Goal: Task Accomplishment & Management: Complete application form

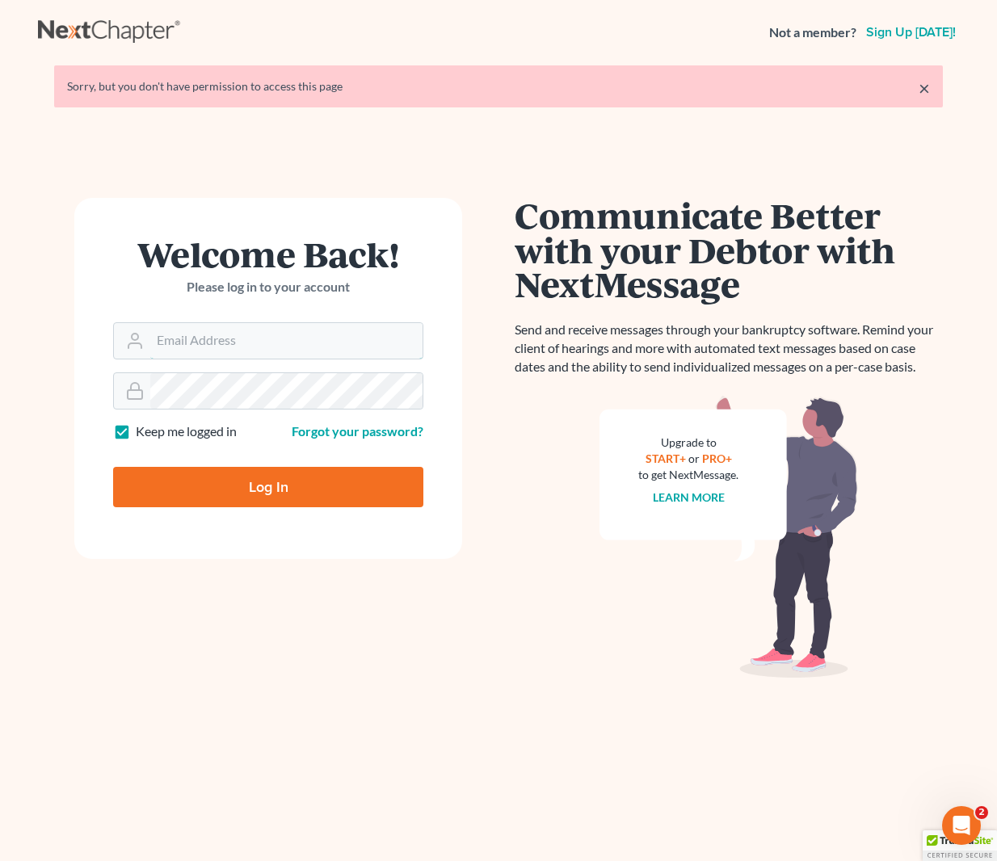
type input "[EMAIL_ADDRESS][DOMAIN_NAME]"
click at [265, 481] on input "Log In" at bounding box center [268, 487] width 310 height 40
type input "Thinking..."
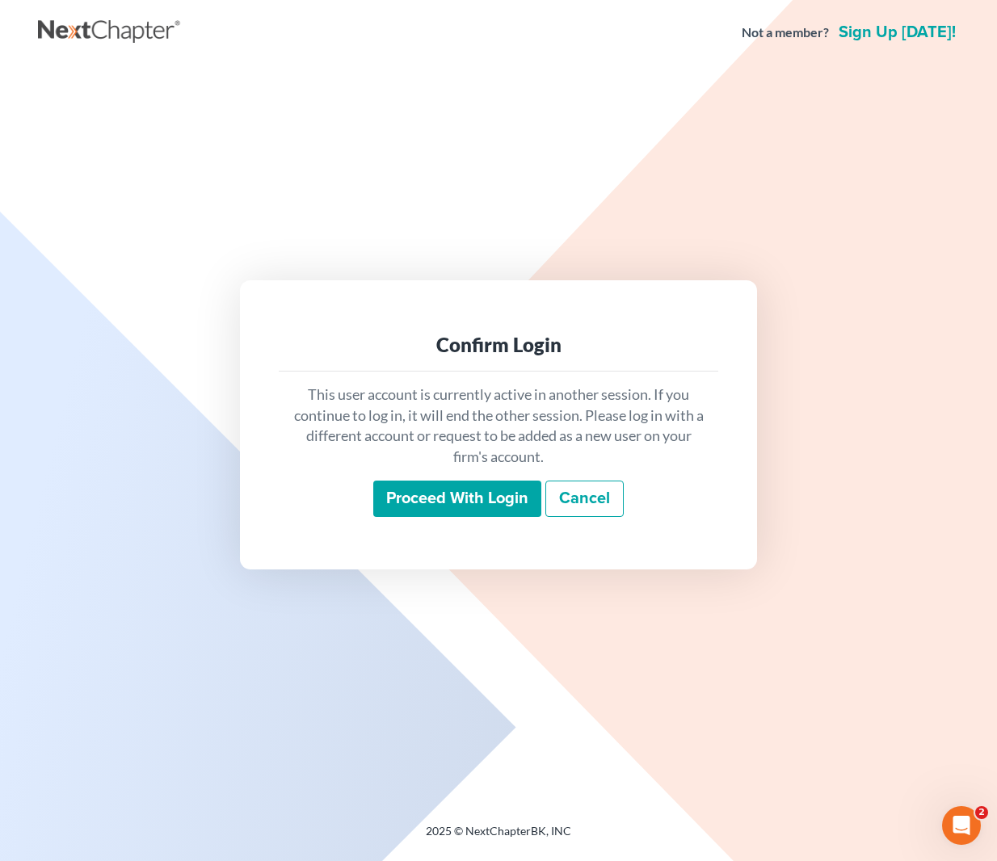
click at [476, 502] on input "Proceed with login" at bounding box center [457, 499] width 168 height 37
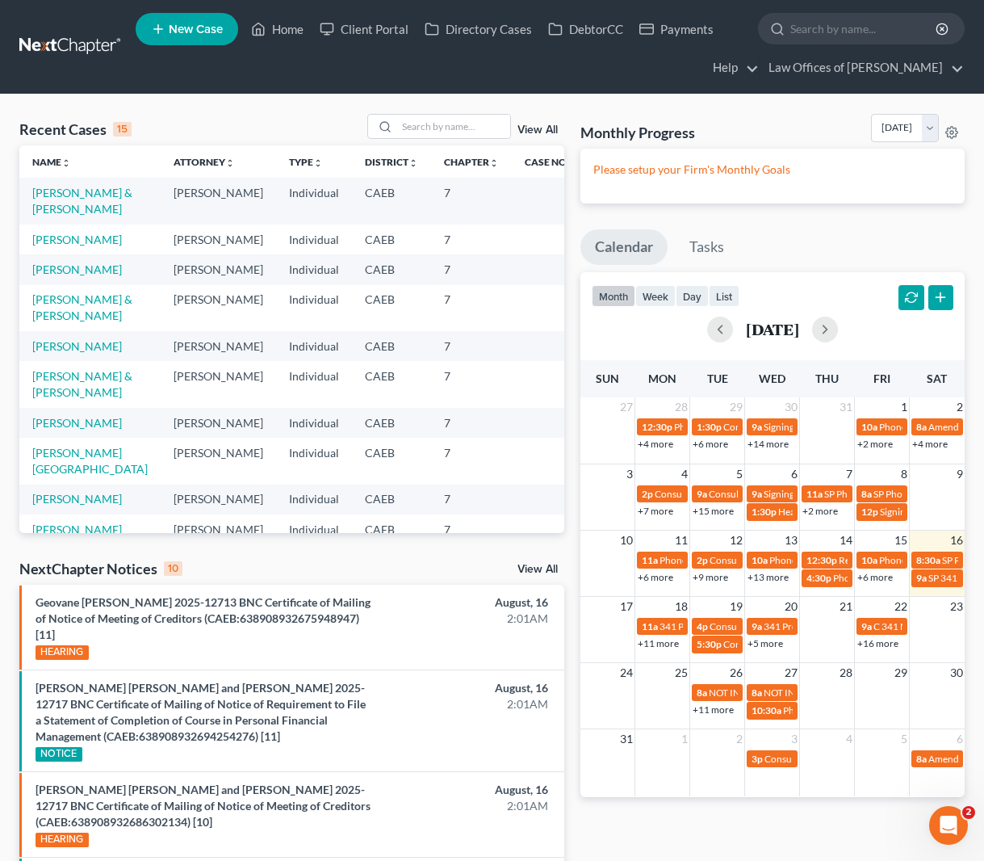
click at [36, 200] on td "Apresa, Andrew & Claudia" at bounding box center [89, 201] width 141 height 46
click at [64, 209] on link "Apresa, Andrew & Claudia" at bounding box center [82, 201] width 100 height 30
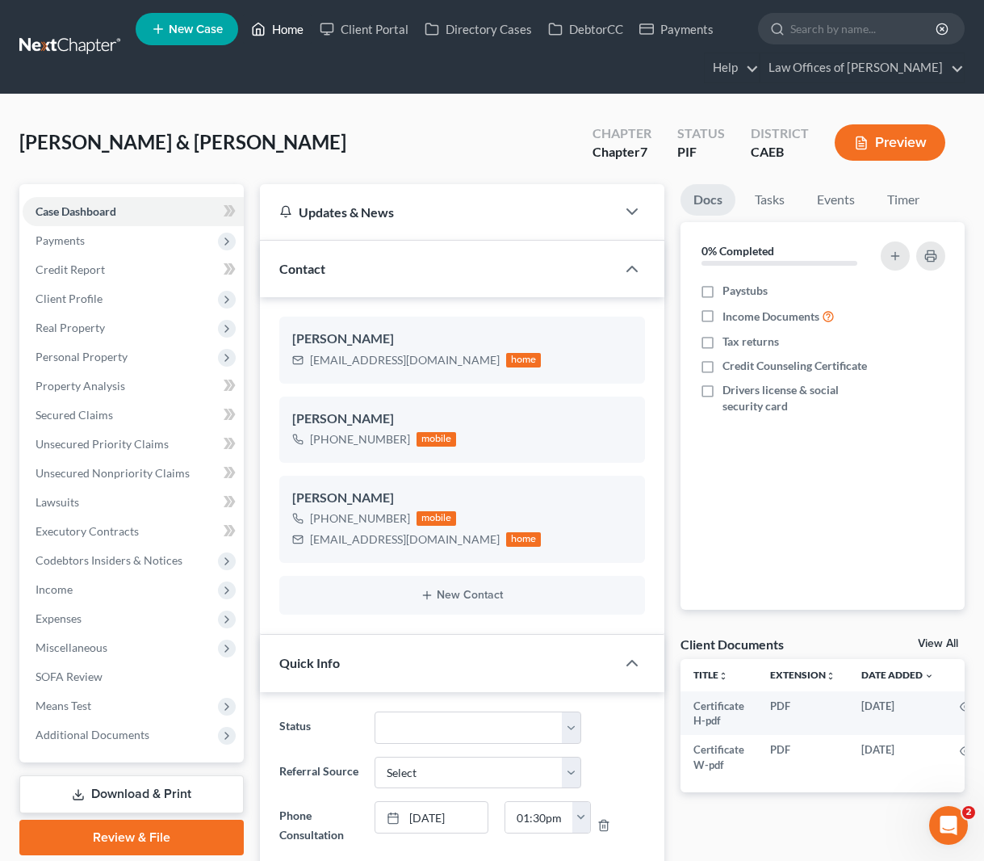
click at [293, 36] on link "Home" at bounding box center [277, 29] width 69 height 29
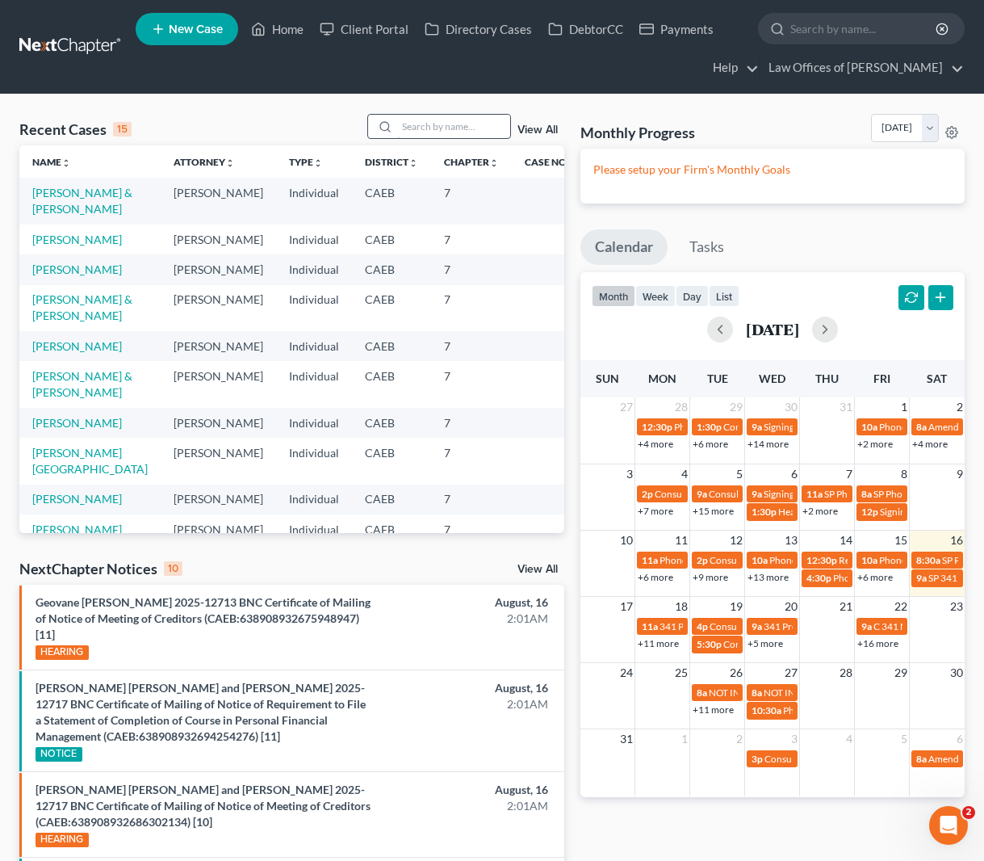
click at [435, 123] on input "search" at bounding box center [453, 126] width 113 height 23
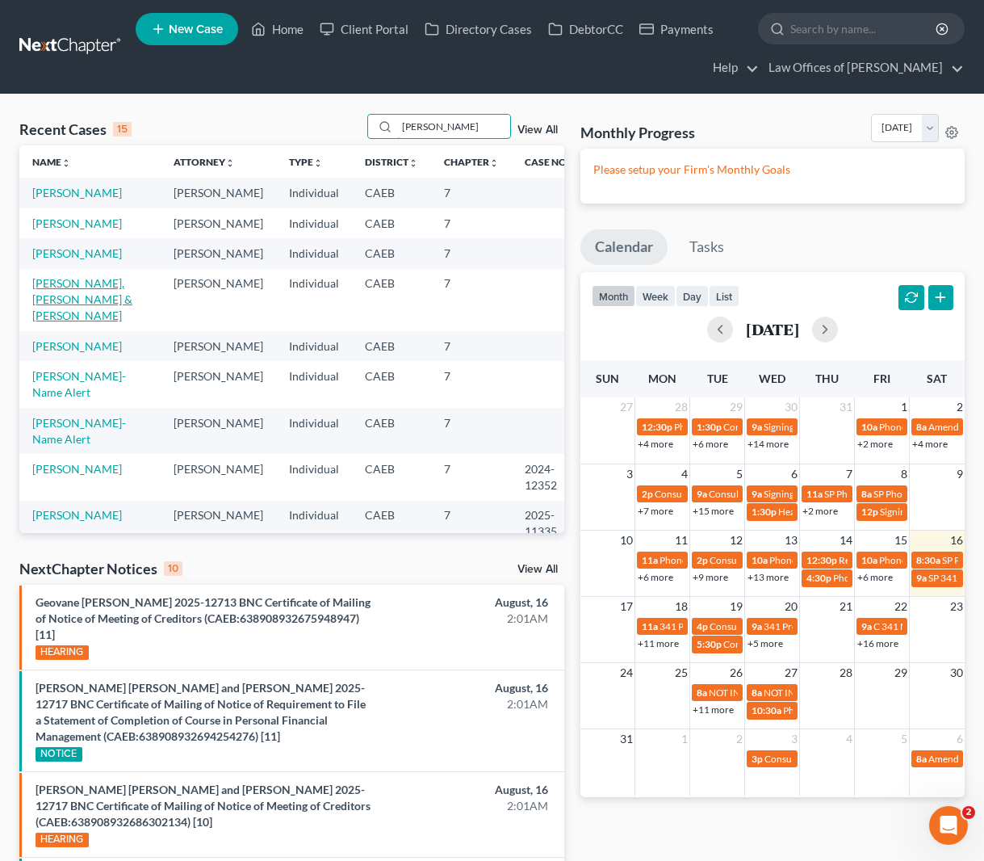
type input "lopez"
click at [103, 302] on link "Lopez, Valentine & Lopez-Morales, Andrea" at bounding box center [82, 299] width 100 height 46
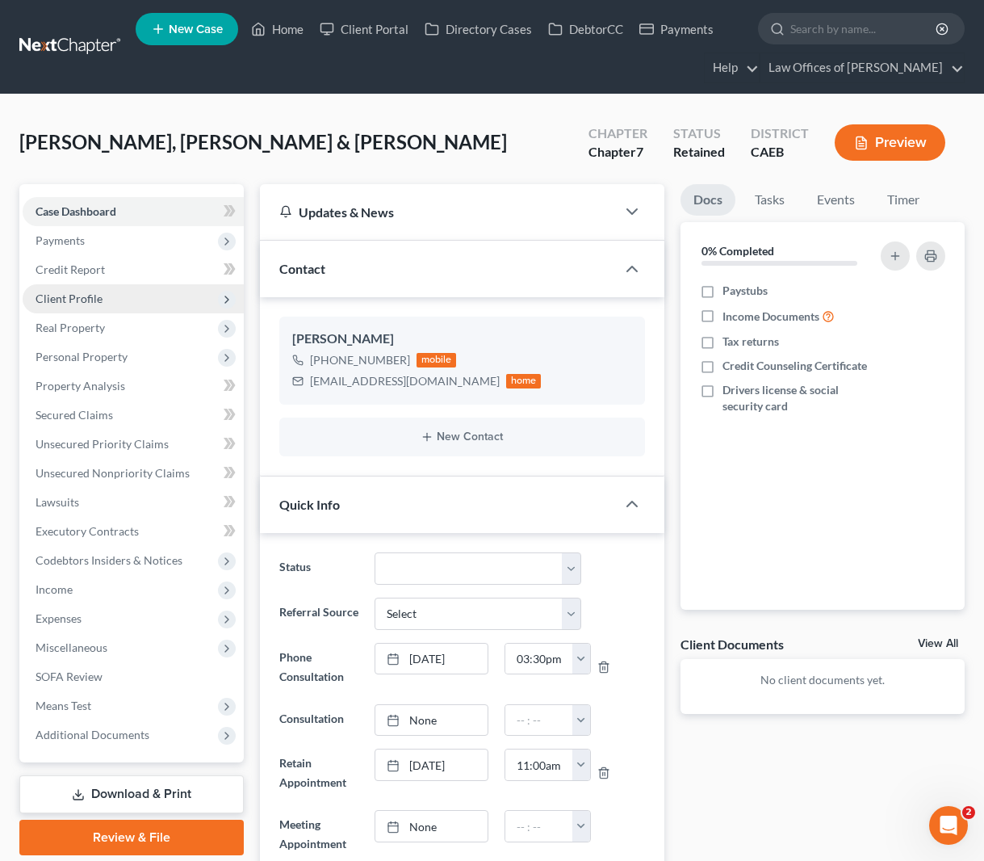
scroll to position [2365, 0]
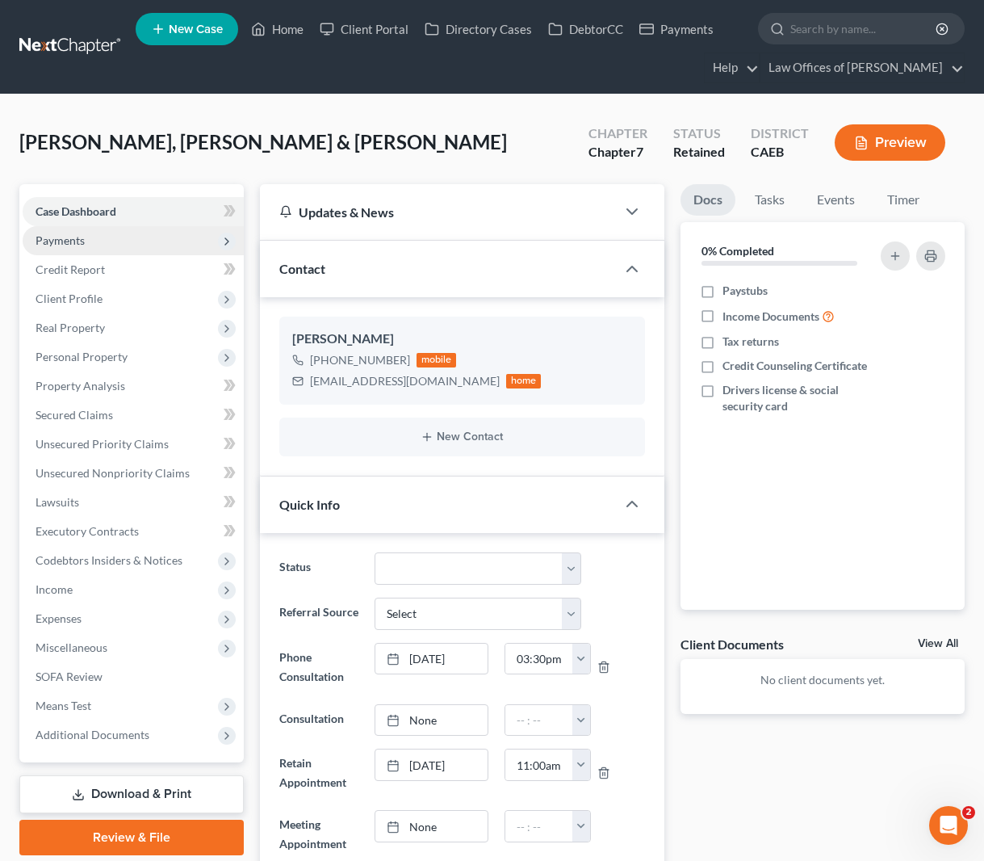
click at [90, 242] on span "Payments" at bounding box center [133, 240] width 221 height 29
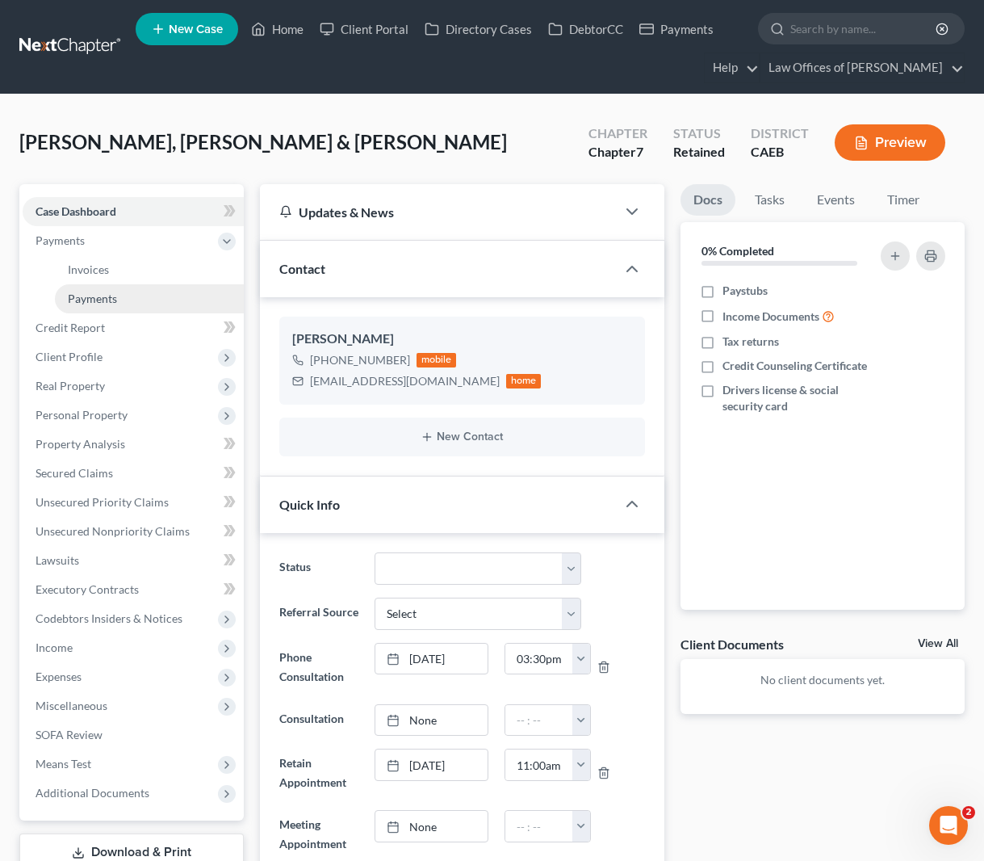
click at [99, 296] on span "Payments" at bounding box center [92, 299] width 49 height 14
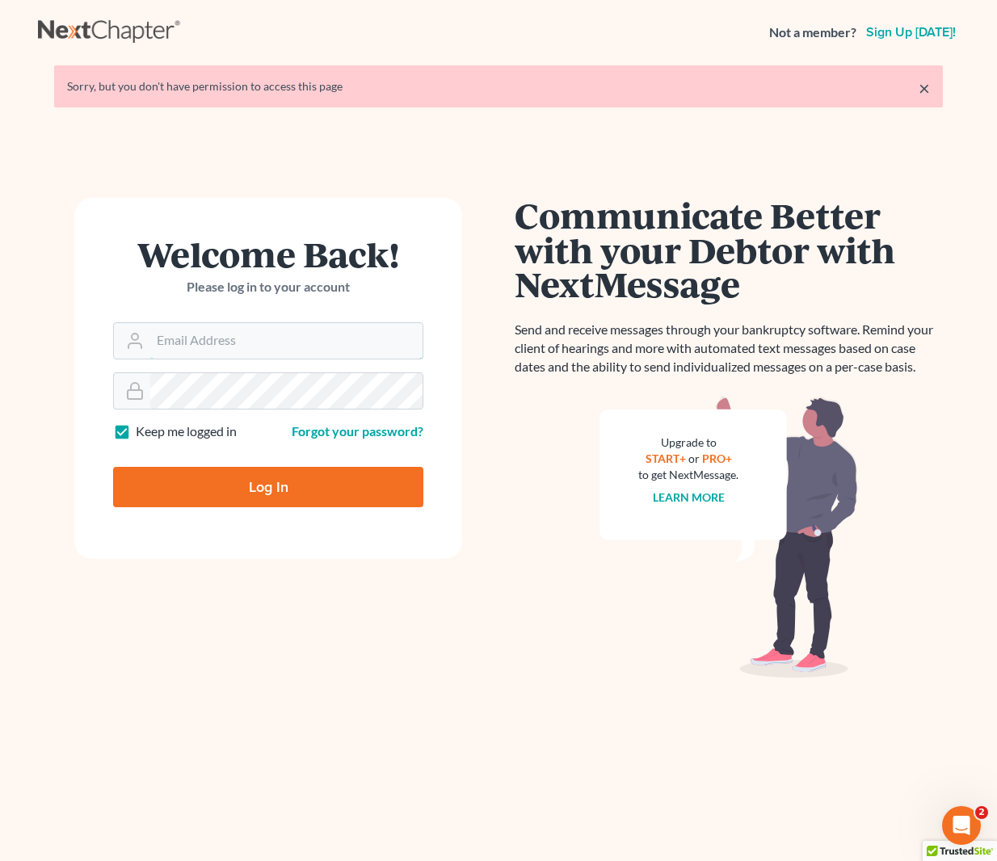
type input "dsolis@bell-law.net"
click at [339, 493] on input "Log In" at bounding box center [268, 487] width 310 height 40
type input "Thinking..."
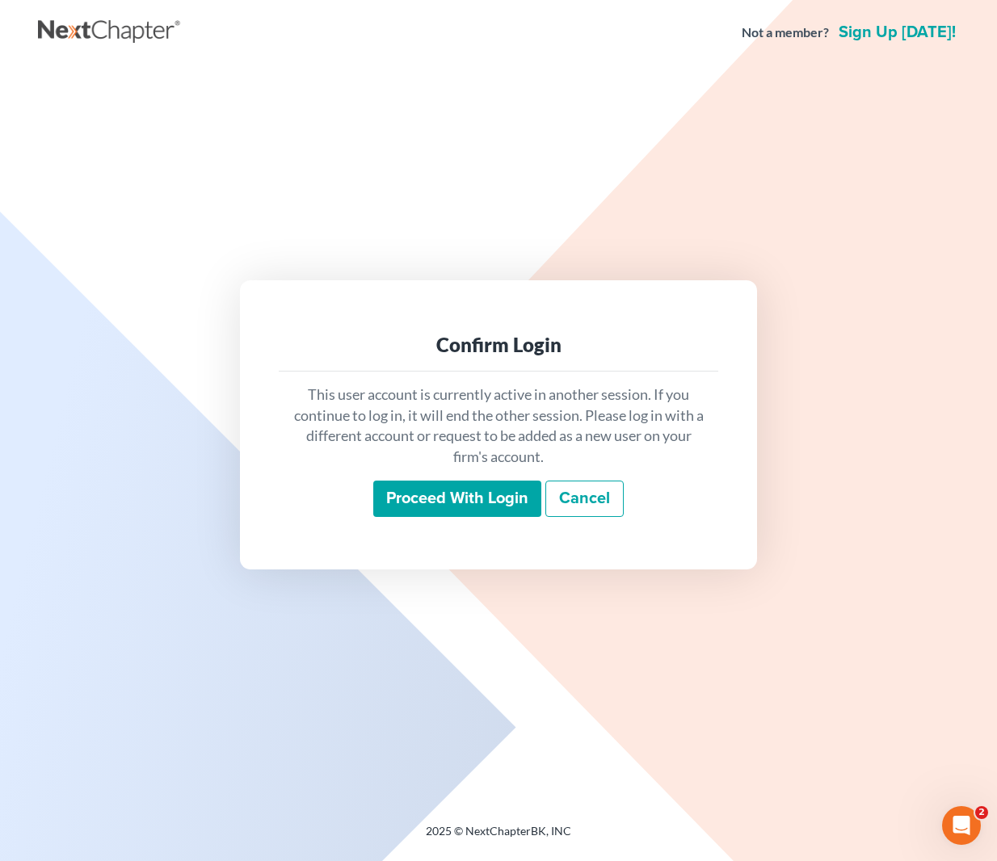
click at [461, 508] on input "Proceed with login" at bounding box center [457, 499] width 168 height 37
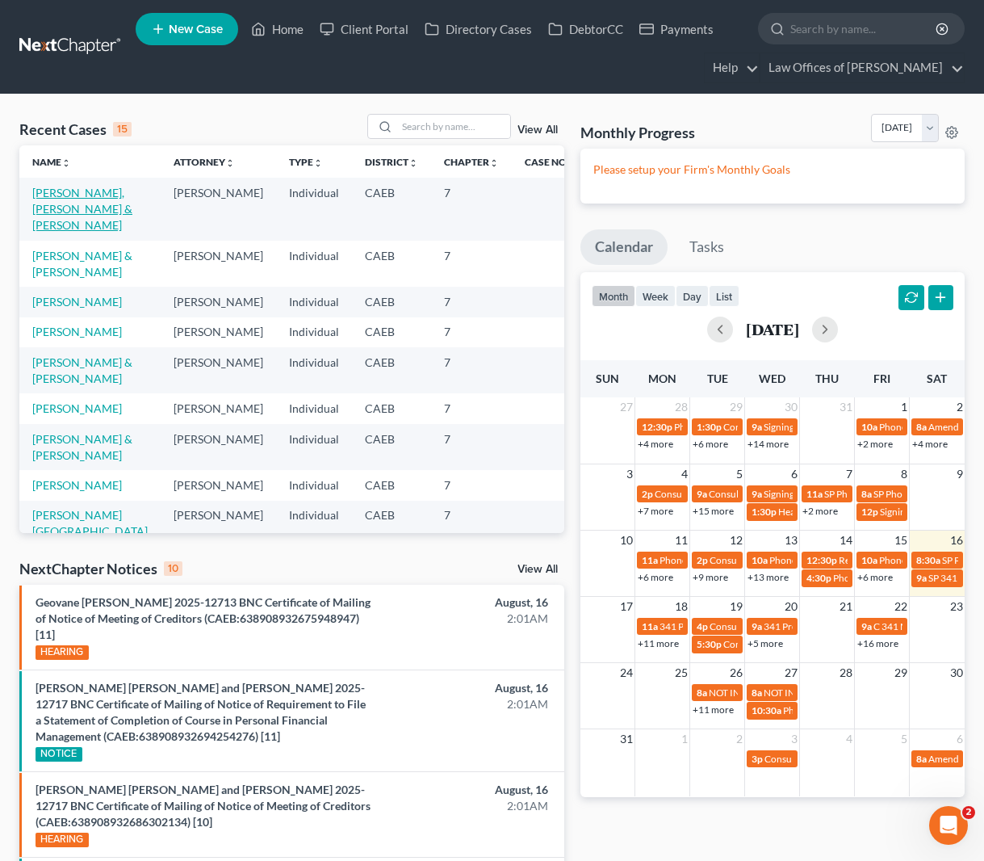
click at [81, 212] on link "[PERSON_NAME], [PERSON_NAME] & [PERSON_NAME]" at bounding box center [82, 209] width 100 height 46
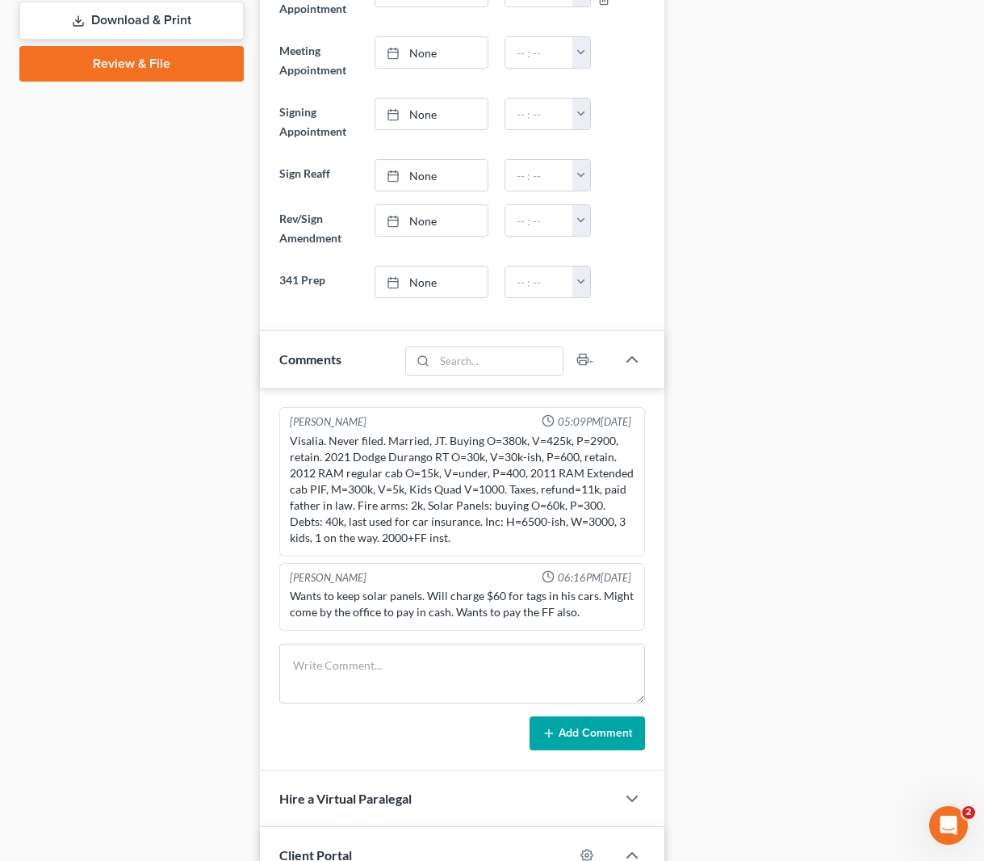
scroll to position [706, 0]
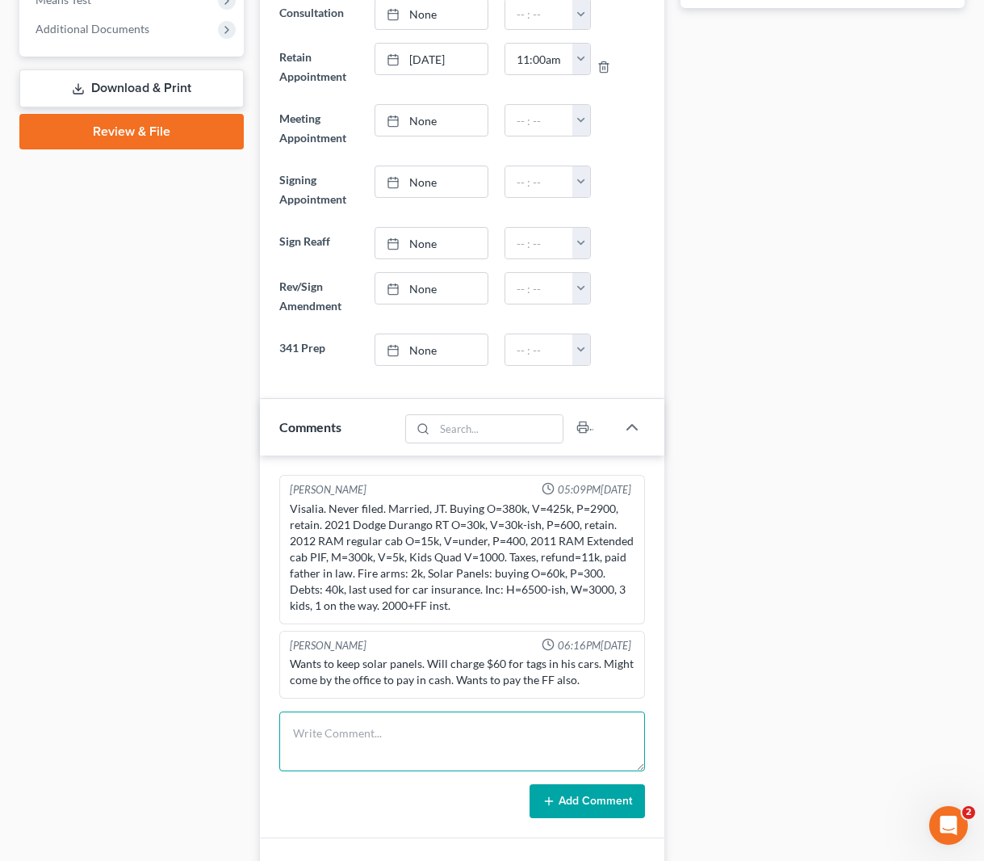
click at [364, 731] on textarea at bounding box center [462, 741] width 366 height 60
type textarea "T"
type textarea "Client sent documents. 2023 is corrupted and didn't send 2024. Tax refund proba…"
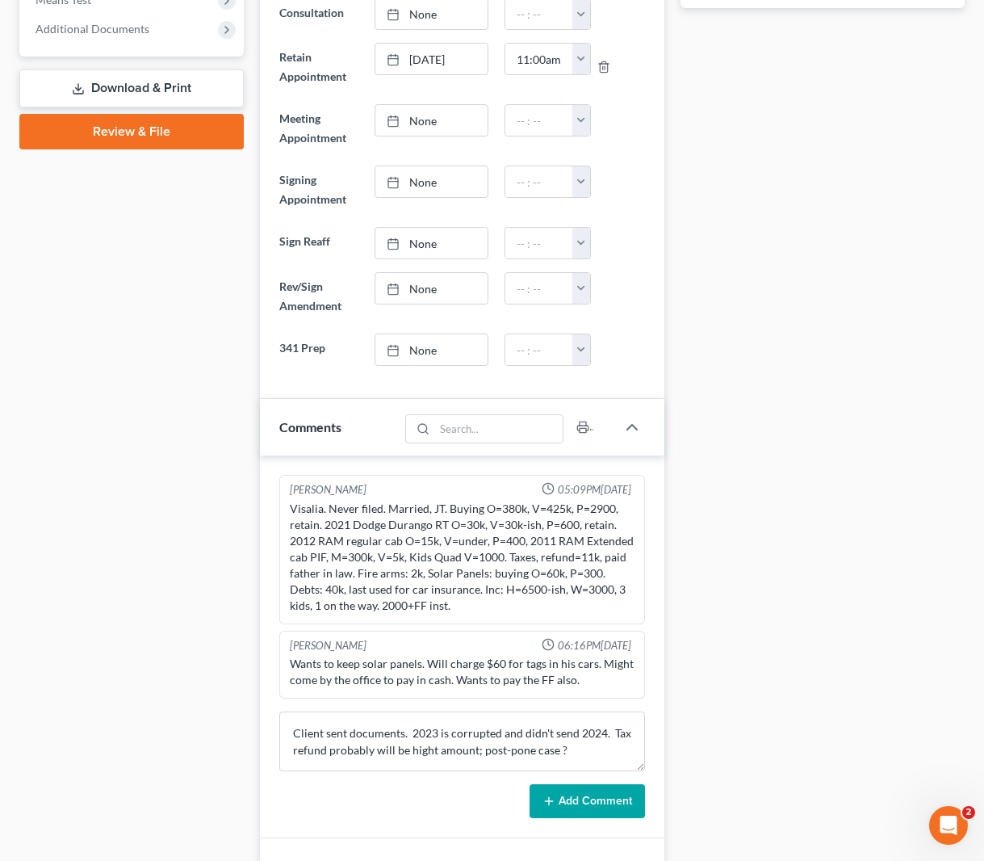
drag, startPoint x: 586, startPoint y: 795, endPoint x: 596, endPoint y: 791, distance: 10.2
click at [590, 794] on button "Add Comment" at bounding box center [587, 801] width 115 height 34
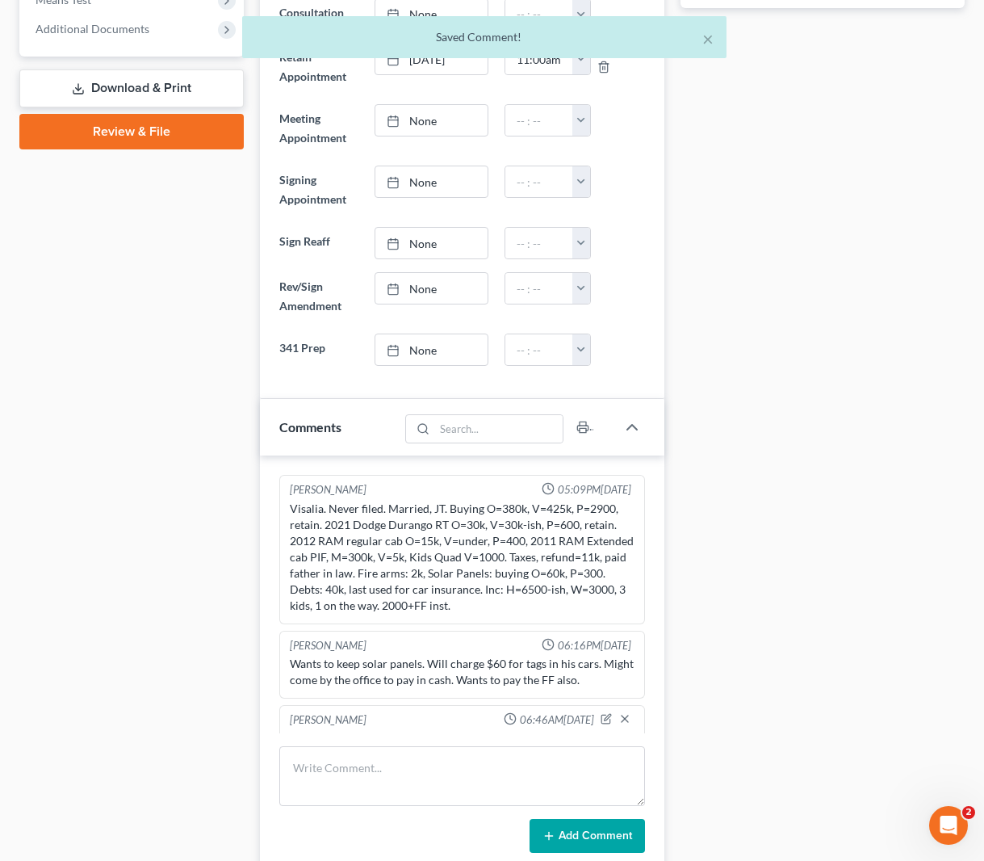
scroll to position [41, 0]
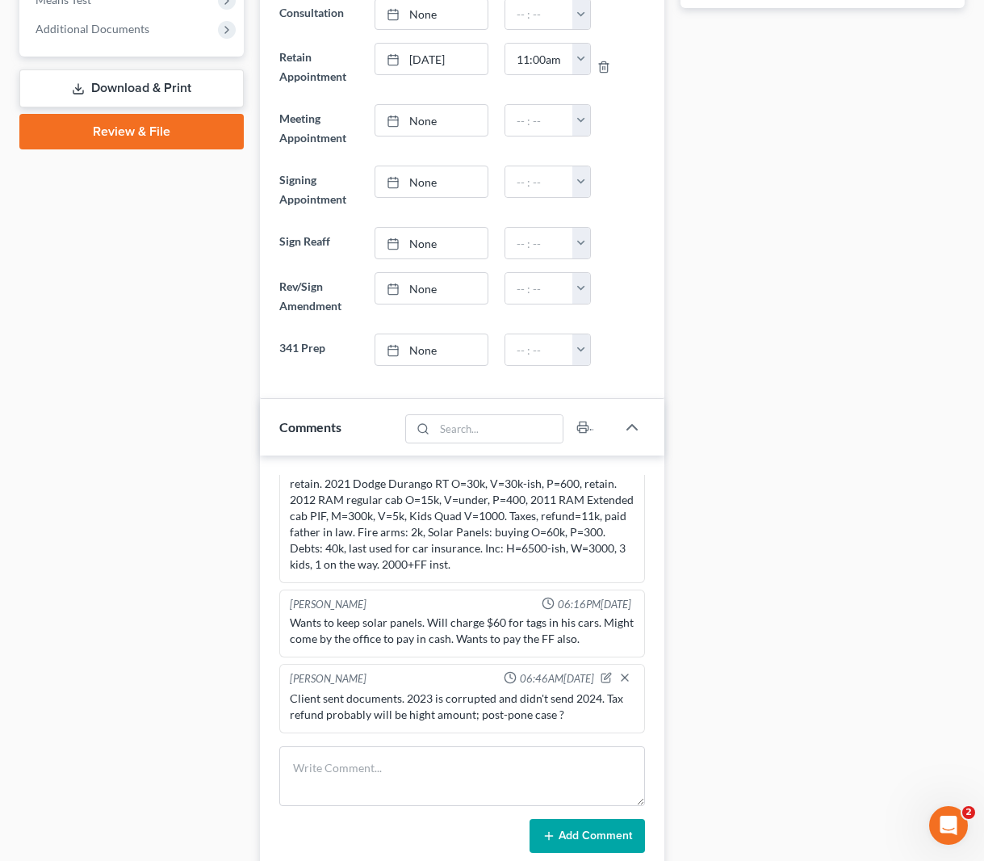
click at [564, 841] on button "Add Comment" at bounding box center [587, 836] width 115 height 34
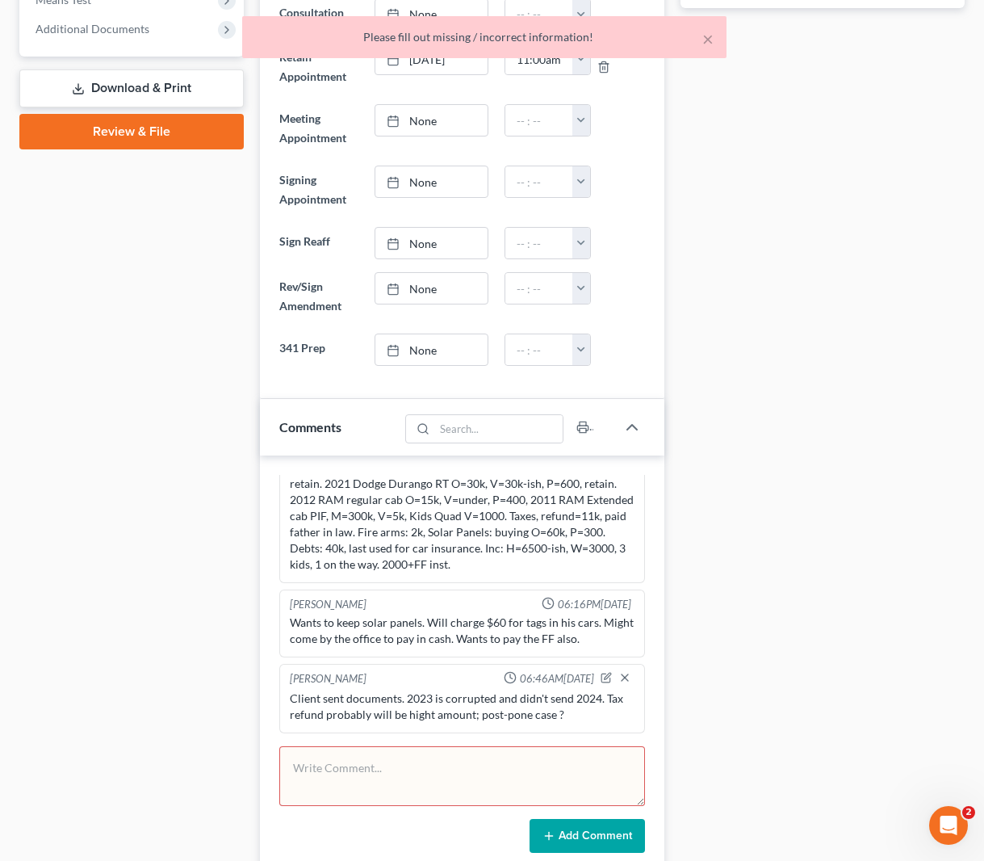
click at [488, 774] on textarea at bounding box center [462, 776] width 366 height 60
click at [405, 768] on textarea at bounding box center [462, 776] width 366 height 60
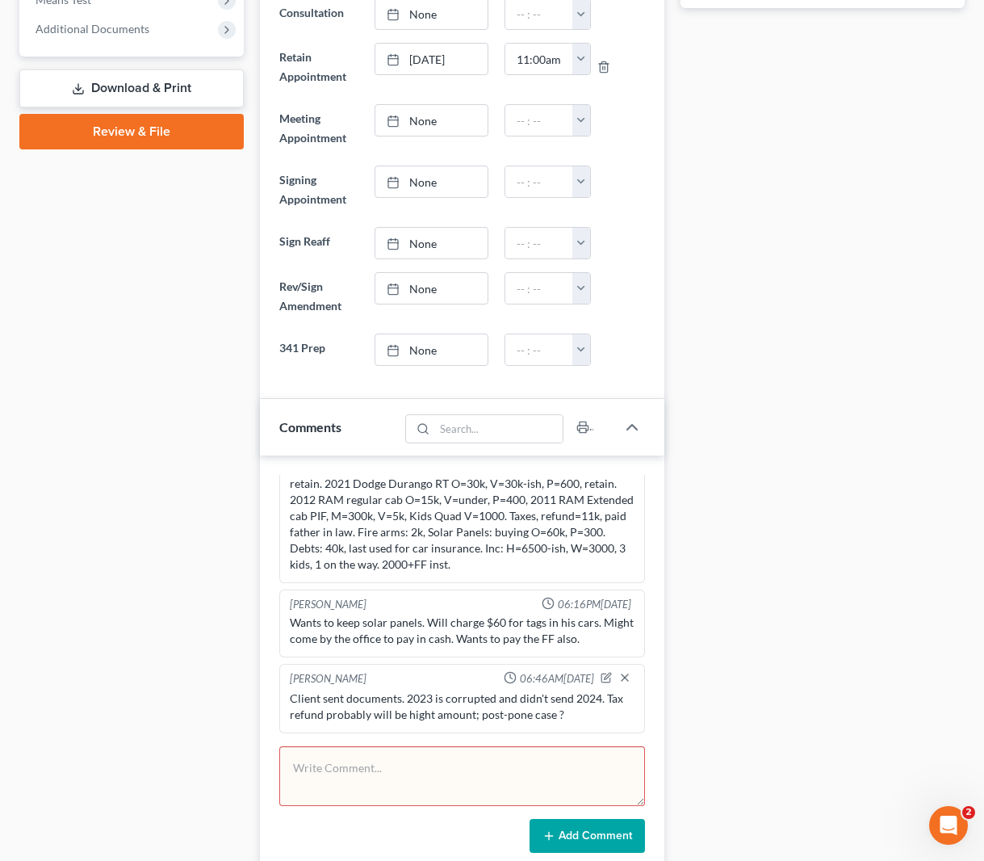
click at [417, 821] on div "Add Comment" at bounding box center [462, 836] width 366 height 34
click at [391, 767] on textarea at bounding box center [462, 776] width 366 height 60
type textarea "Add"
click at [598, 843] on button "Add Comment" at bounding box center [587, 836] width 115 height 34
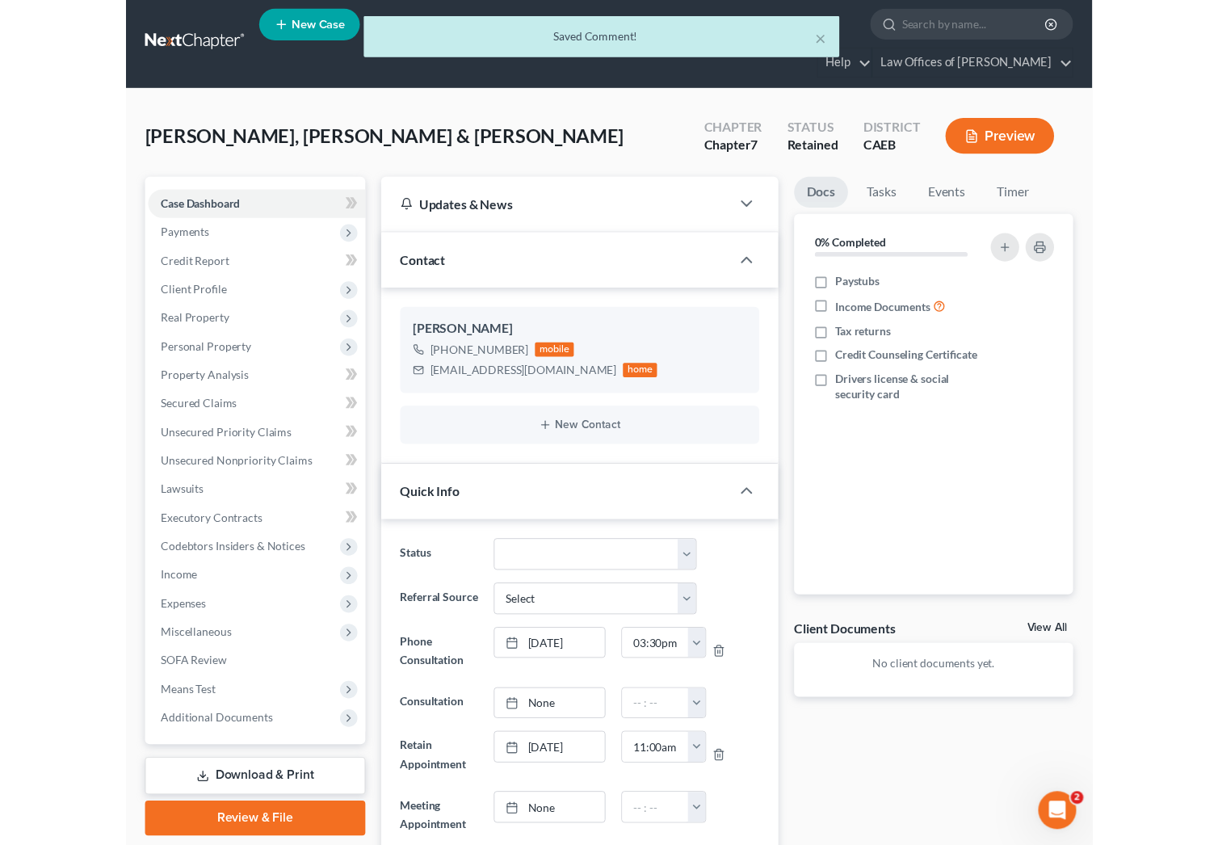
scroll to position [0, 0]
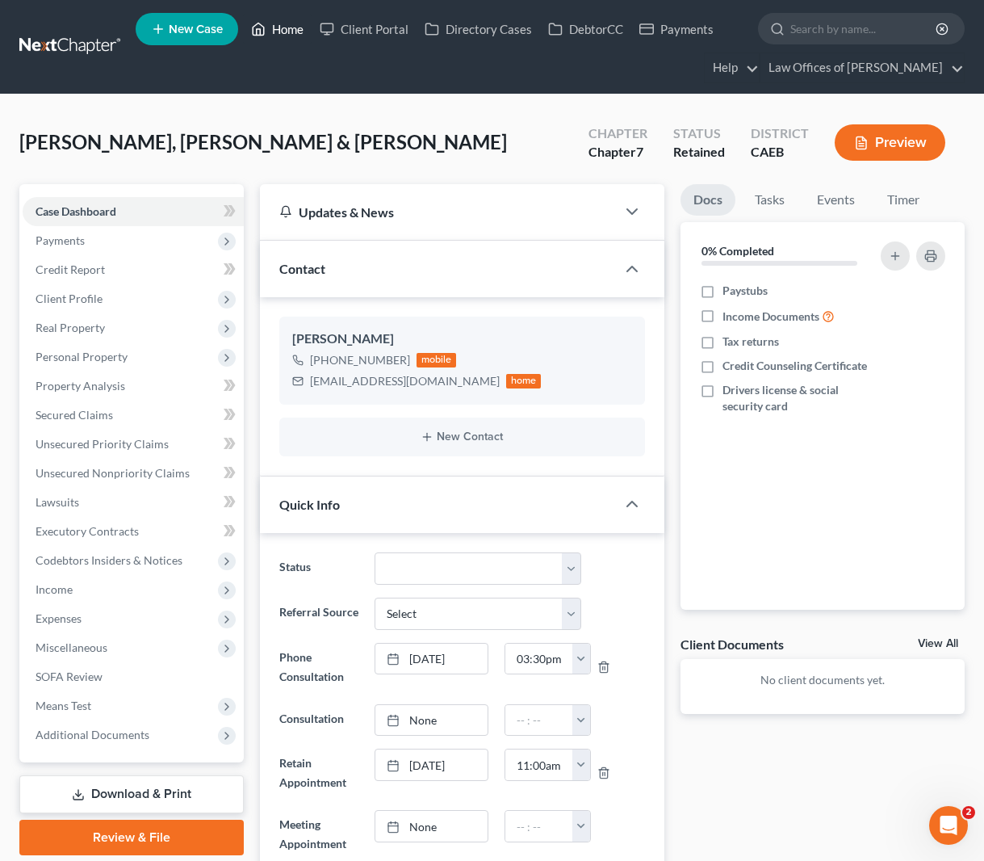
click at [290, 31] on link "Home" at bounding box center [277, 29] width 69 height 29
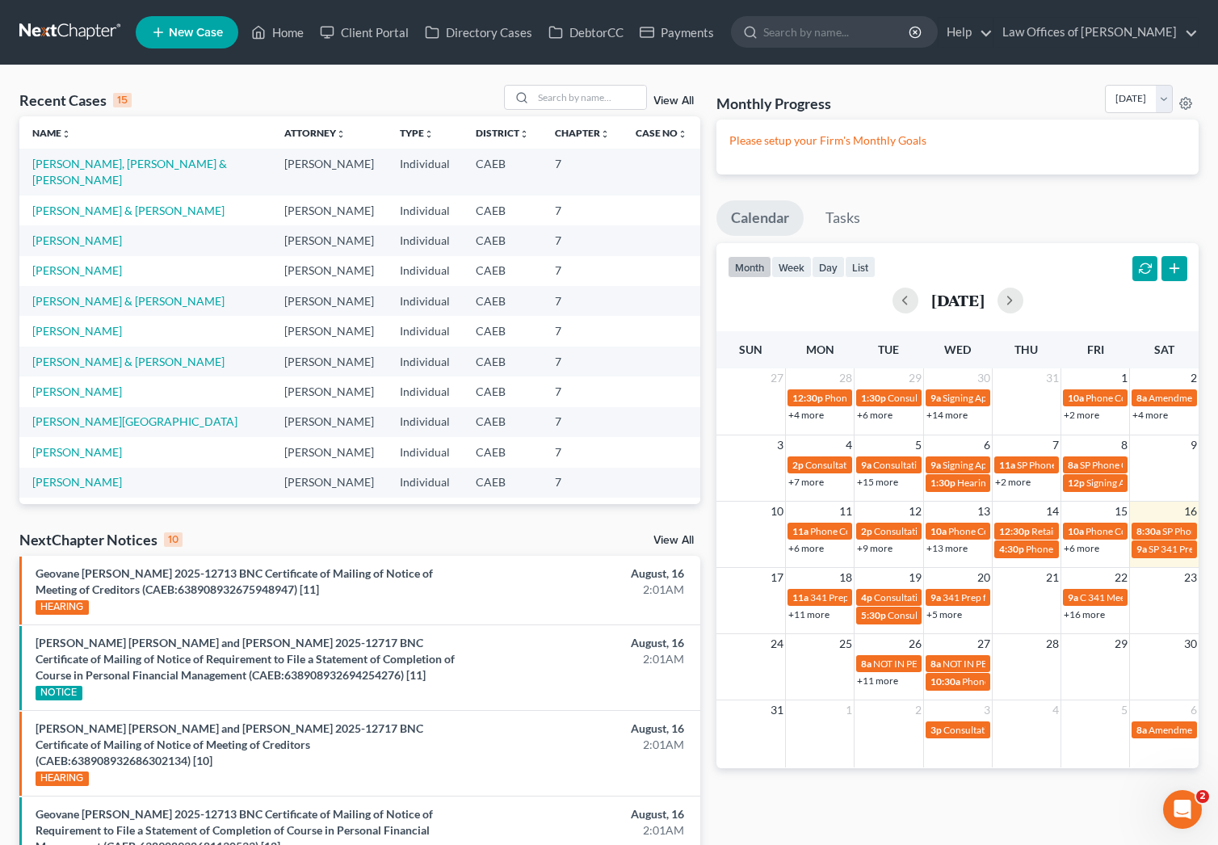
click at [804, 615] on link "+11 more" at bounding box center [808, 614] width 41 height 12
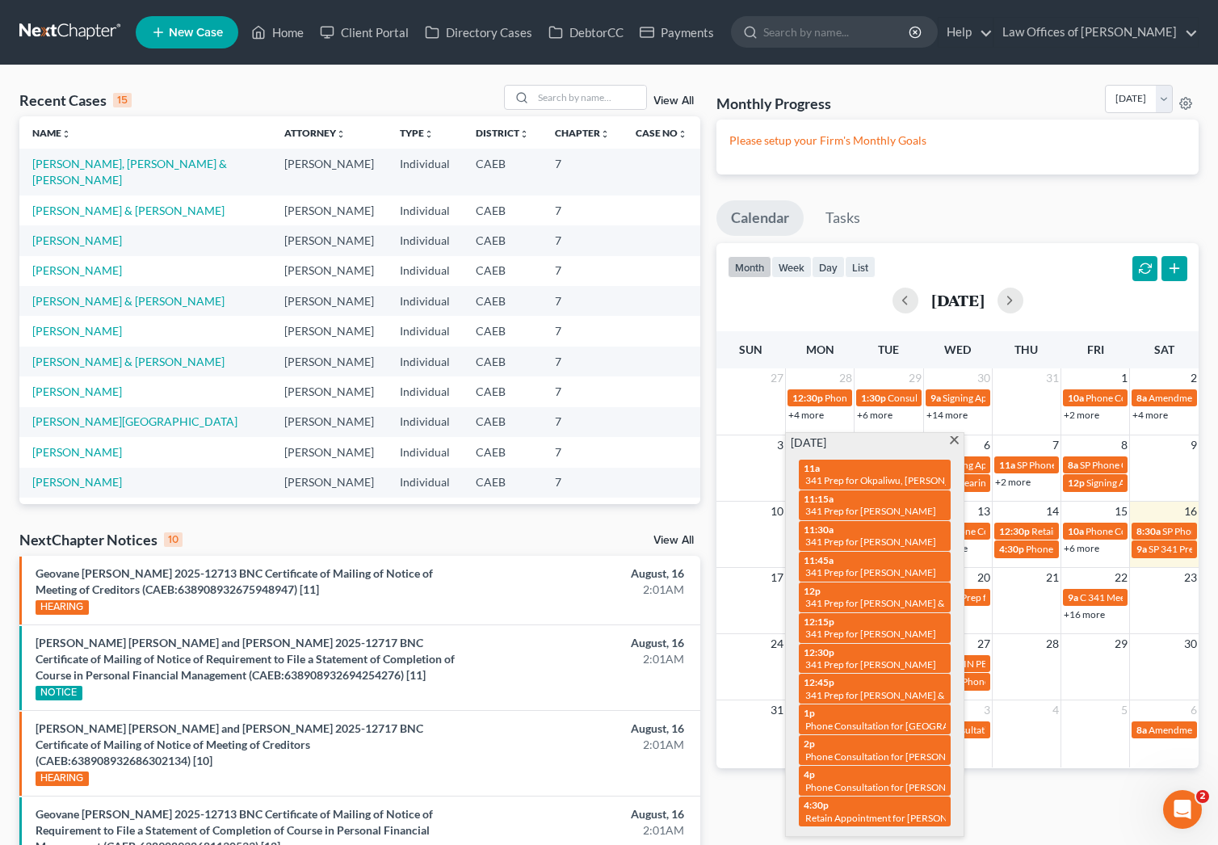
click at [951, 435] on div "[DATE] 11a 341 Prep for [PERSON_NAME], [PERSON_NAME] & [PERSON_NAME] 11:15a 341…" at bounding box center [875, 634] width 178 height 403
click at [957, 442] on span at bounding box center [954, 441] width 12 height 10
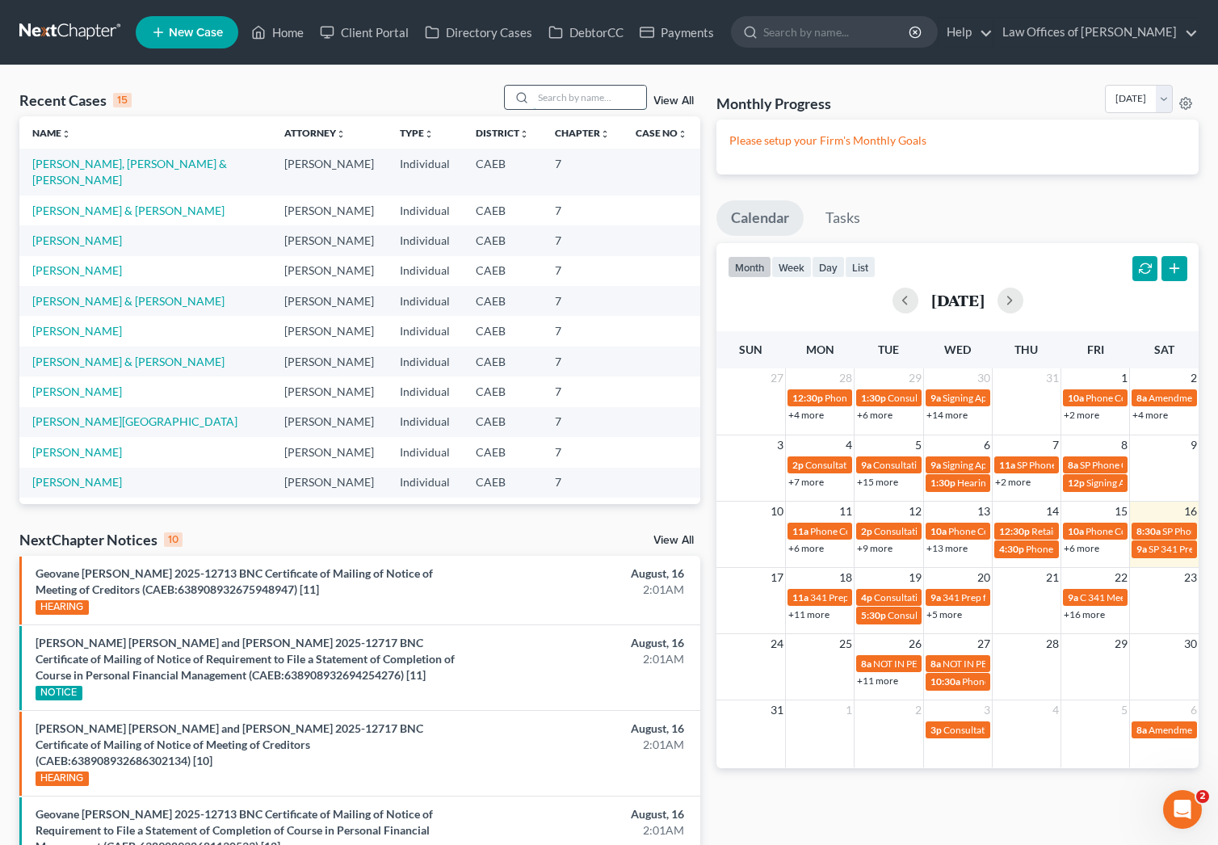
click at [597, 104] on input "search" at bounding box center [589, 97] width 113 height 23
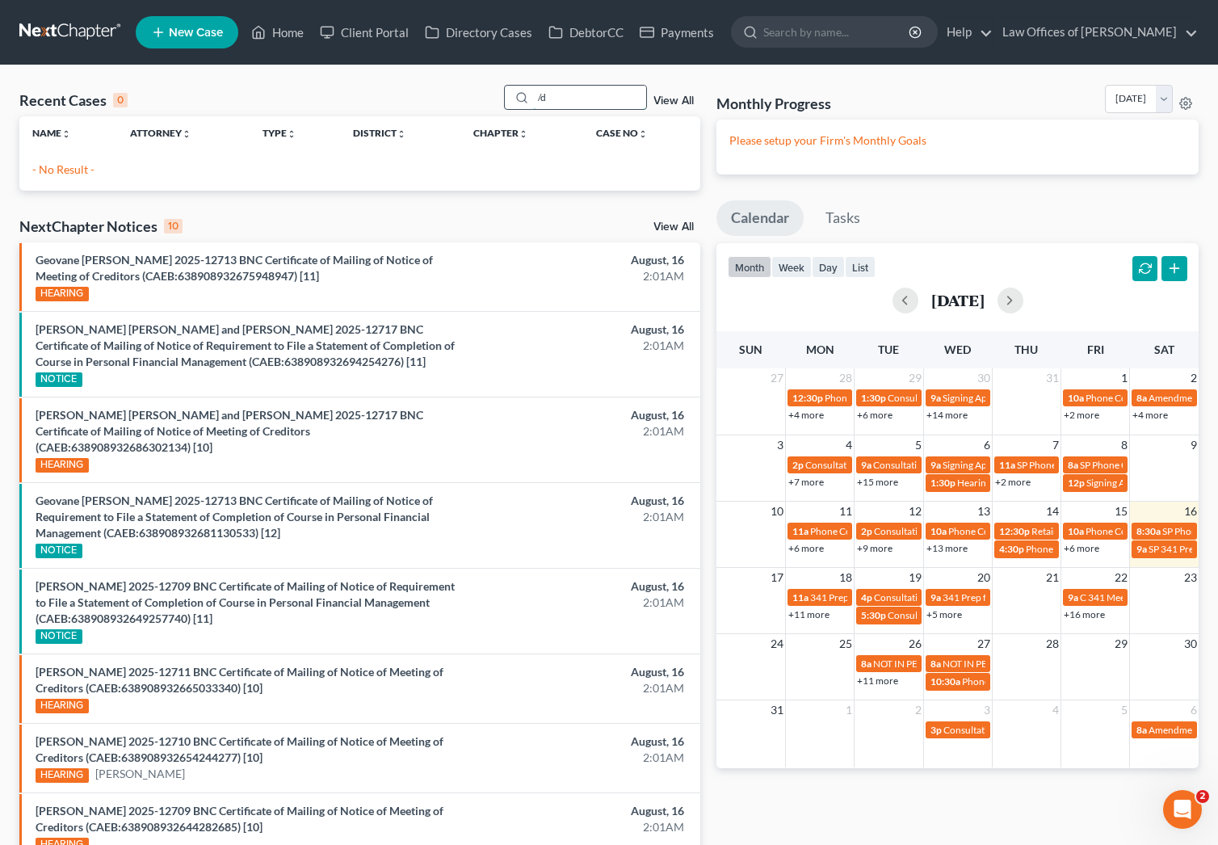
type input "/"
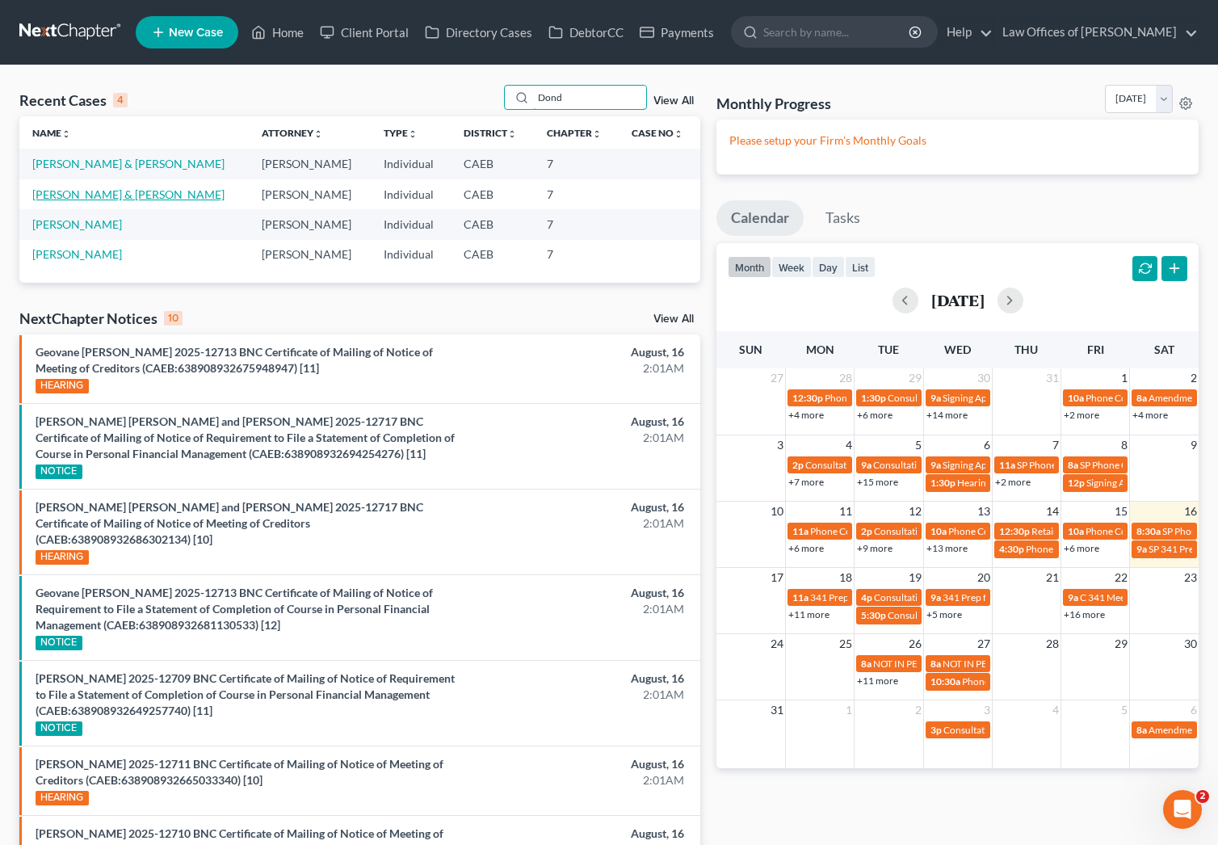
type input "Dond"
click at [143, 191] on link "[PERSON_NAME] & [PERSON_NAME]" at bounding box center [128, 194] width 192 height 14
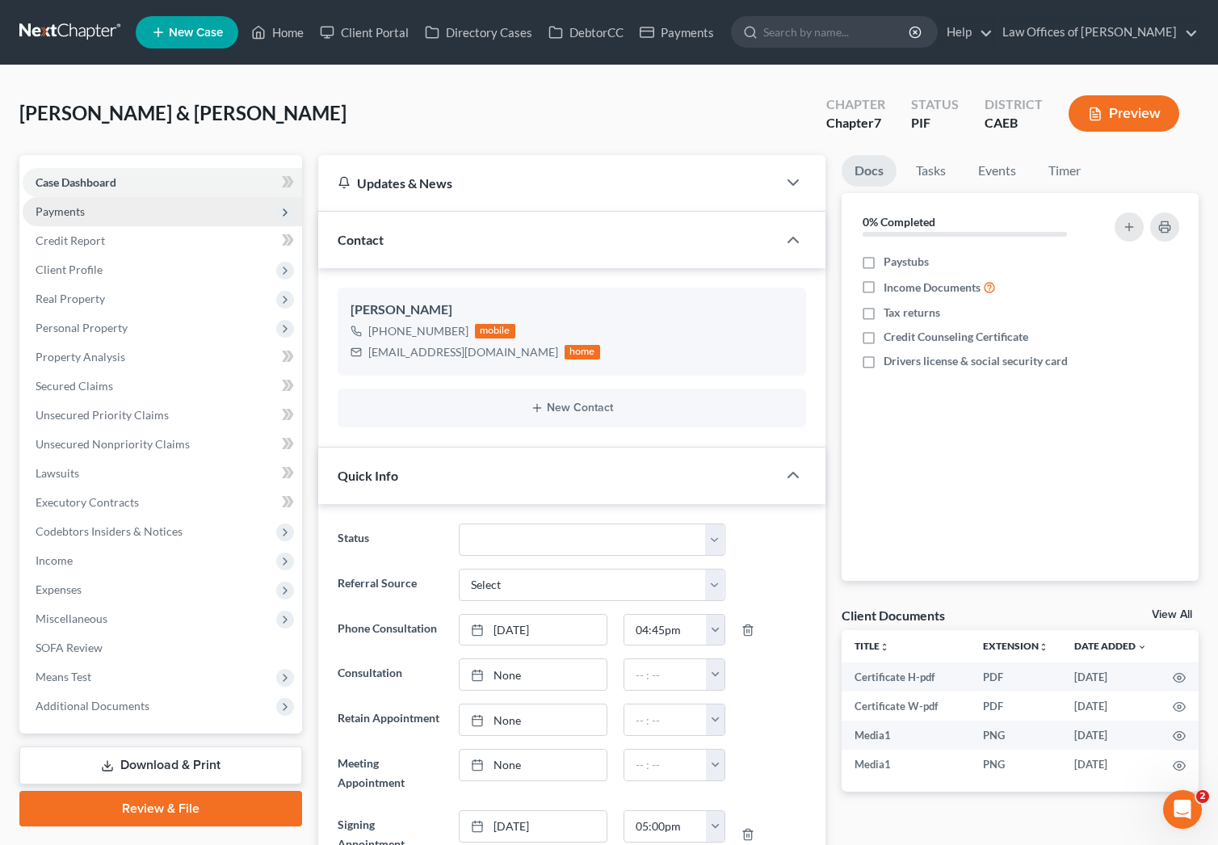
scroll to position [15073, 0]
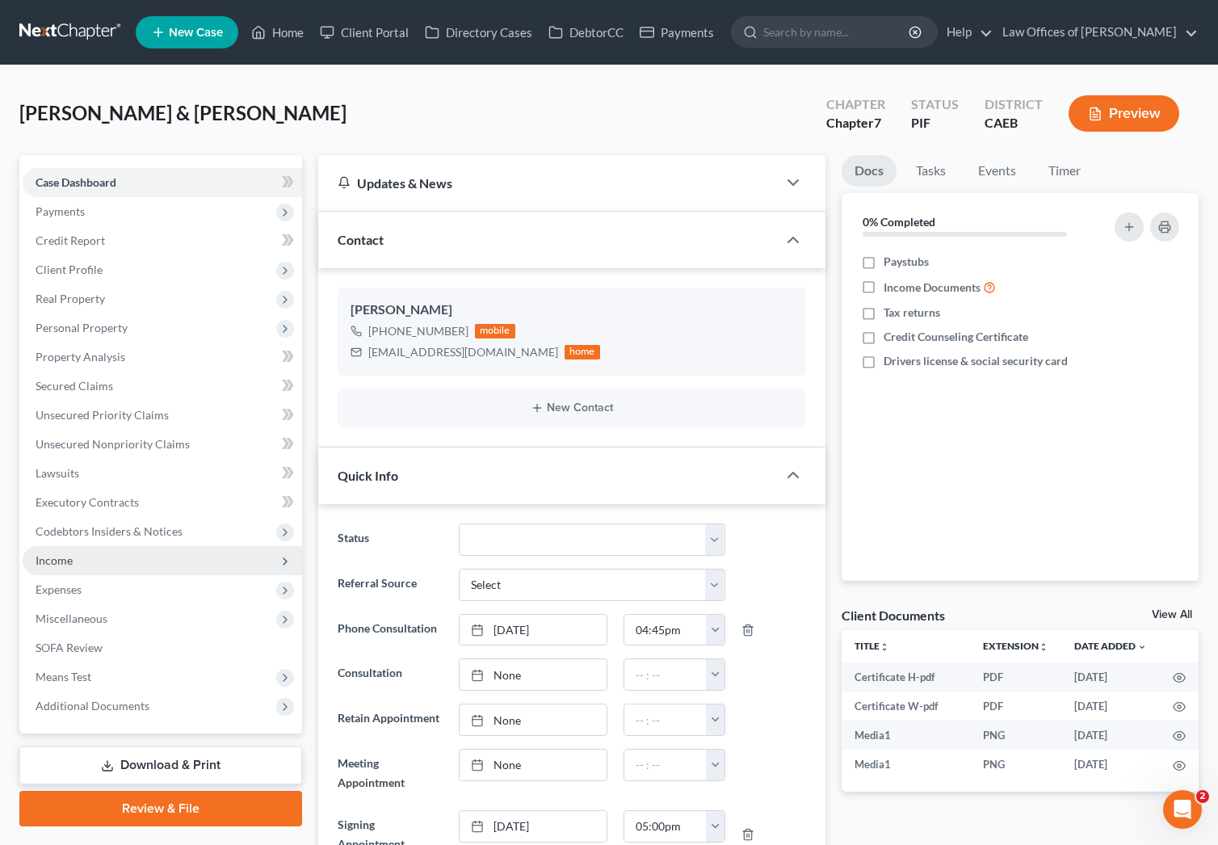
click at [70, 561] on span "Income" at bounding box center [54, 560] width 37 height 14
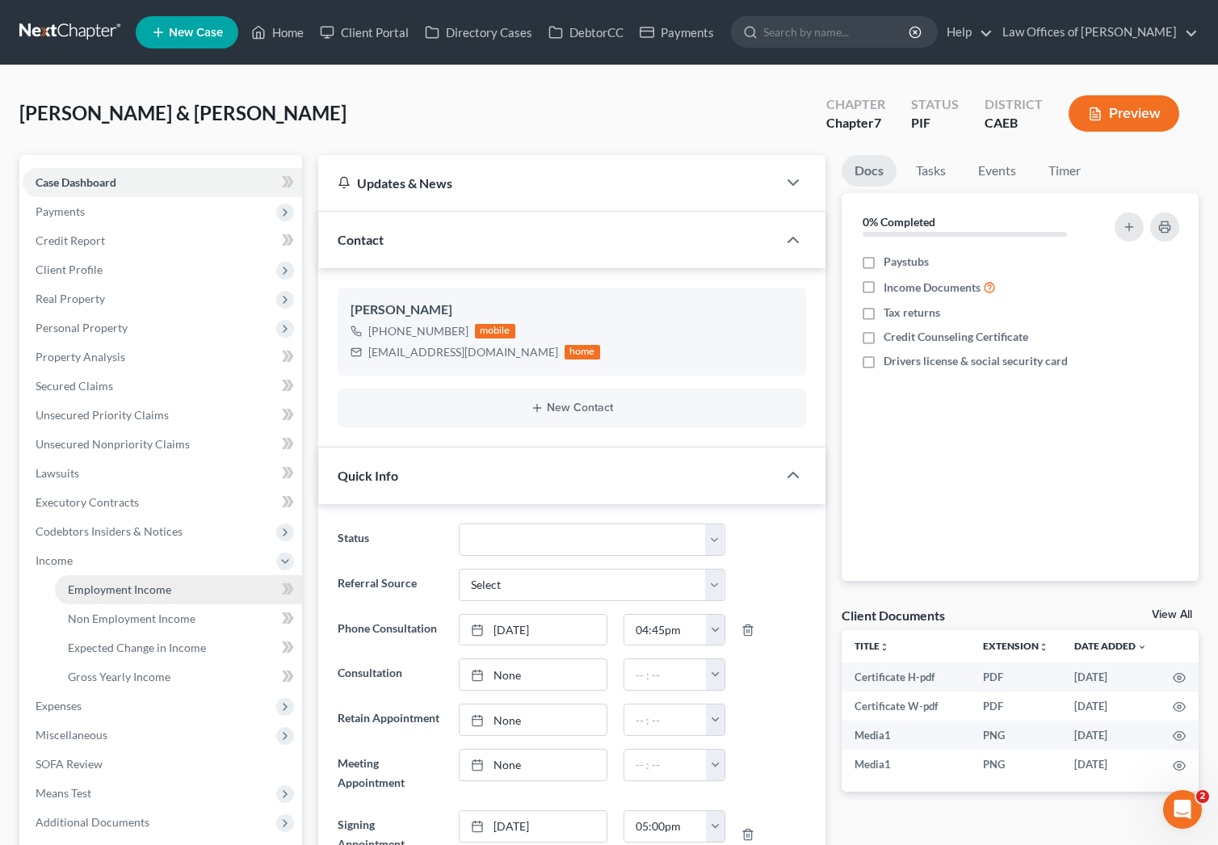
click at [132, 590] on span "Employment Income" at bounding box center [119, 589] width 103 height 14
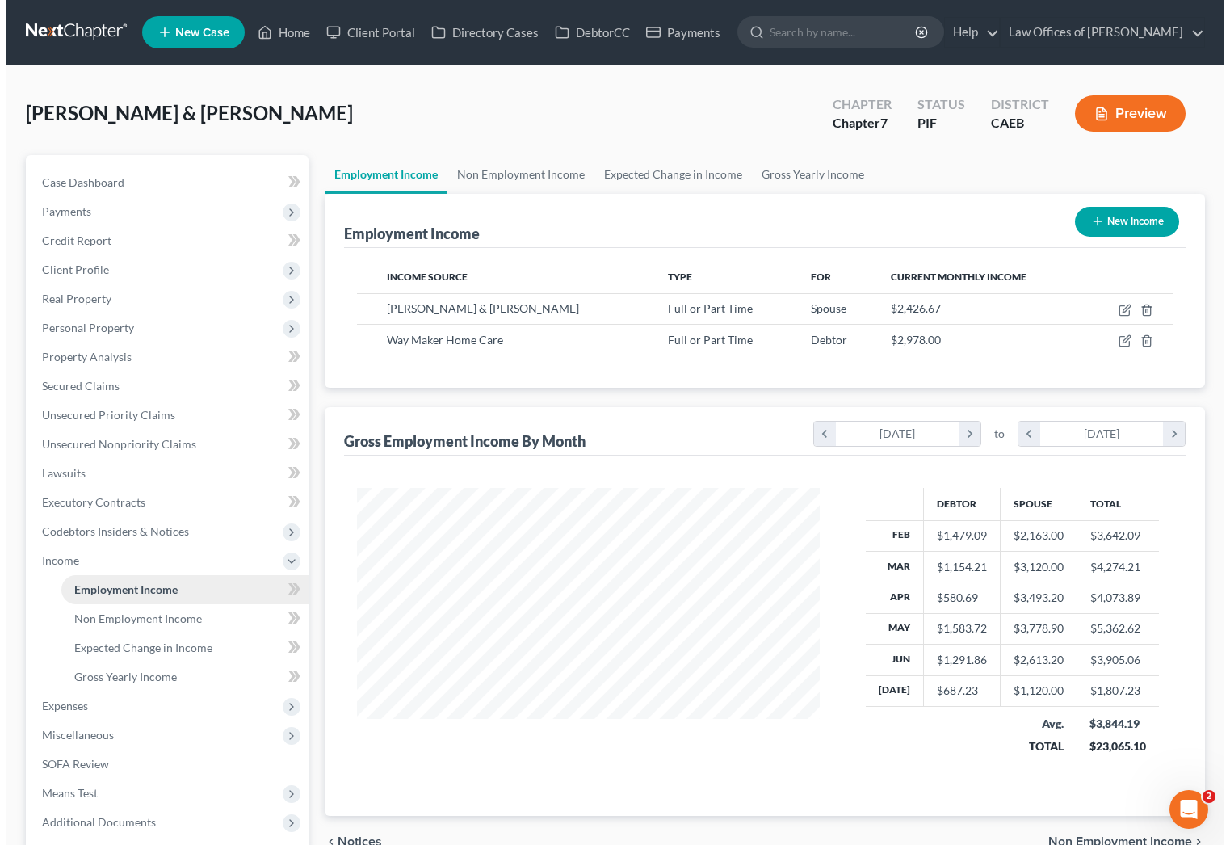
scroll to position [289, 494]
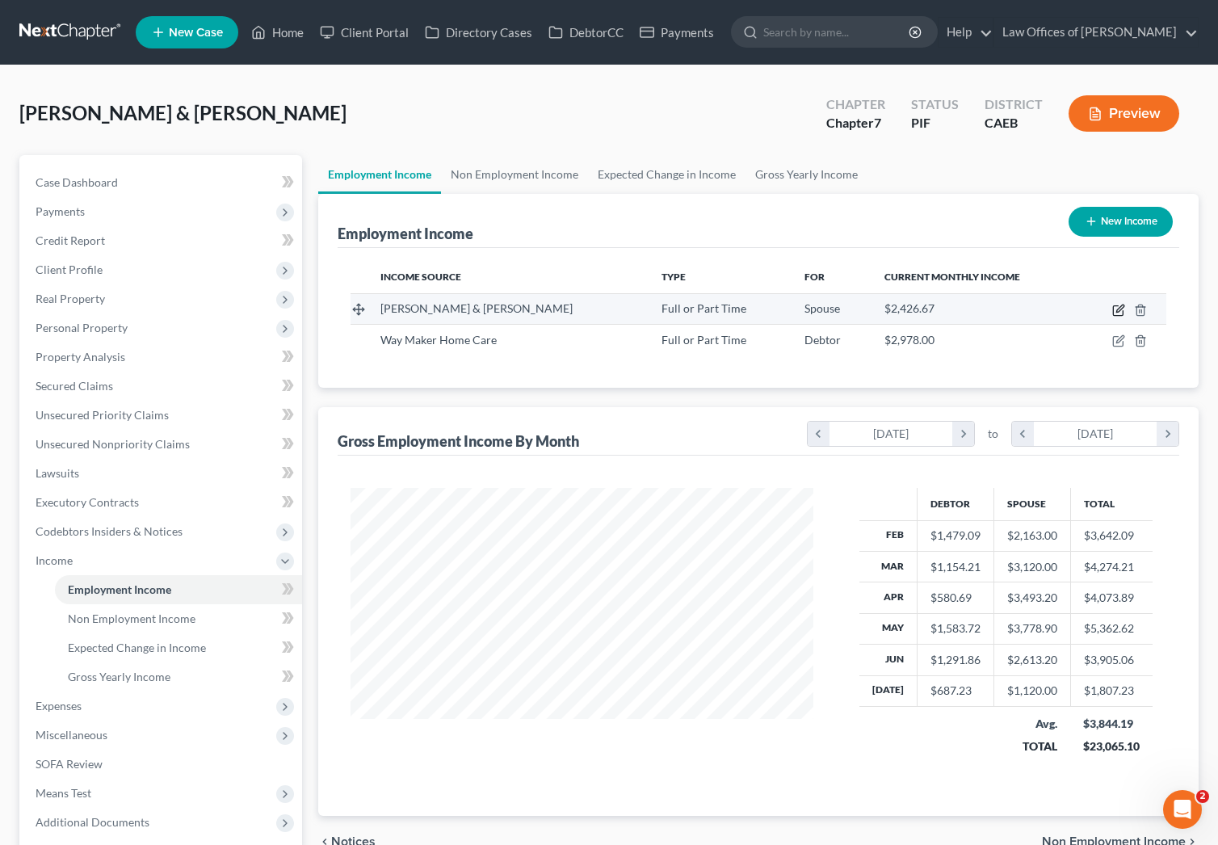
click at [996, 310] on icon "button" at bounding box center [1119, 307] width 7 height 7
select select "0"
select select "4"
select select "3"
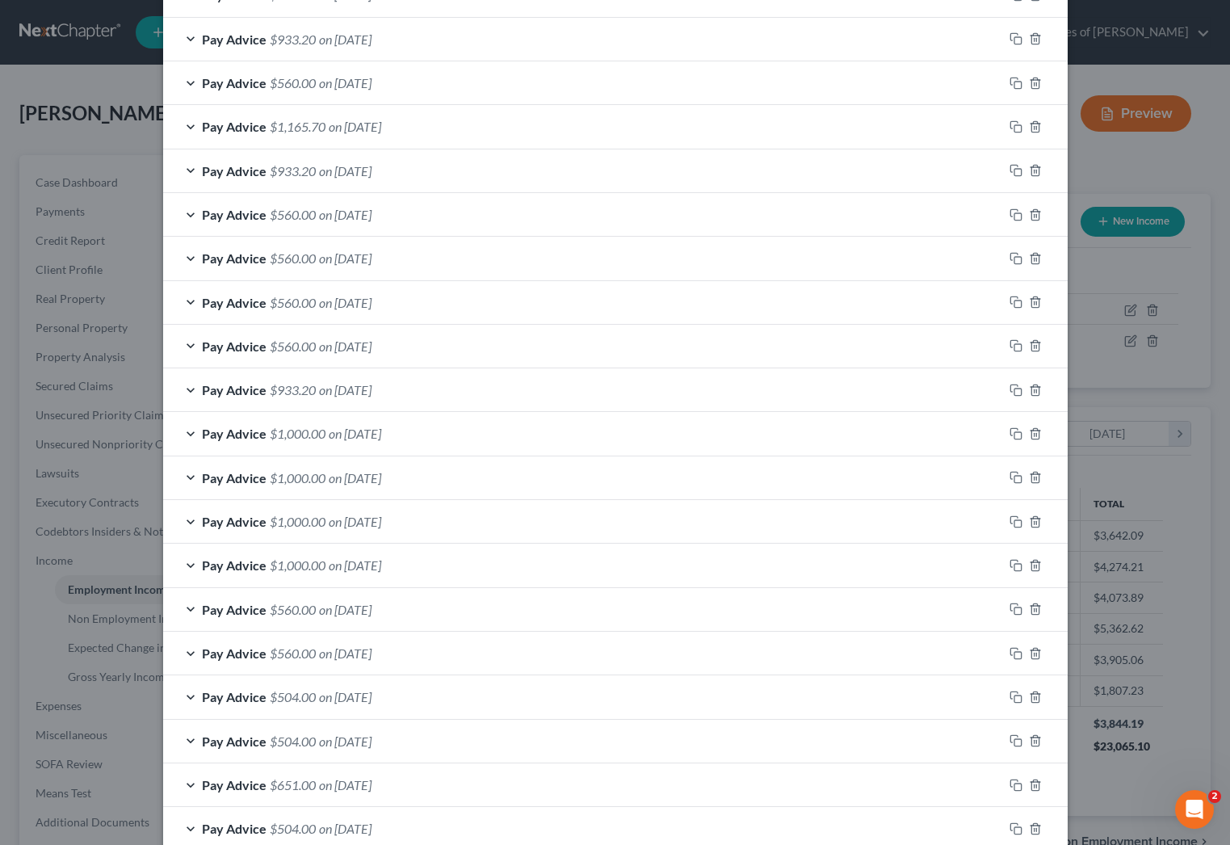
scroll to position [799, 0]
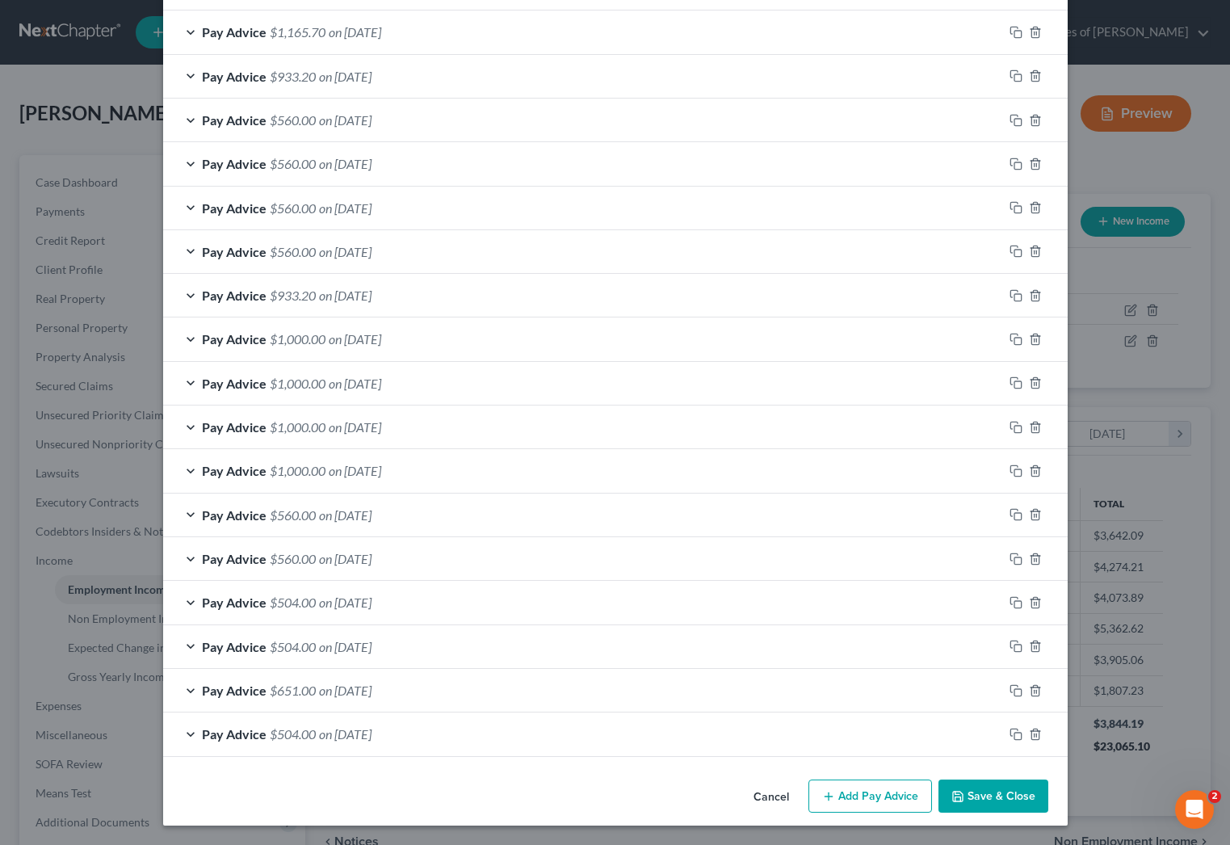
click at [889, 791] on button "Add Pay Advice" at bounding box center [870, 796] width 124 height 34
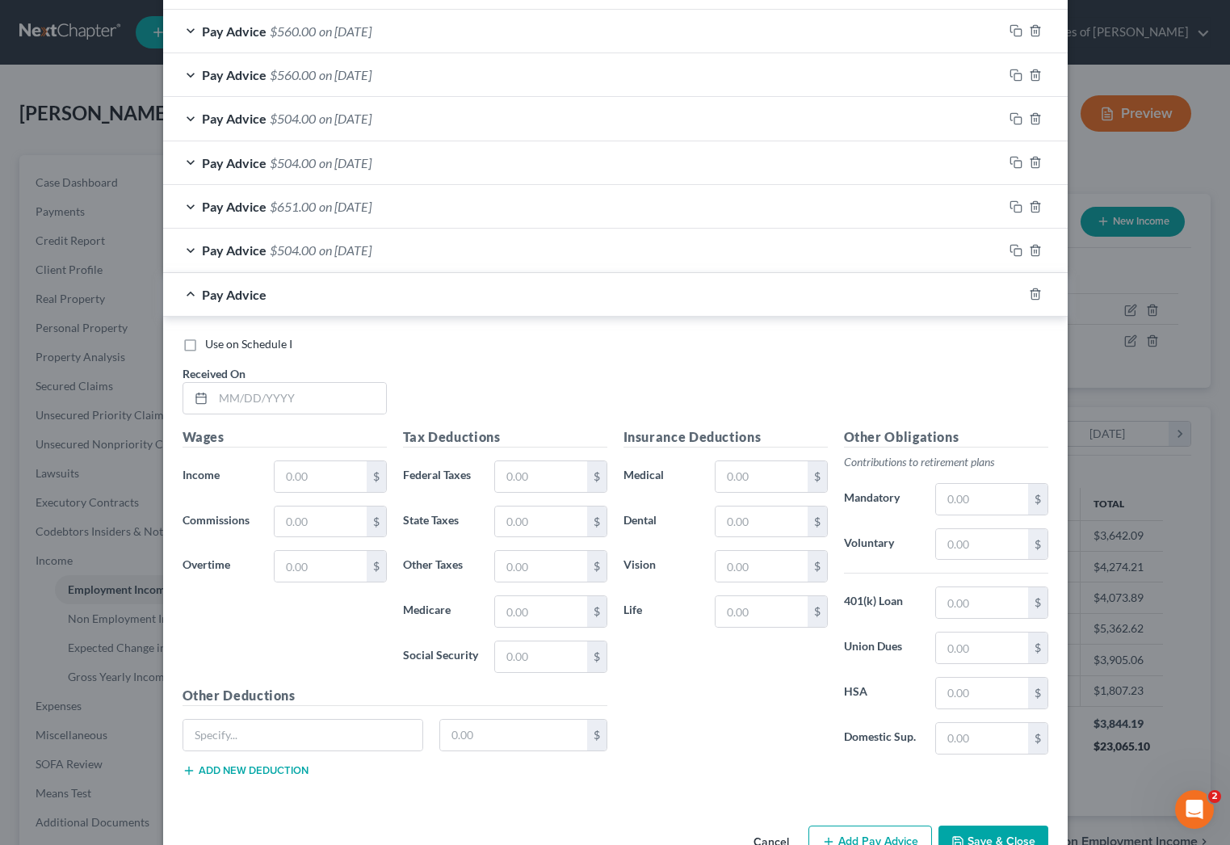
scroll to position [1287, 0]
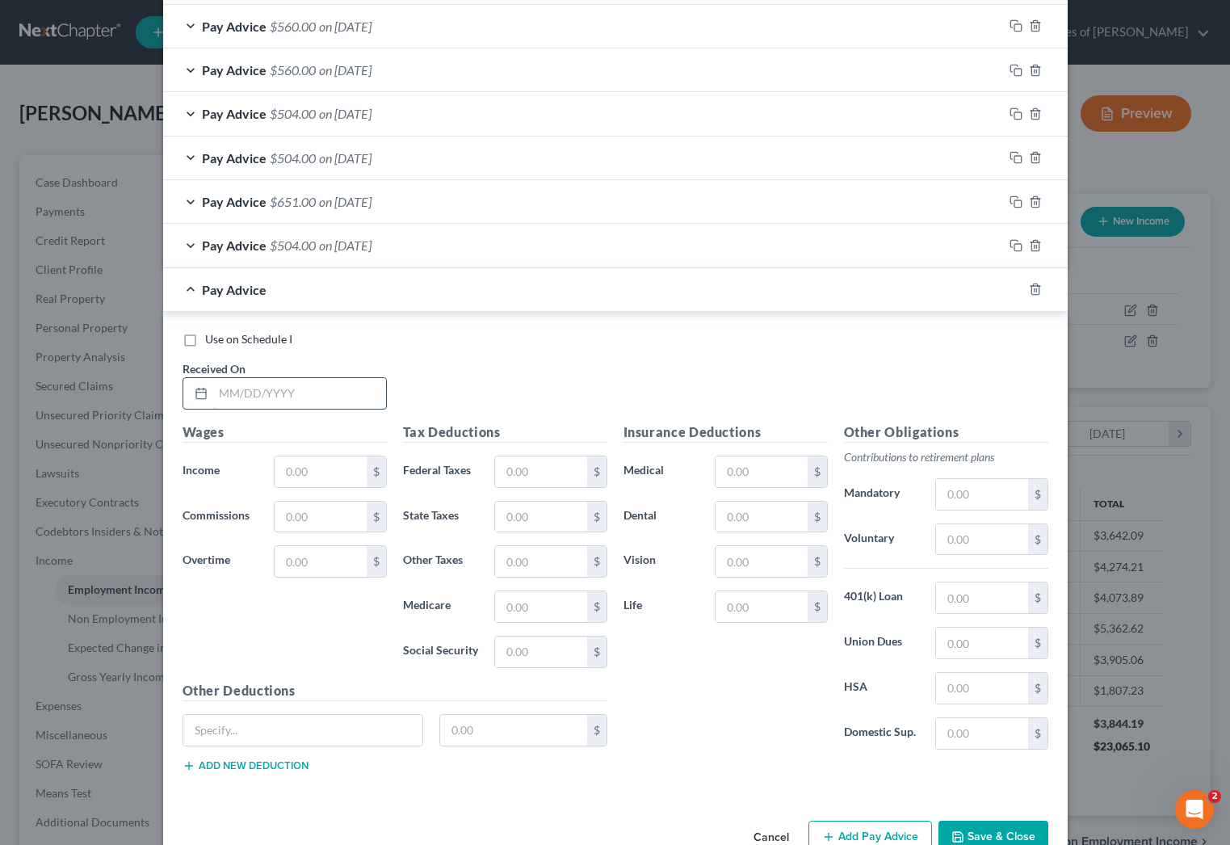
drag, startPoint x: 325, startPoint y: 384, endPoint x: 340, endPoint y: 384, distance: 14.5
click at [325, 384] on input "text" at bounding box center [299, 393] width 173 height 31
type input "[DATE]"
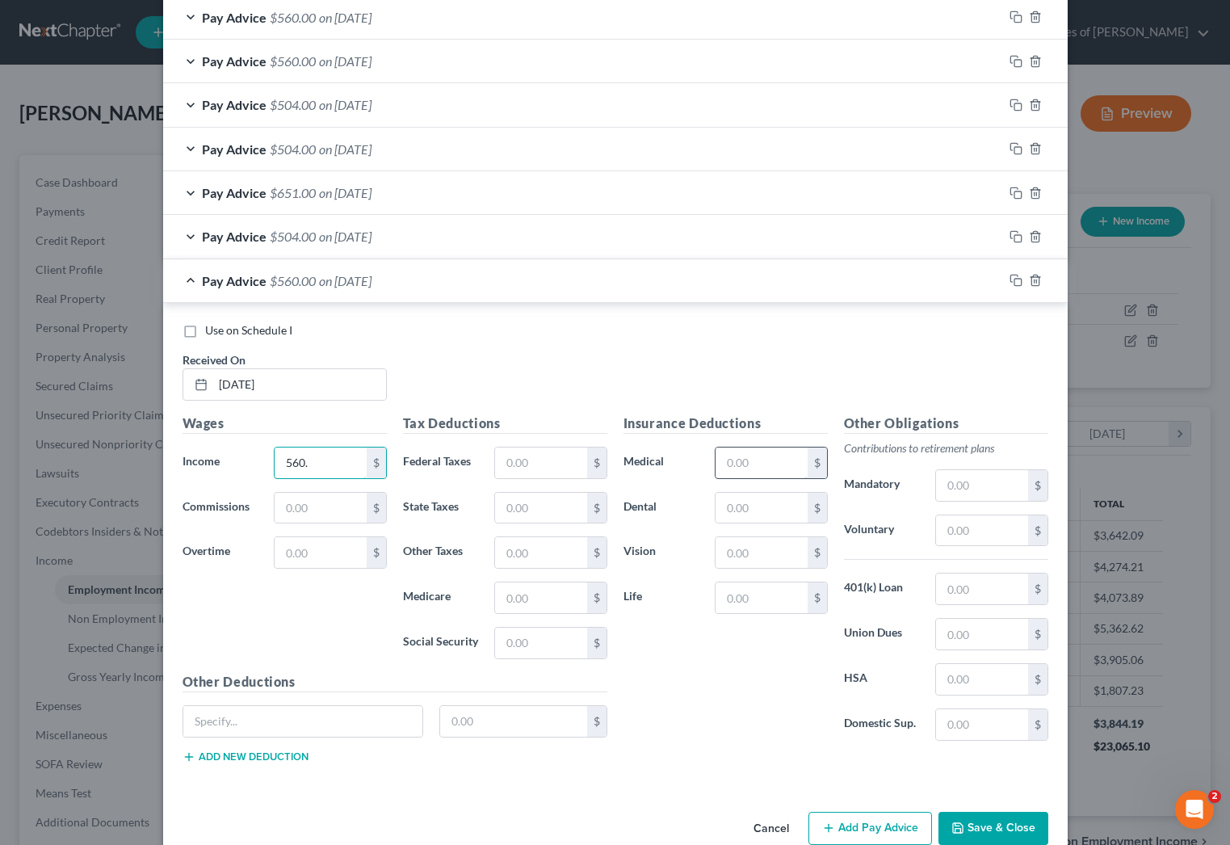
scroll to position [1311, 0]
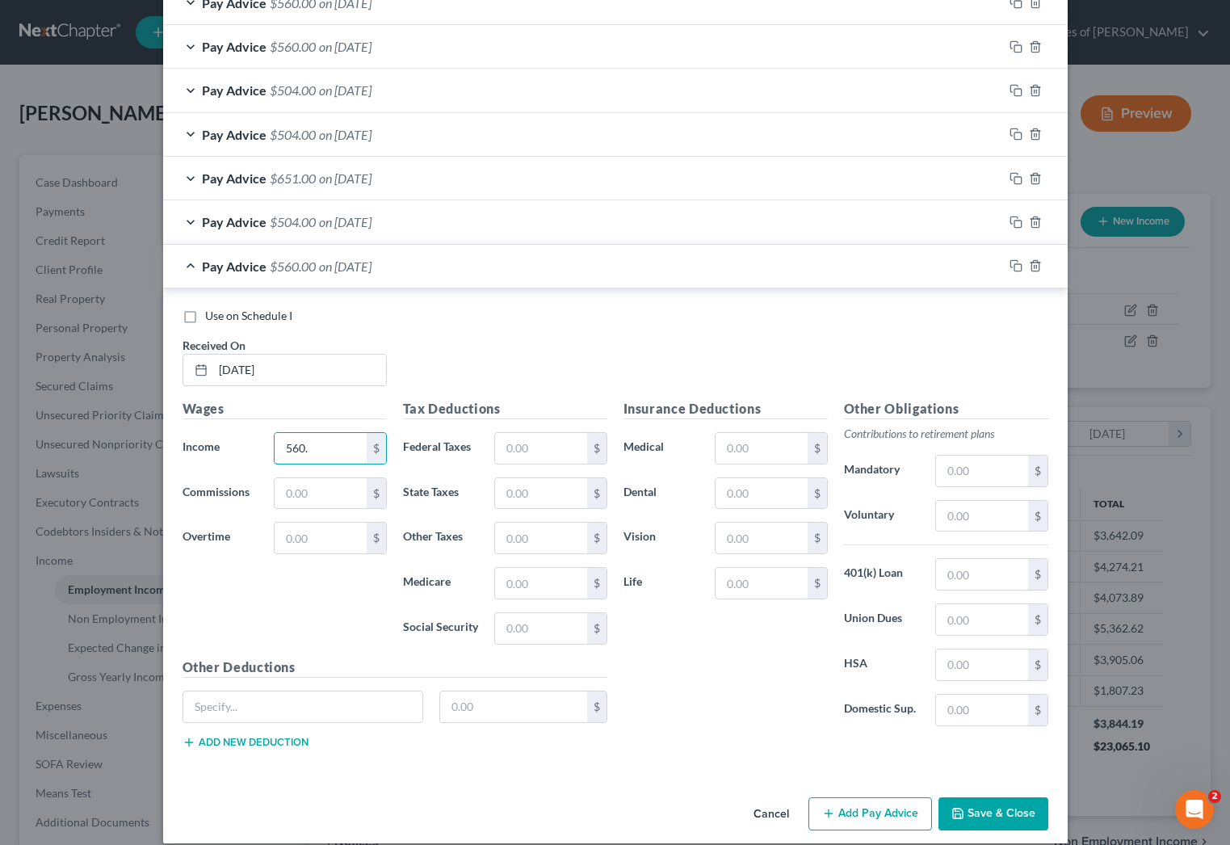
type input "560."
click at [871, 814] on button "Add Pay Advice" at bounding box center [870, 814] width 124 height 34
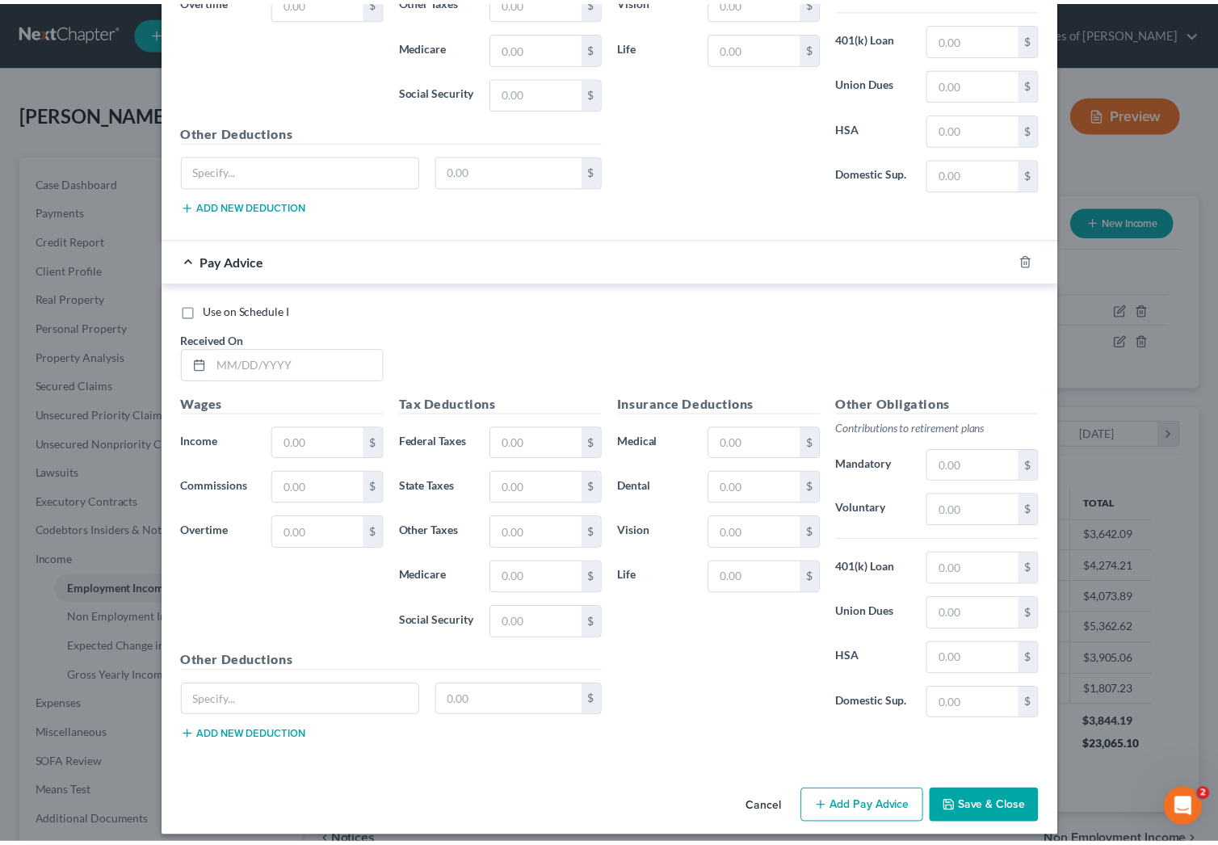
scroll to position [1859, 0]
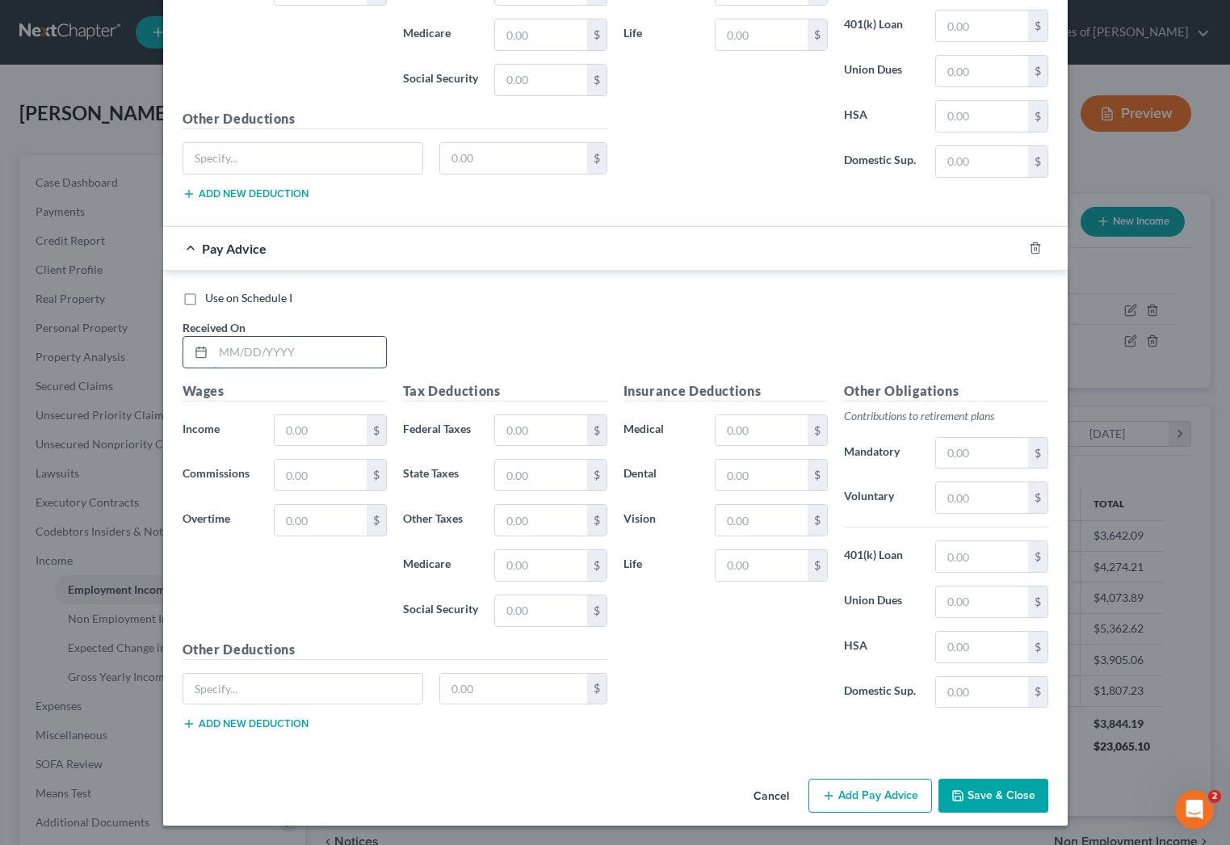
click at [323, 356] on input "text" at bounding box center [299, 352] width 173 height 31
type input "[DATE]"
type input "560."
click at [205, 297] on label "Use on Schedule I" at bounding box center [248, 298] width 87 height 16
click at [212, 297] on input "Use on Schedule I" at bounding box center [217, 295] width 10 height 10
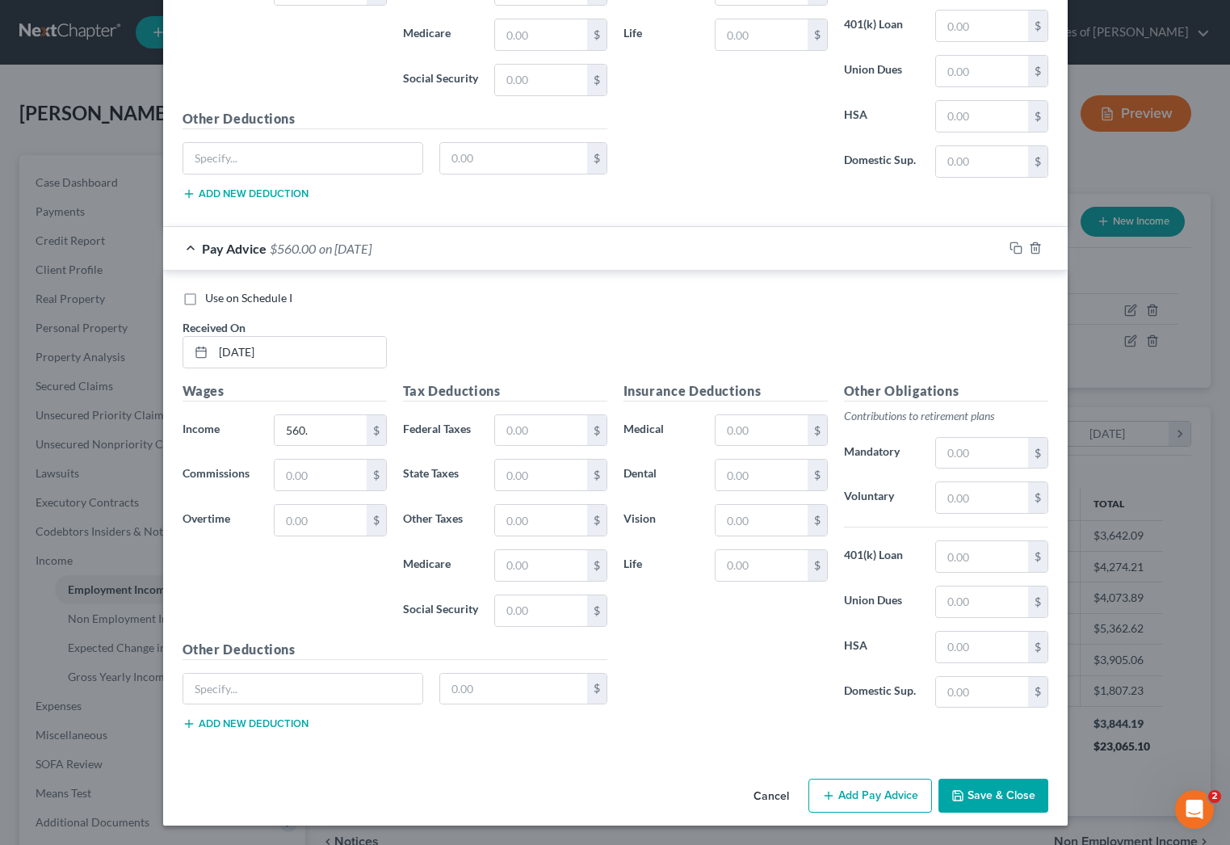
checkbox input "true"
click at [990, 800] on button "Save & Close" at bounding box center [993, 796] width 110 height 34
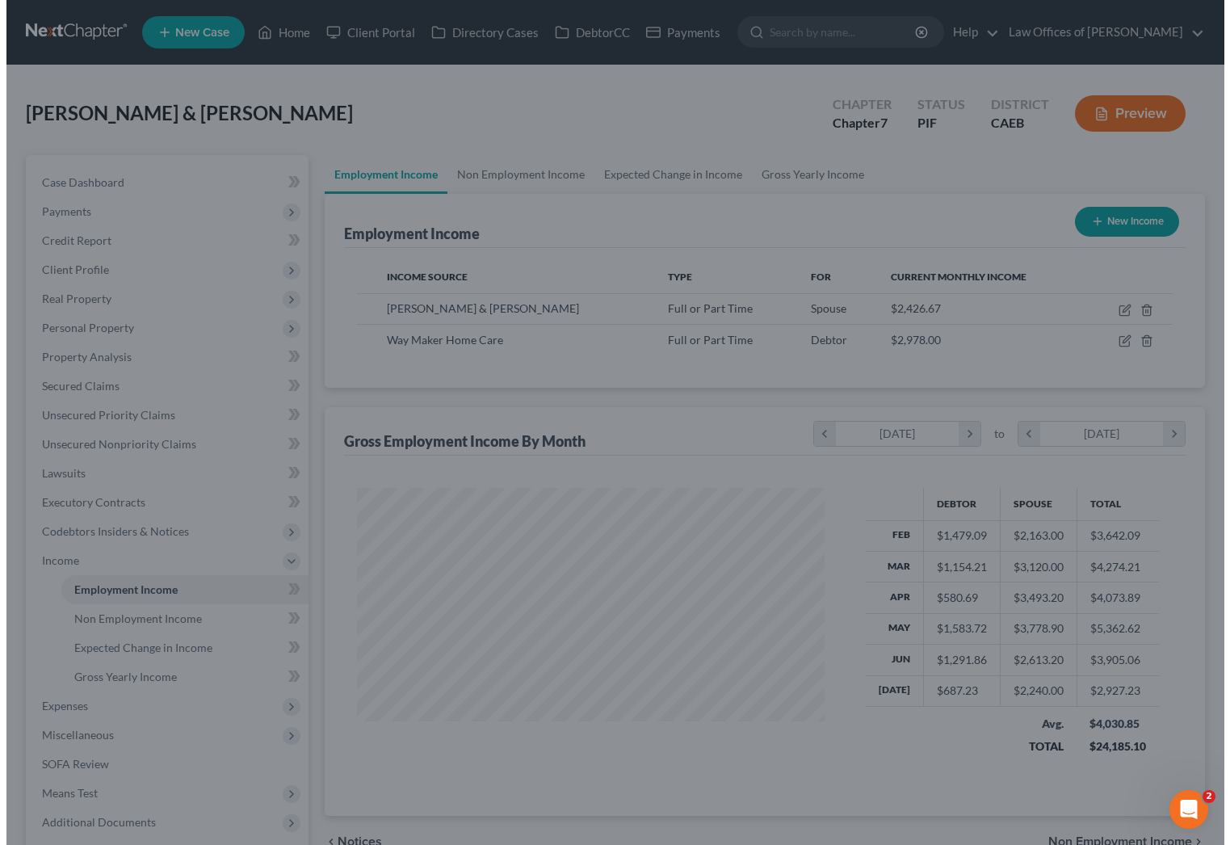
scroll to position [807286, 807081]
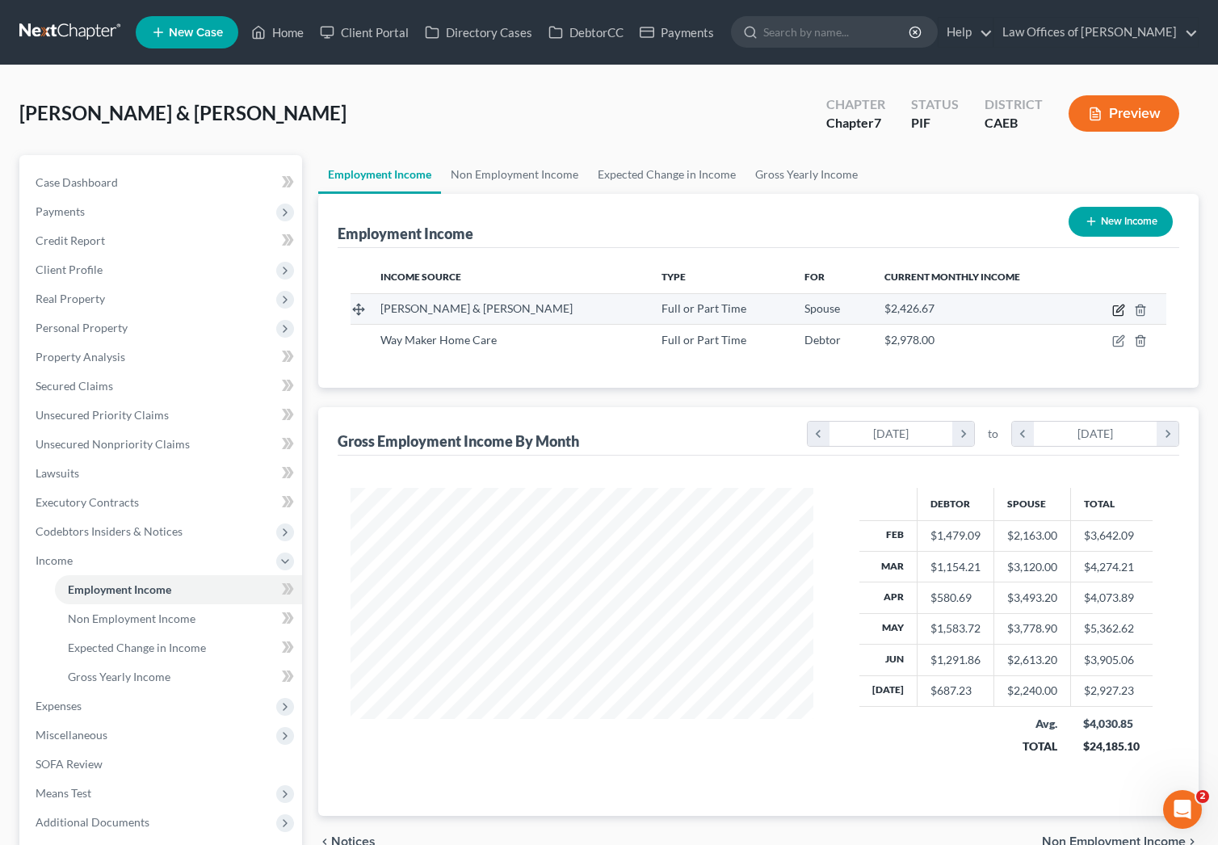
click at [996, 304] on icon "button" at bounding box center [1118, 310] width 13 height 13
select select "0"
select select "4"
select select "3"
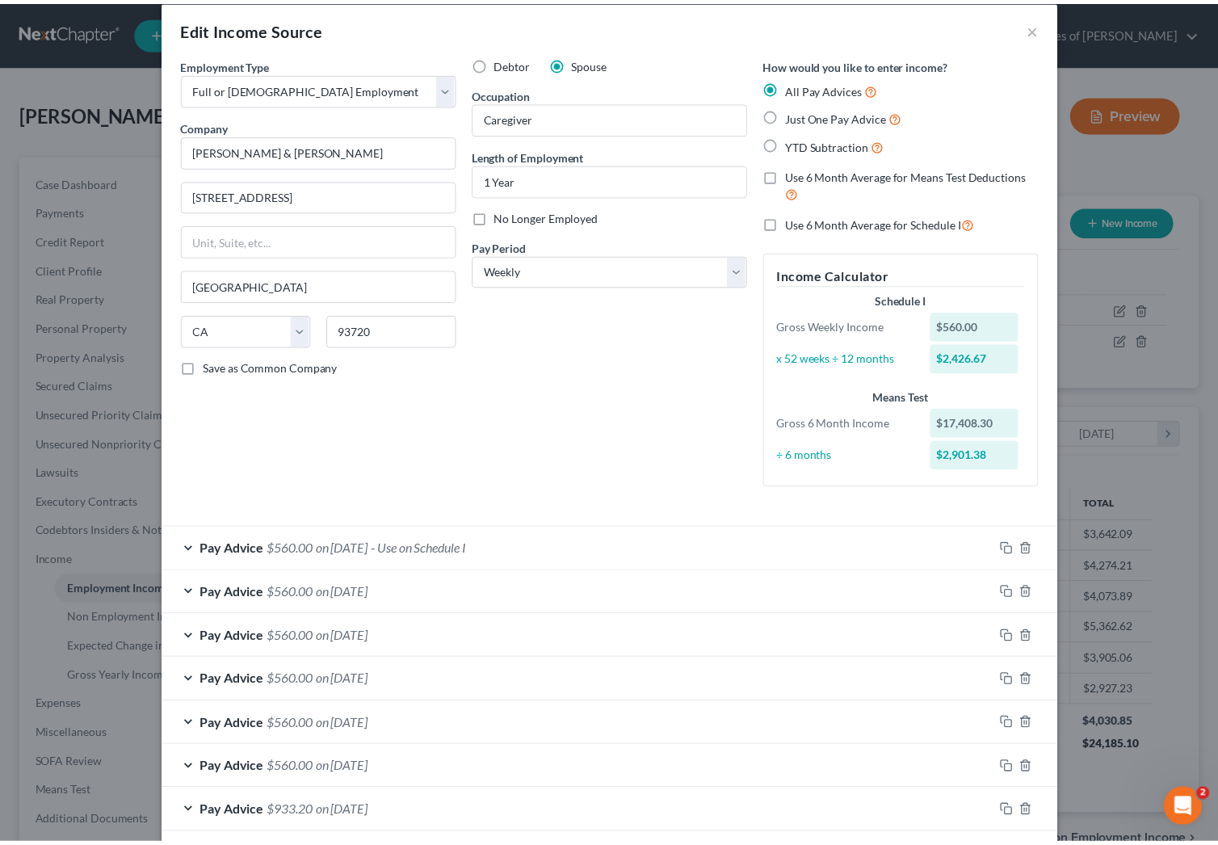
scroll to position [0, 0]
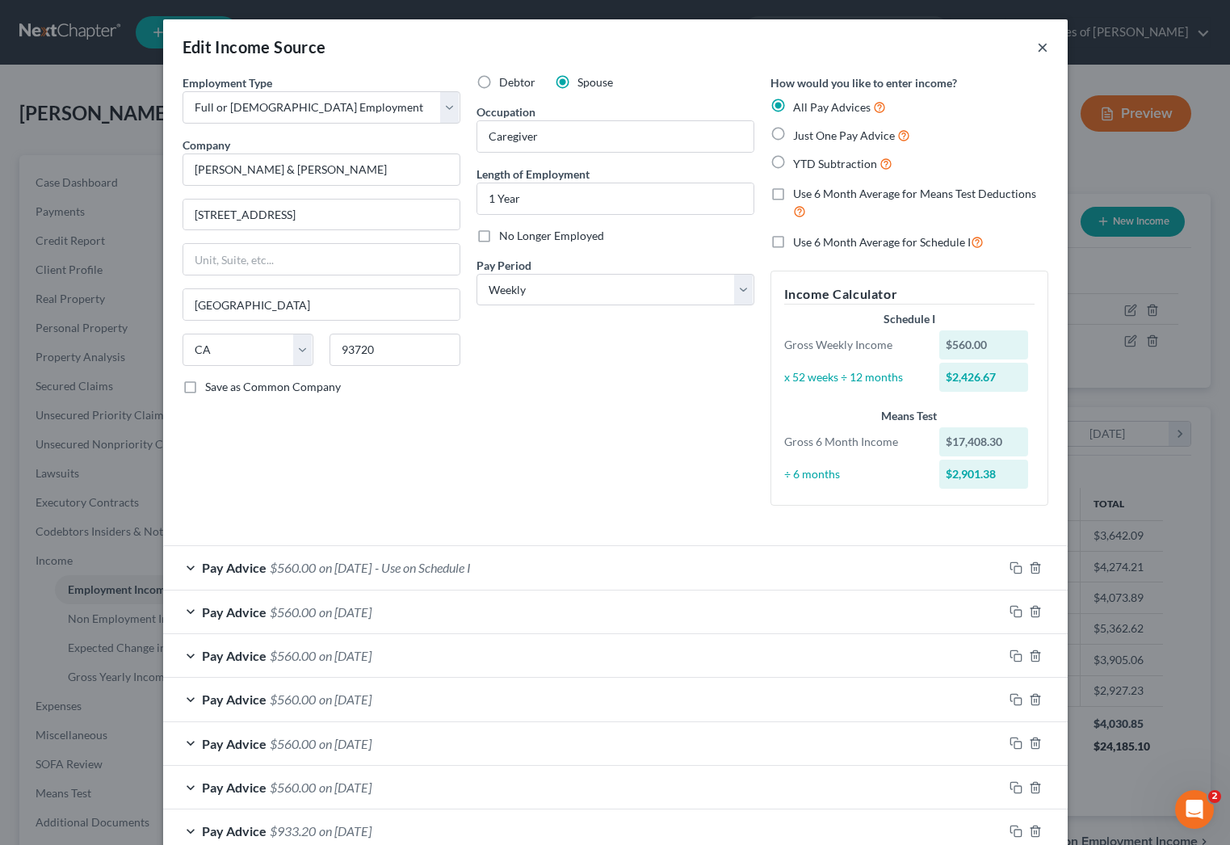
click at [996, 48] on button "×" at bounding box center [1042, 46] width 11 height 19
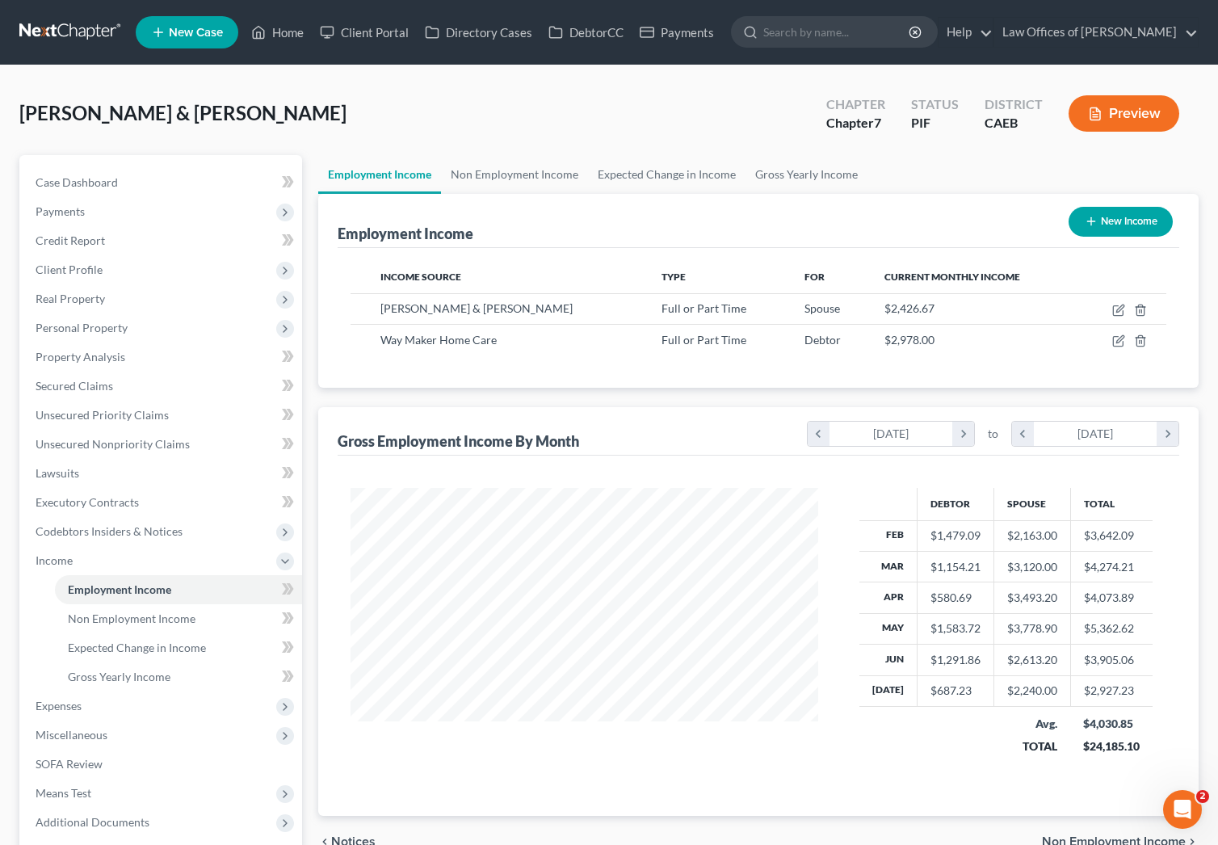
scroll to position [807286, 807081]
click at [157, 184] on link "Case Dashboard" at bounding box center [162, 182] width 279 height 29
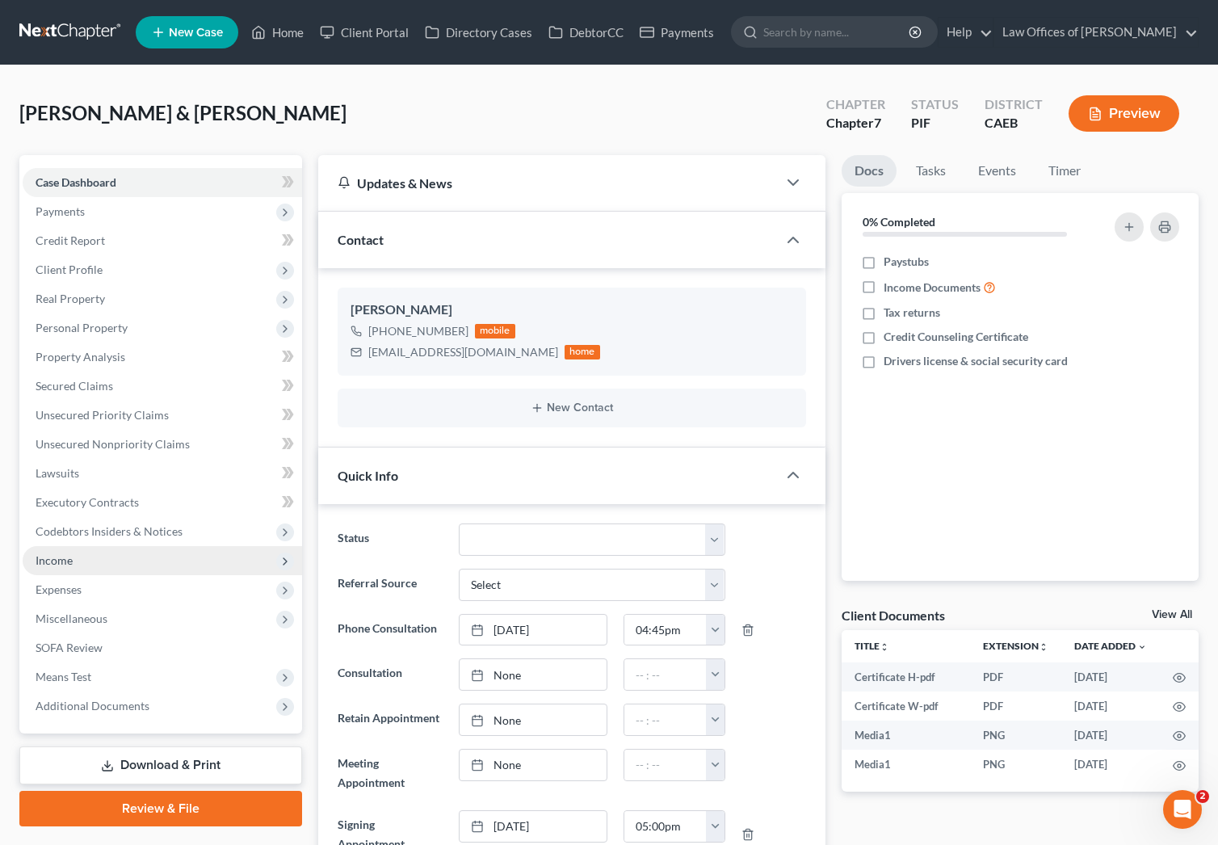
click at [147, 568] on span "Income" at bounding box center [162, 560] width 279 height 29
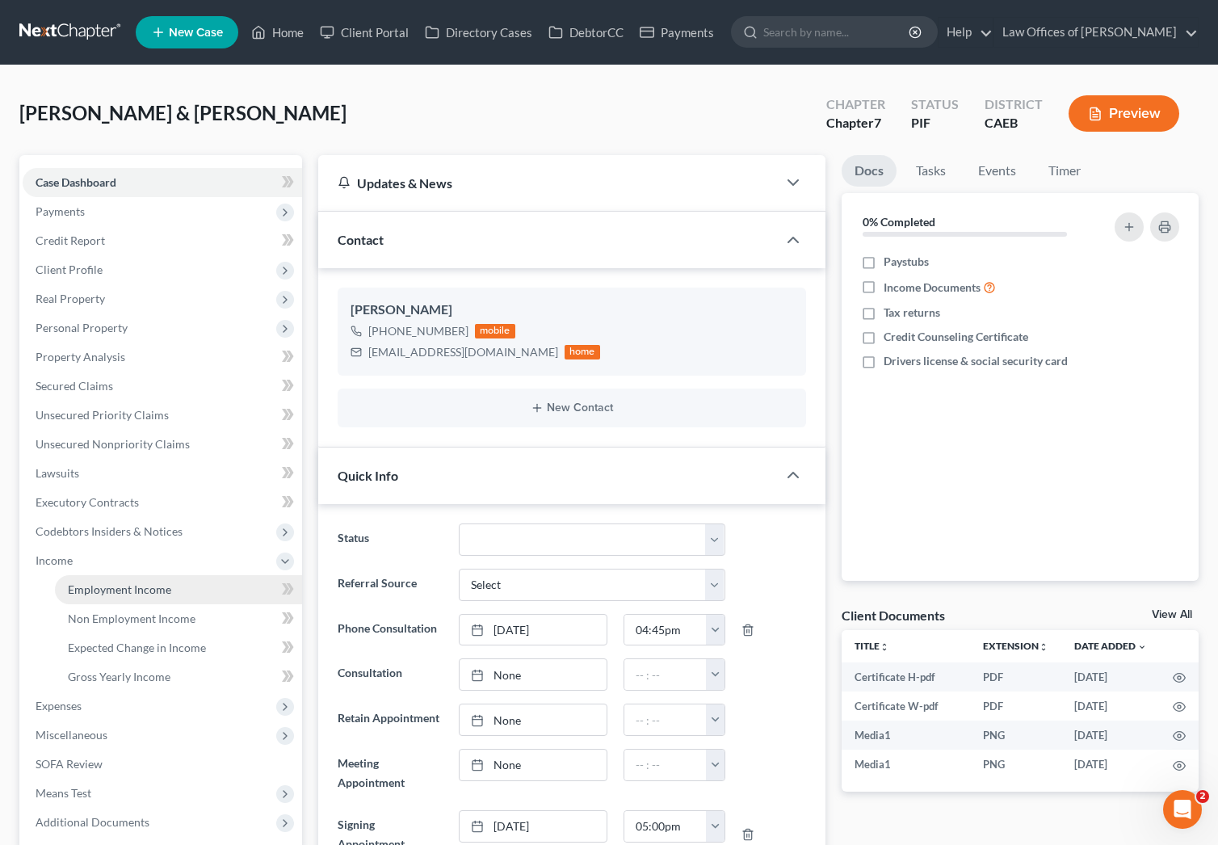
click at [157, 582] on span "Employment Income" at bounding box center [119, 589] width 103 height 14
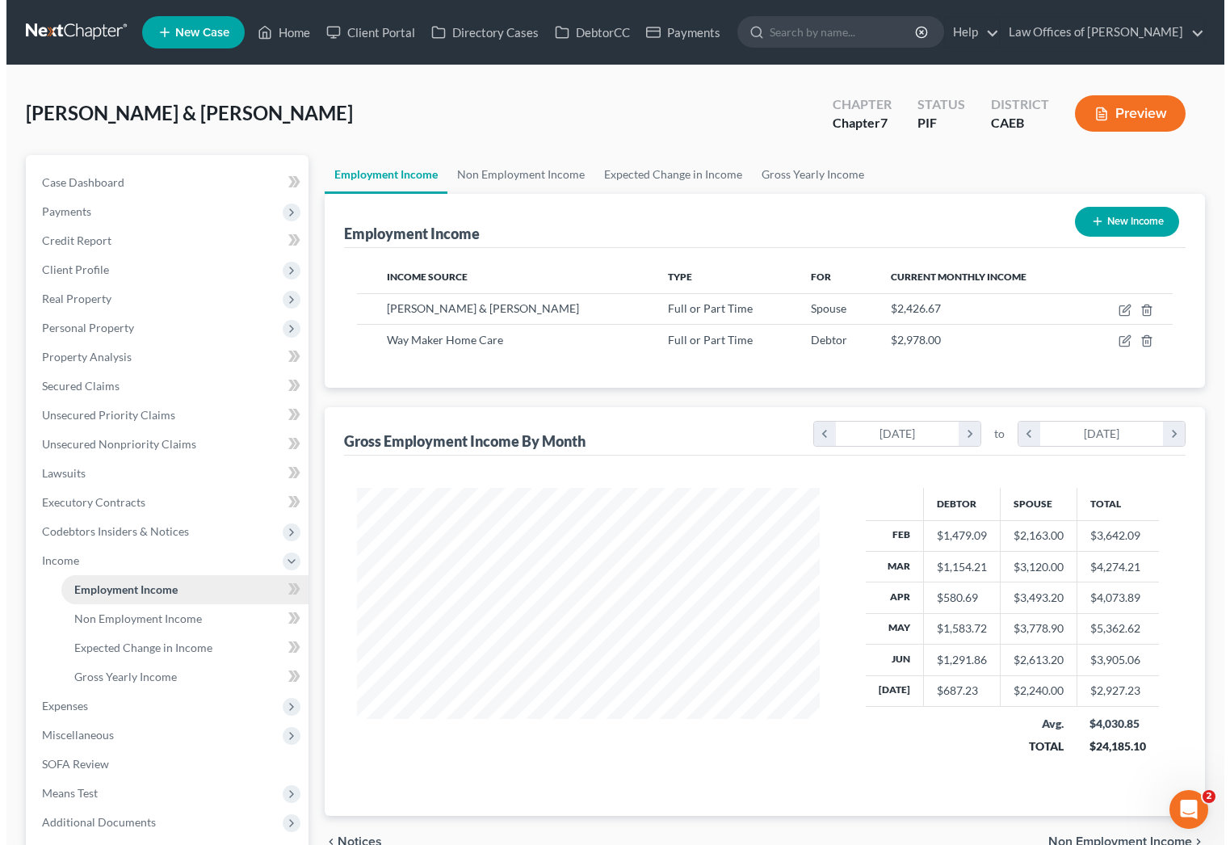
scroll to position [289, 494]
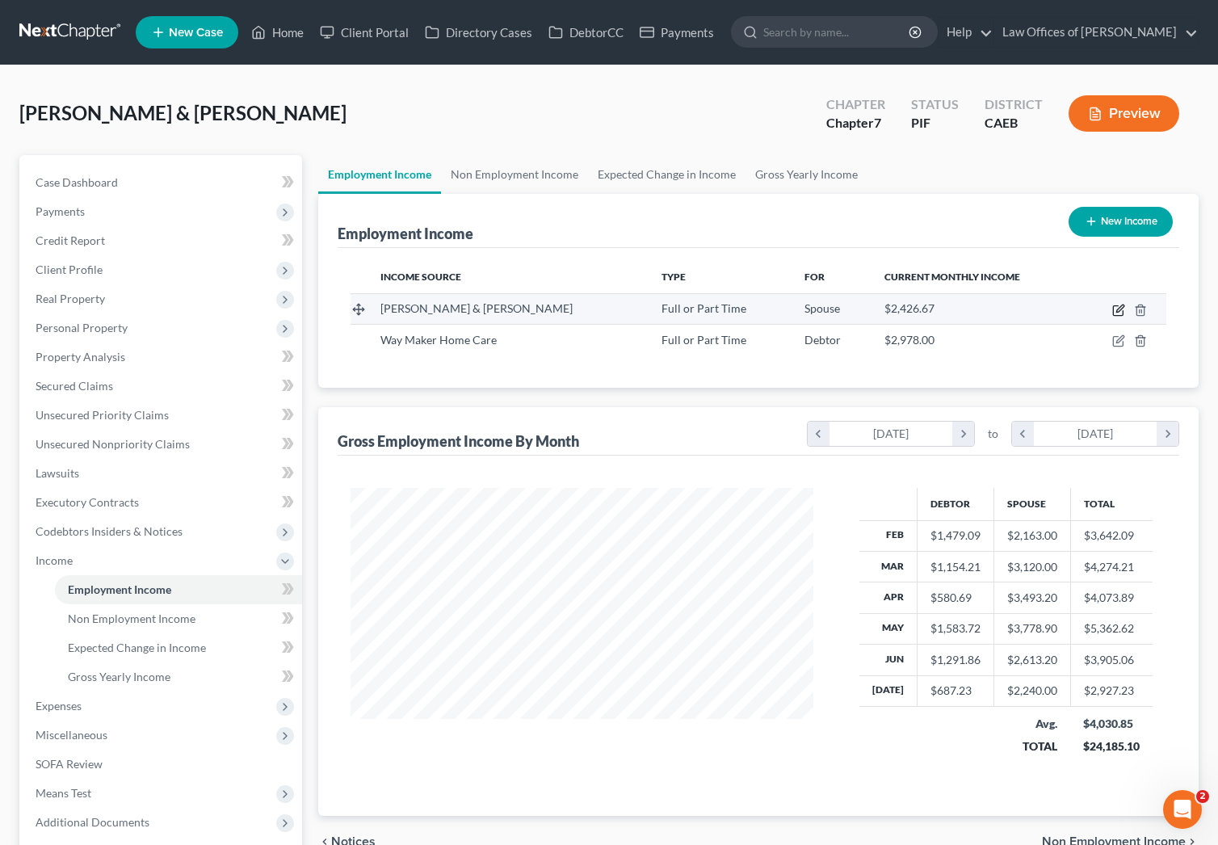
click at [996, 308] on icon "button" at bounding box center [1119, 307] width 7 height 7
select select "0"
select select "4"
select select "3"
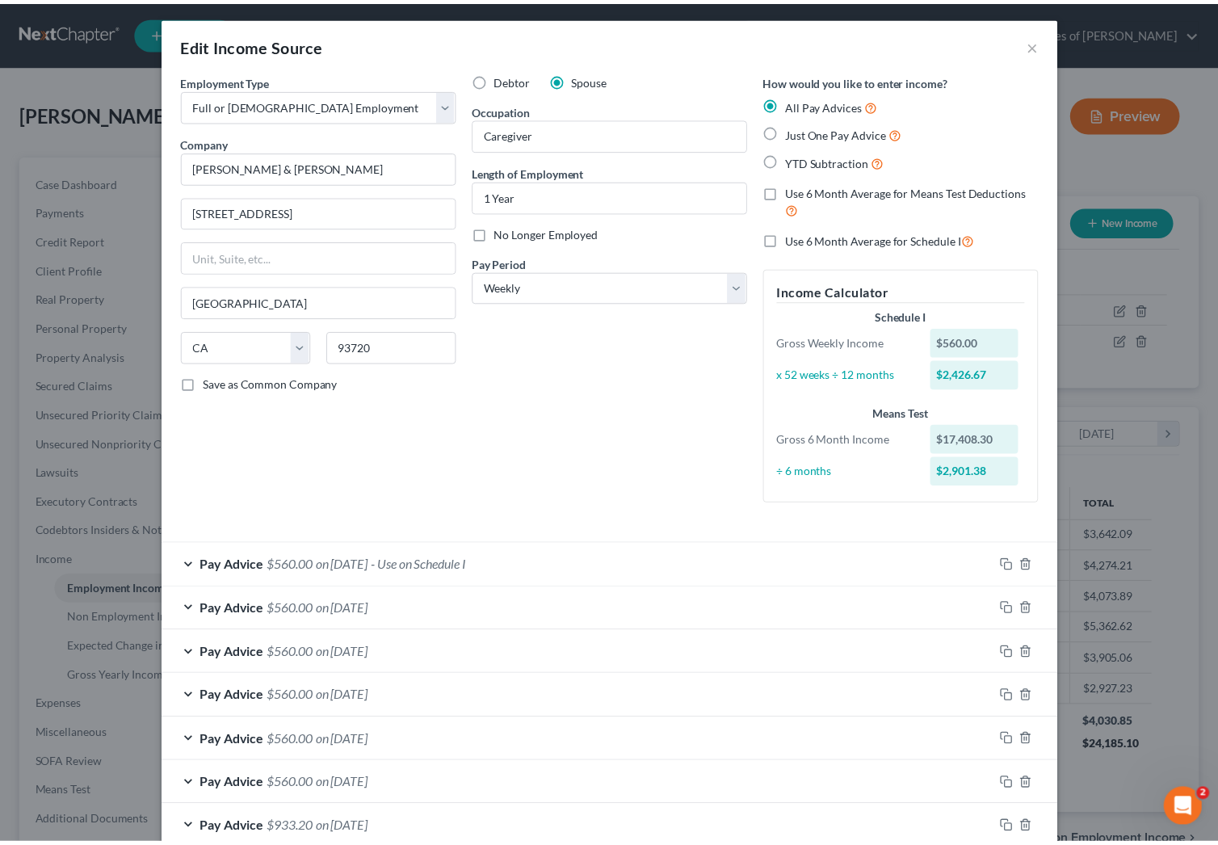
scroll to position [3, 0]
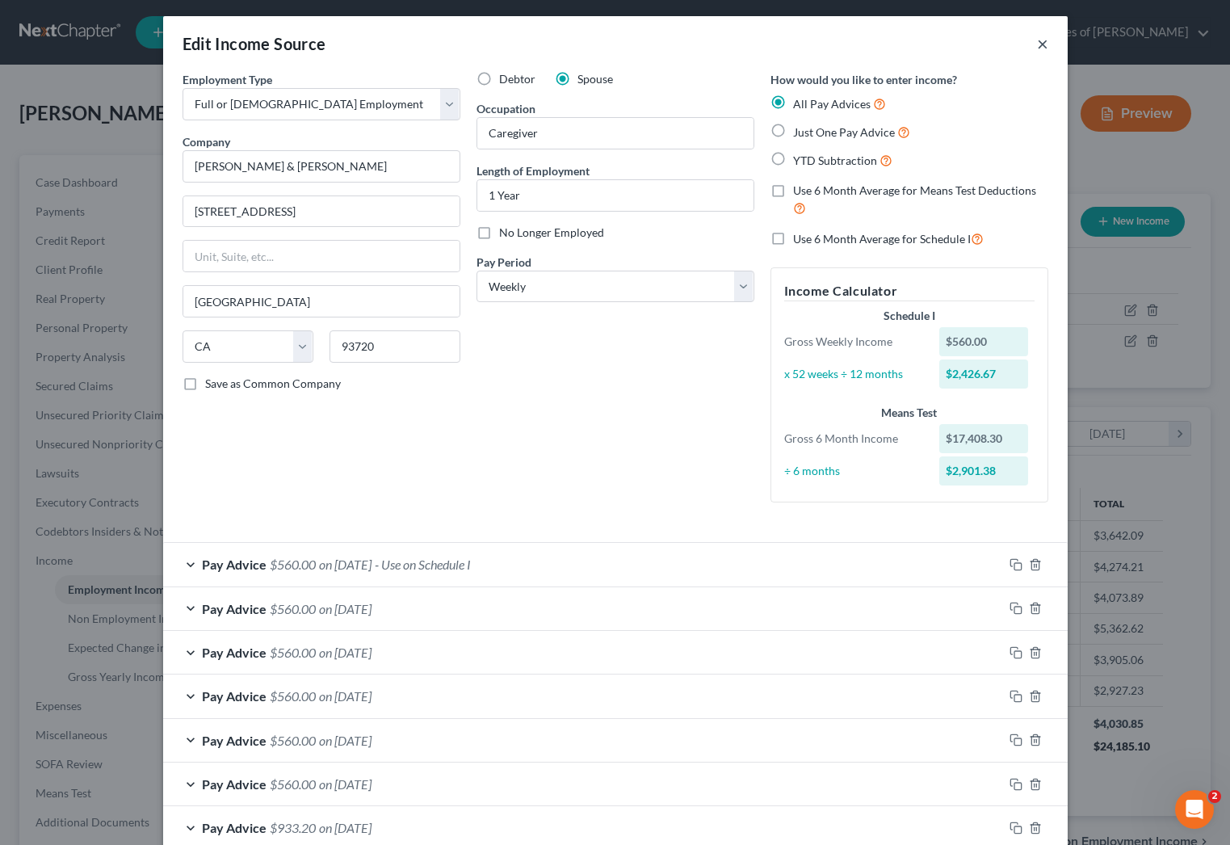
click at [996, 45] on button "×" at bounding box center [1042, 43] width 11 height 19
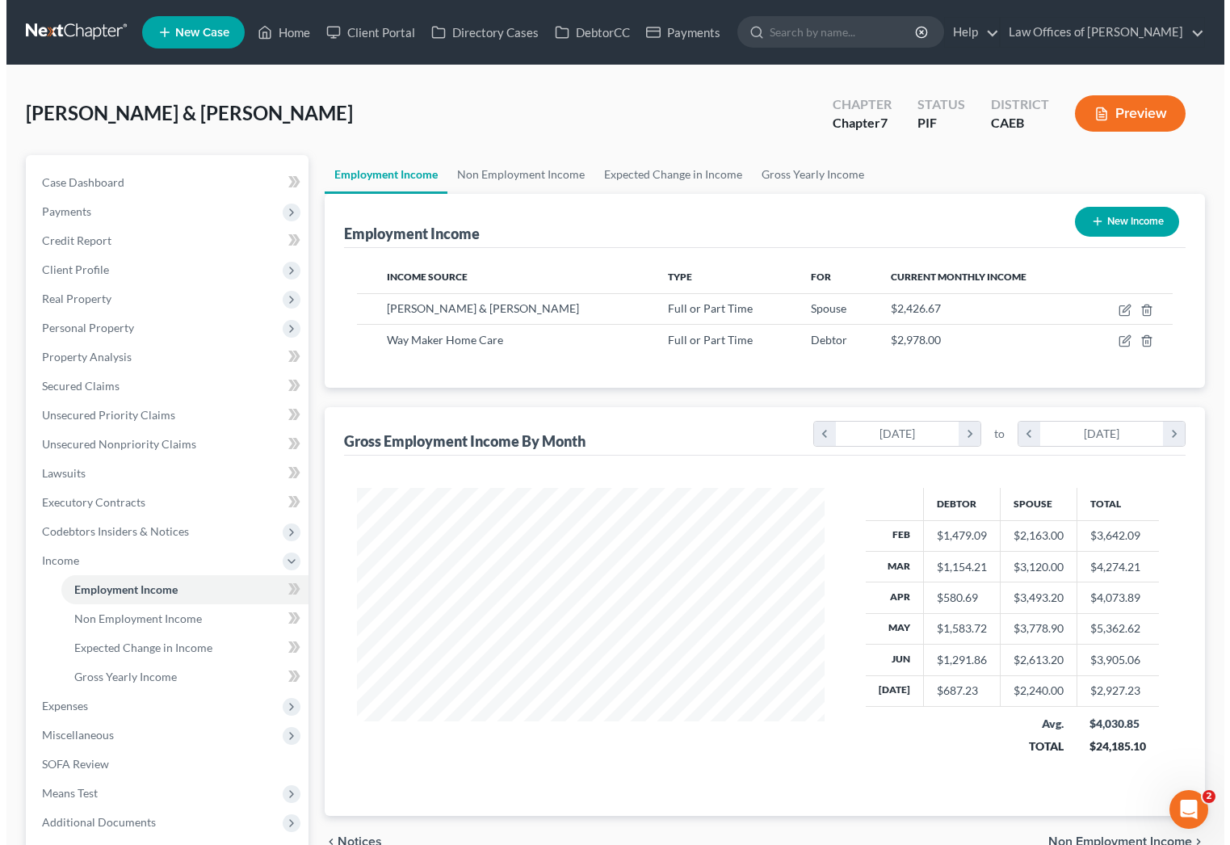
scroll to position [807286, 807081]
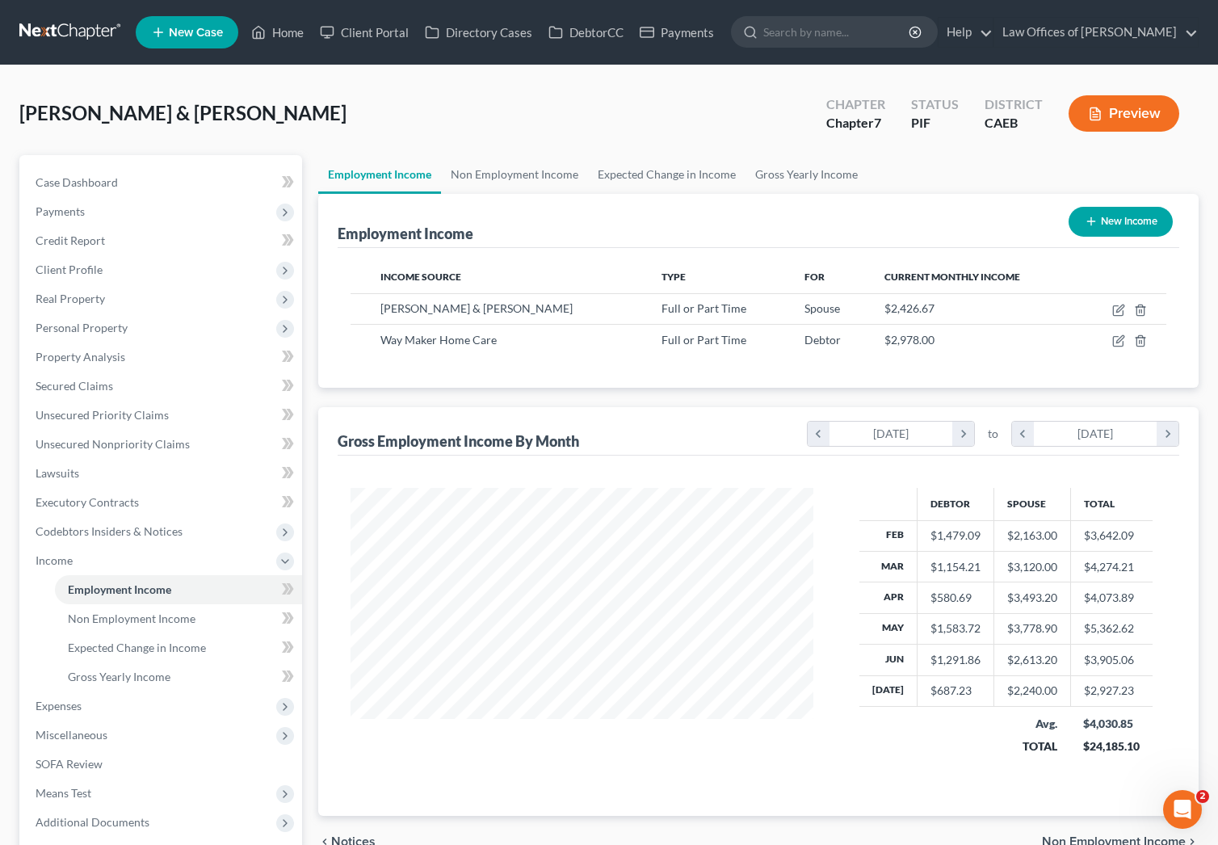
click at [996, 218] on button "New Income" at bounding box center [1120, 222] width 104 height 30
select select "0"
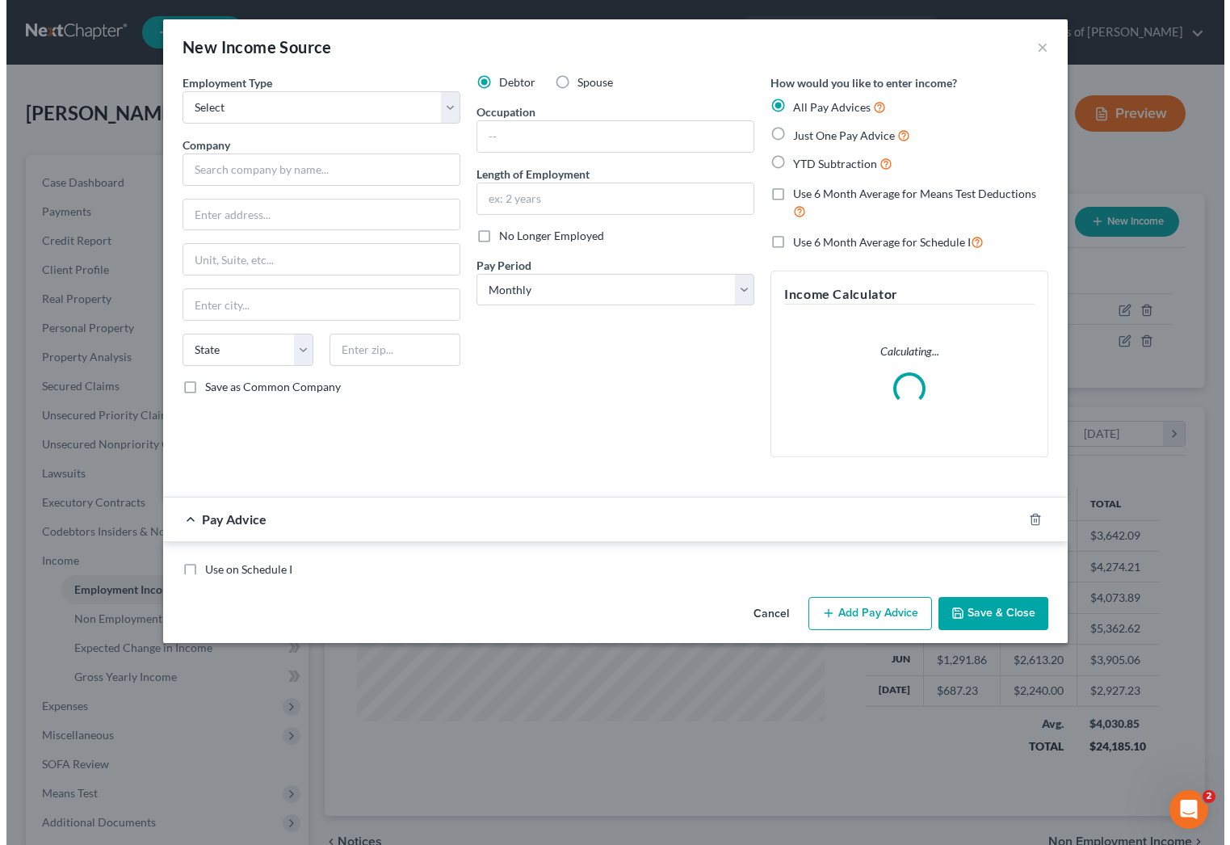
scroll to position [289, 500]
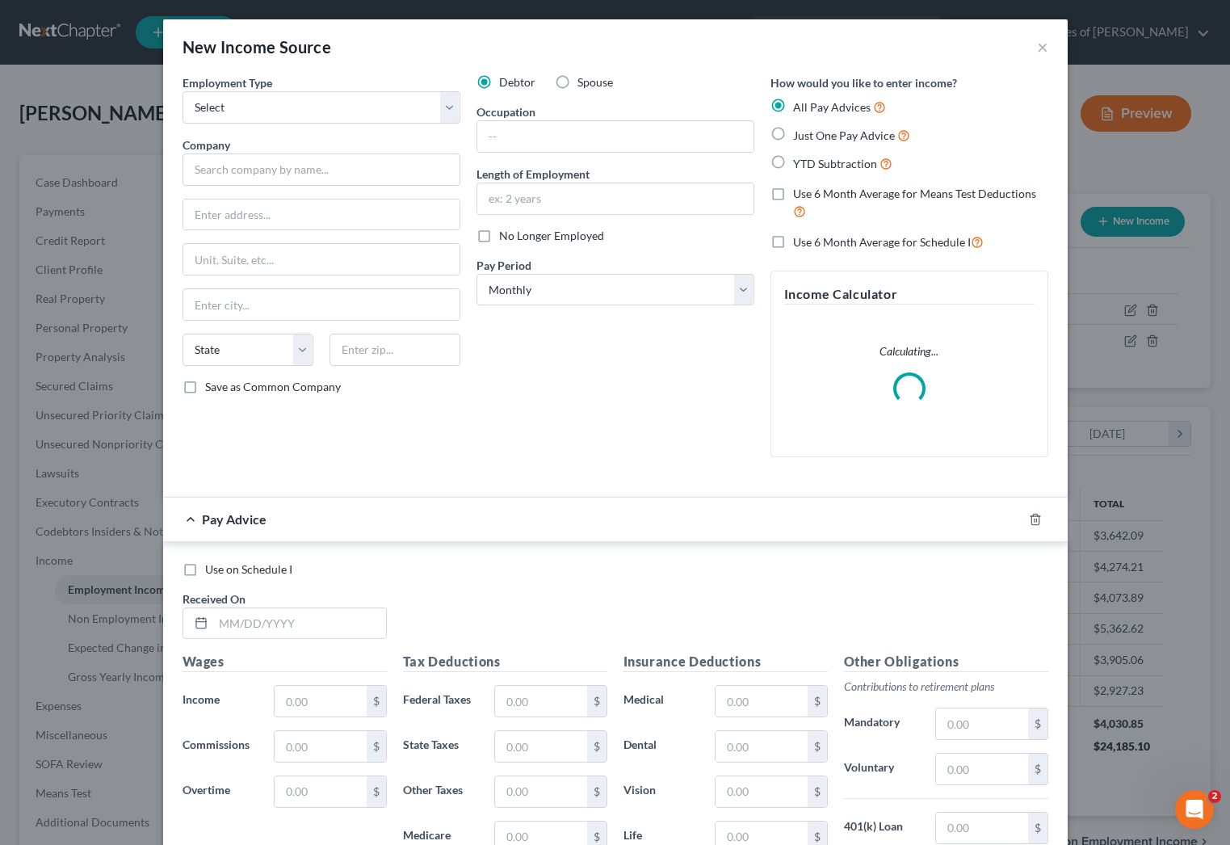
click at [577, 81] on label "Spouse" at bounding box center [595, 82] width 36 height 16
click at [584, 81] on input "Spouse" at bounding box center [589, 79] width 10 height 10
radio input "true"
click at [296, 163] on input "text" at bounding box center [322, 169] width 278 height 32
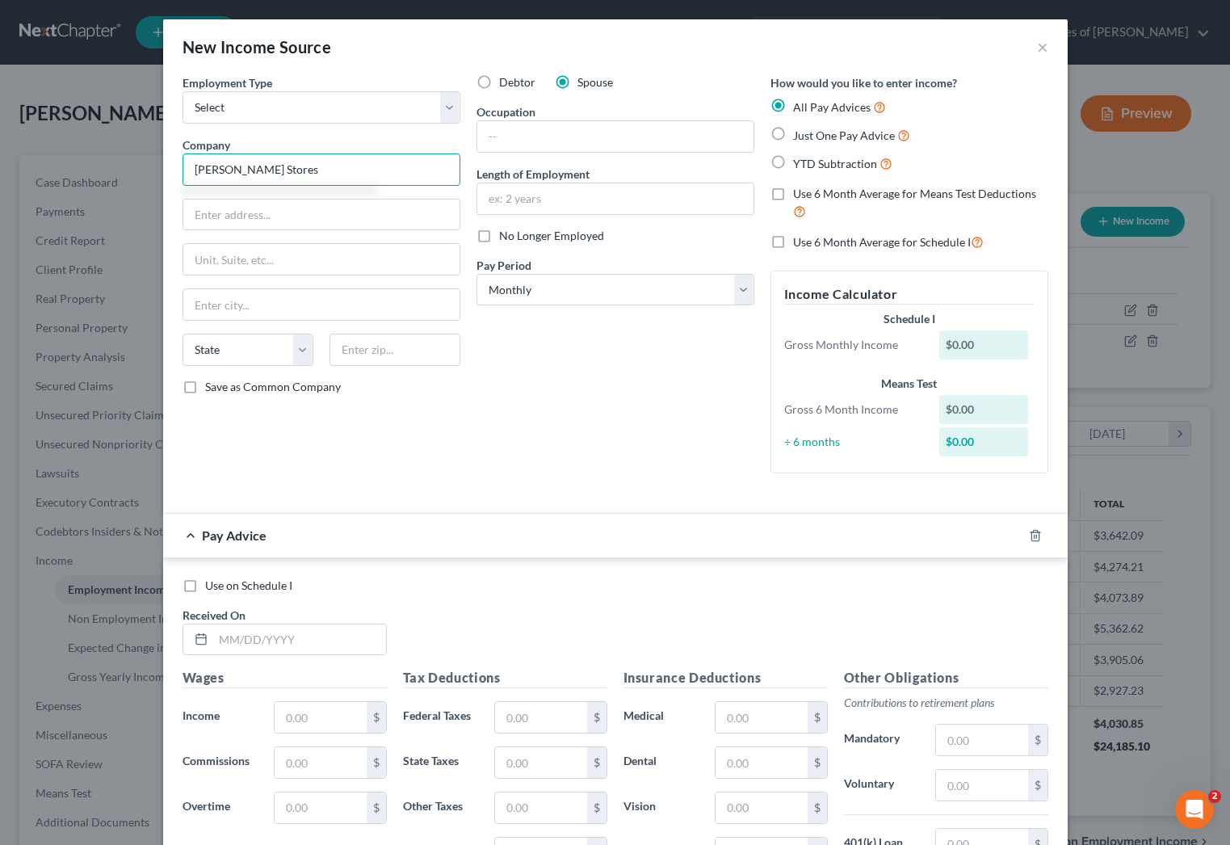
type input "[PERSON_NAME] Stores"
type input "[STREET_ADDRESS]"
type input "07073"
type input "[GEOGRAPHIC_DATA][PERSON_NAME]"
select select "33"
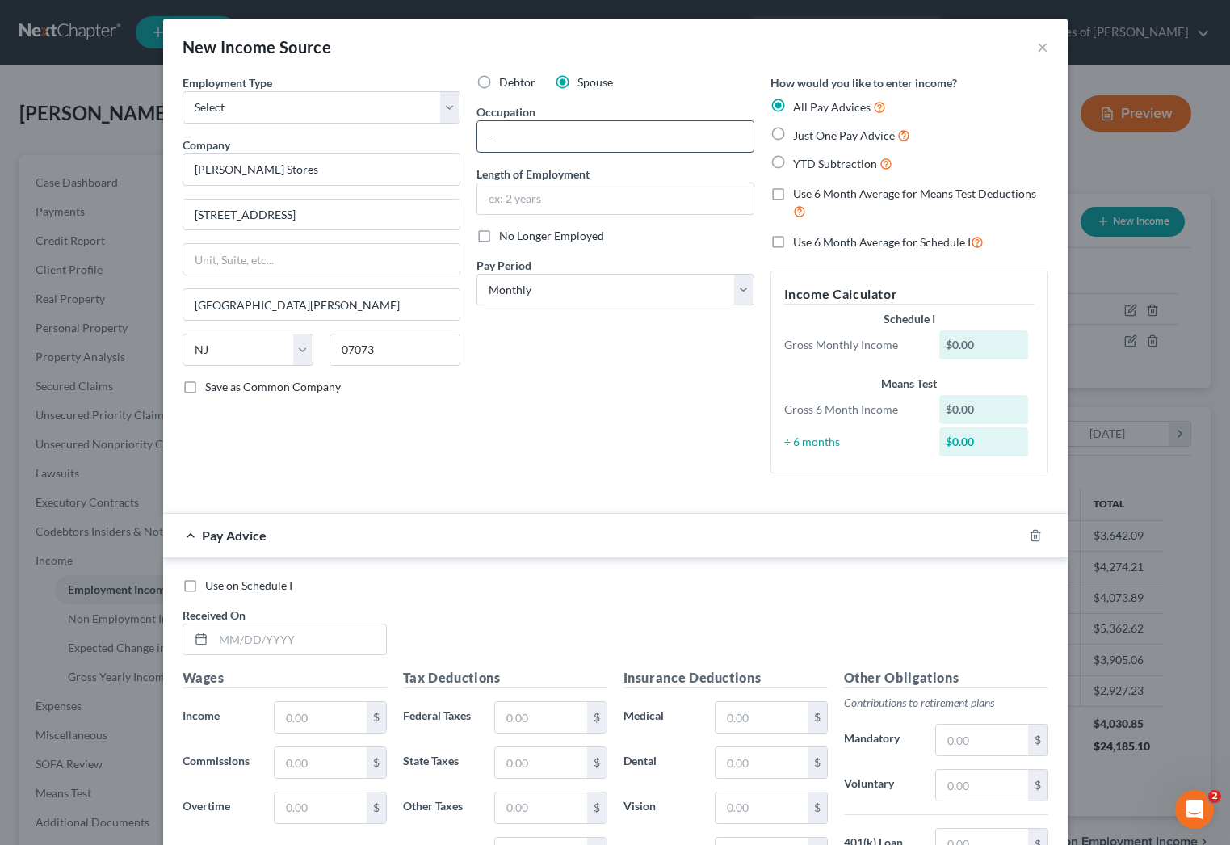
click at [518, 139] on input "text" at bounding box center [615, 136] width 276 height 31
type input "Attendant"
type input "5"
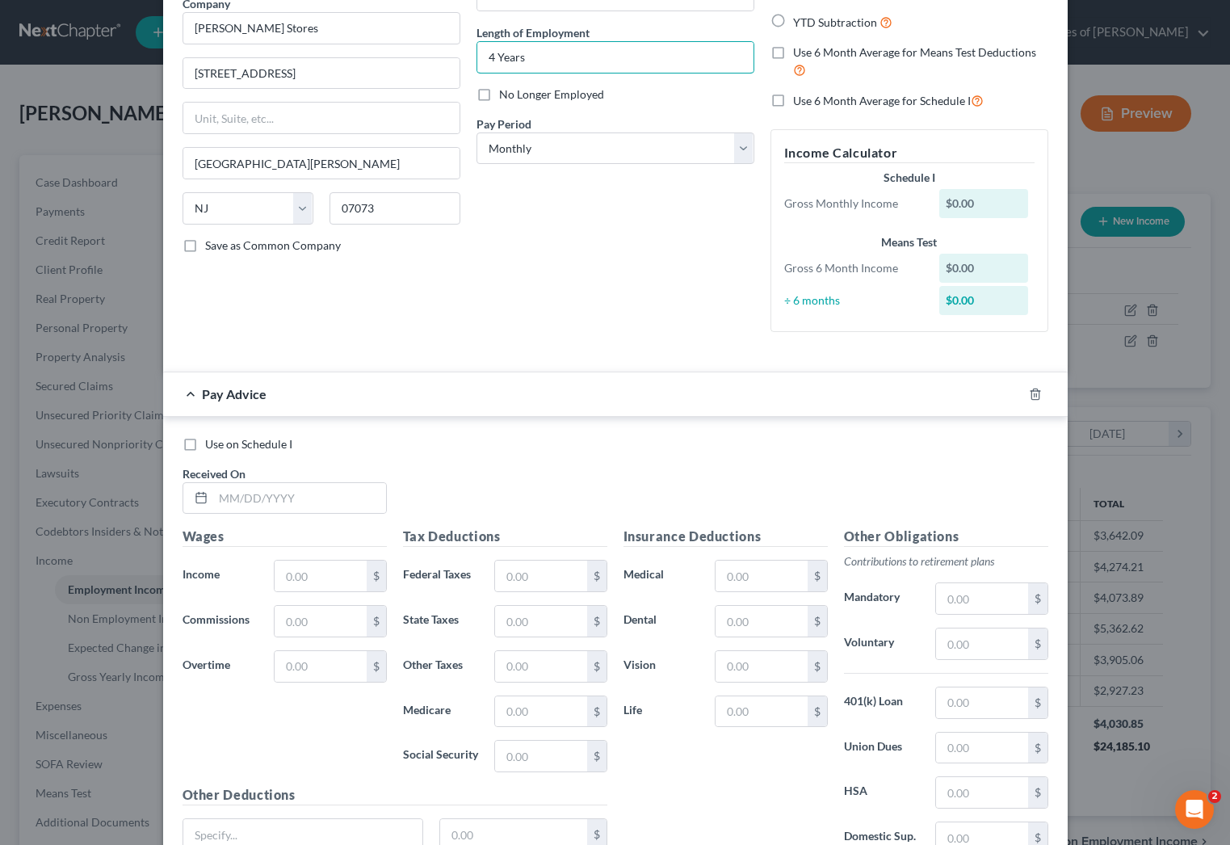
scroll to position [141, 0]
type input "4 Years"
click at [333, 501] on input "text" at bounding box center [299, 499] width 173 height 31
type input "[DATE]"
click at [357, 573] on input "text" at bounding box center [320, 576] width 91 height 31
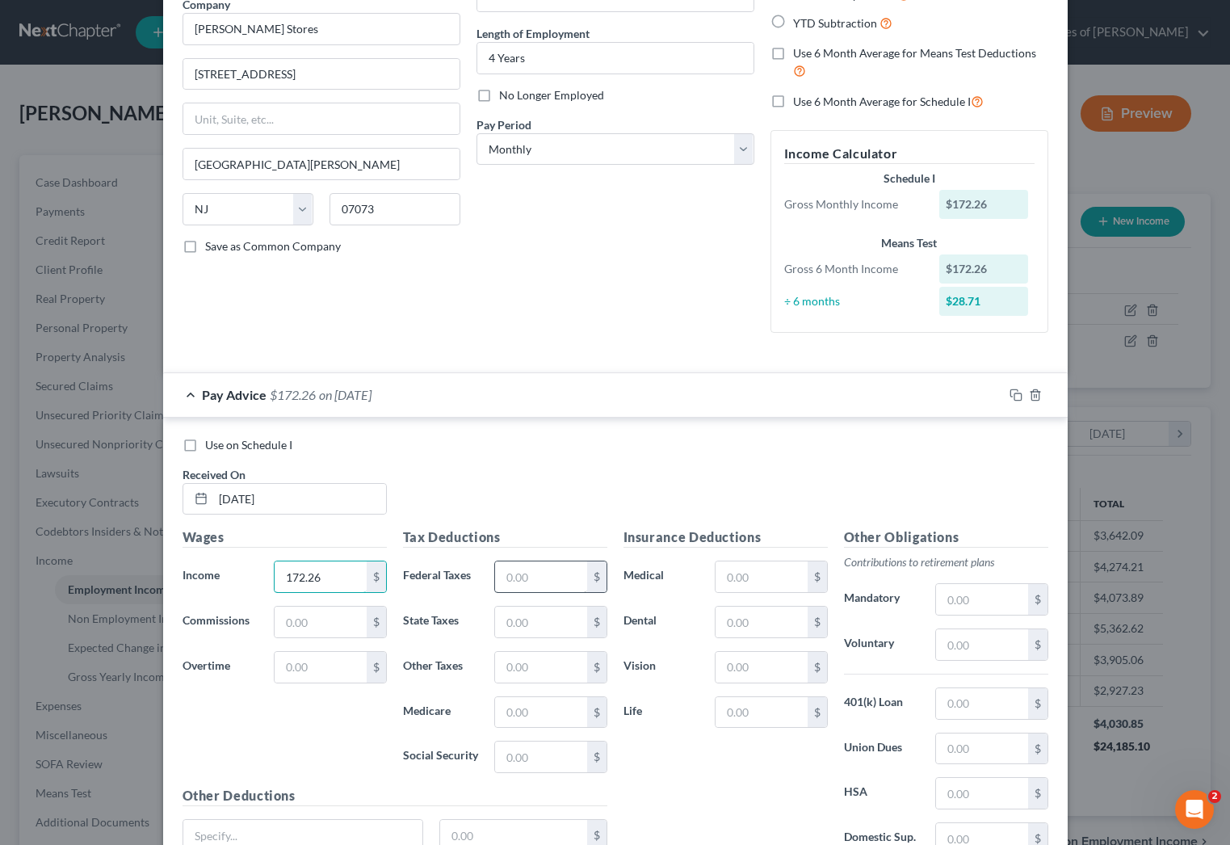
type input "172.26"
click at [556, 575] on input "text" at bounding box center [540, 576] width 91 height 31
type input "10.68"
type input "3"
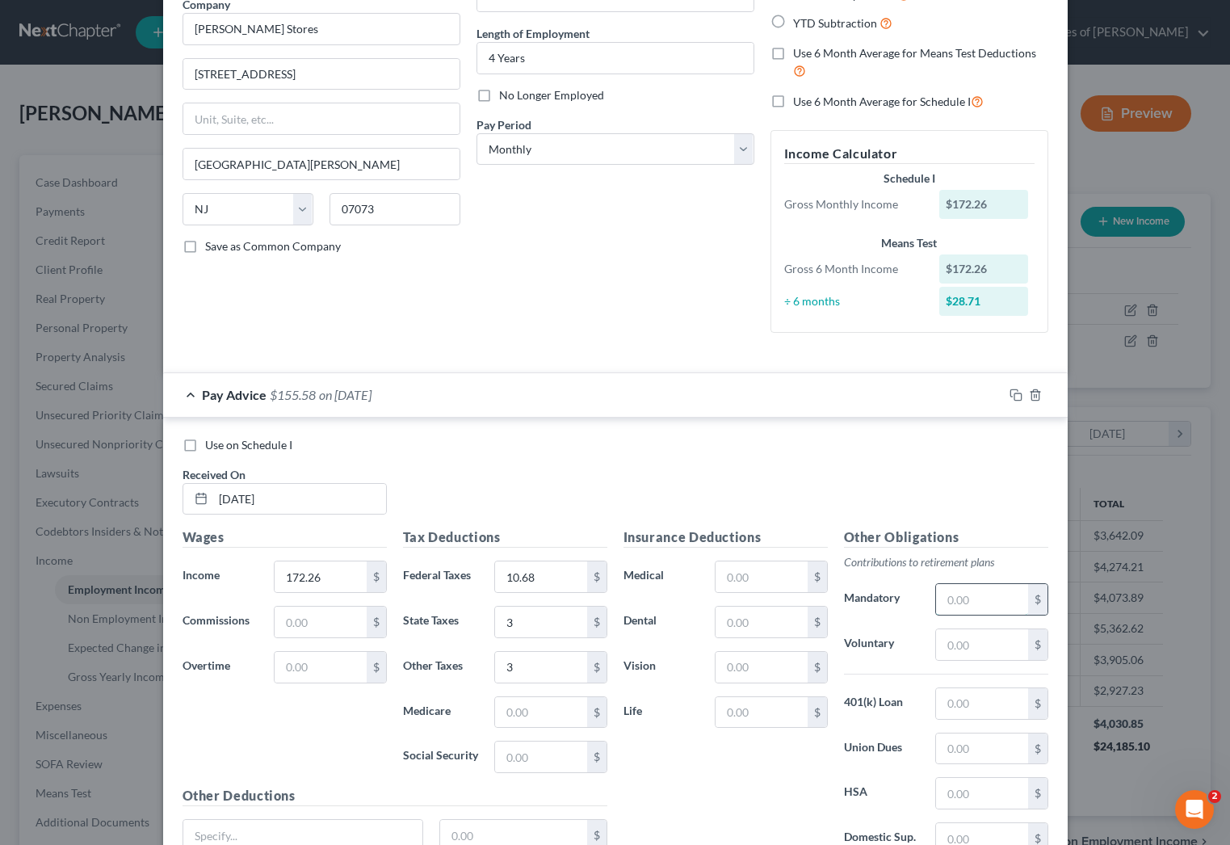
click at [996, 594] on input "text" at bounding box center [981, 599] width 91 height 31
type input "13.78"
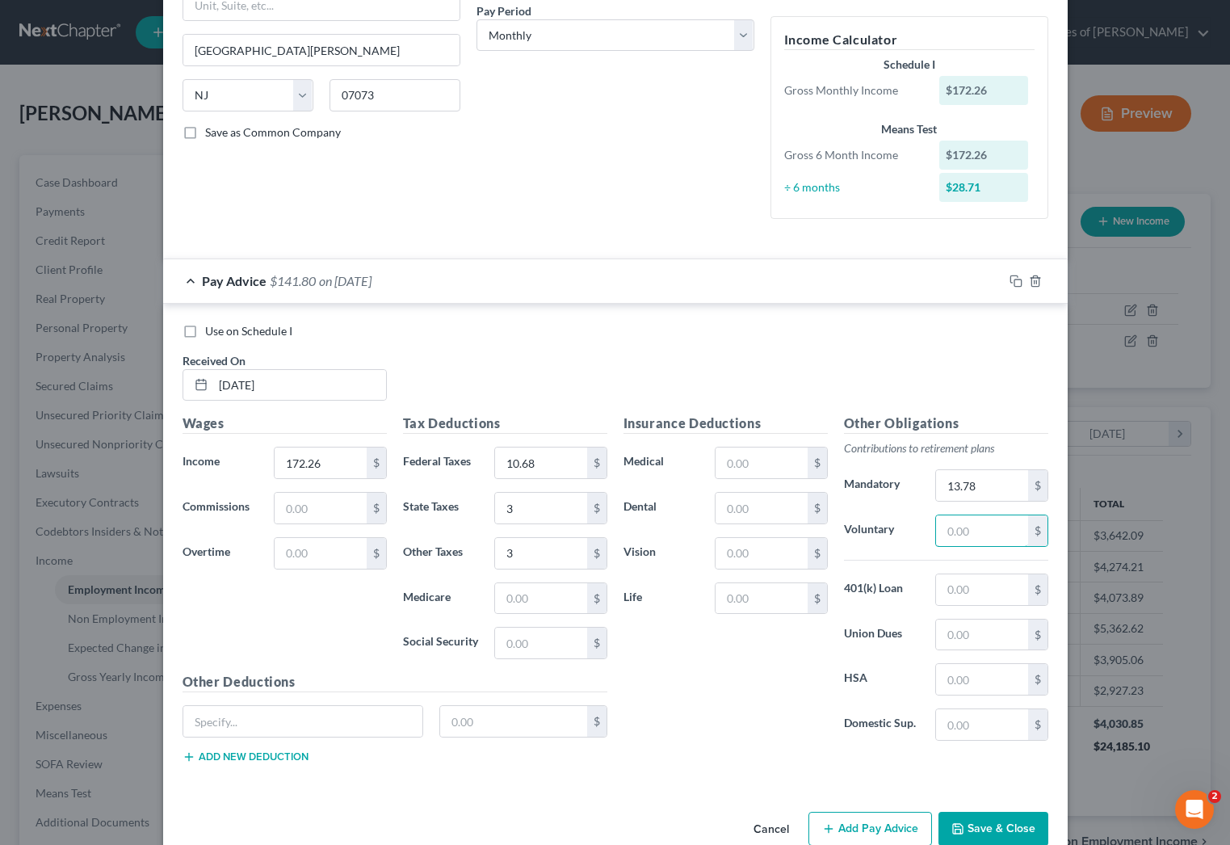
scroll to position [287, 0]
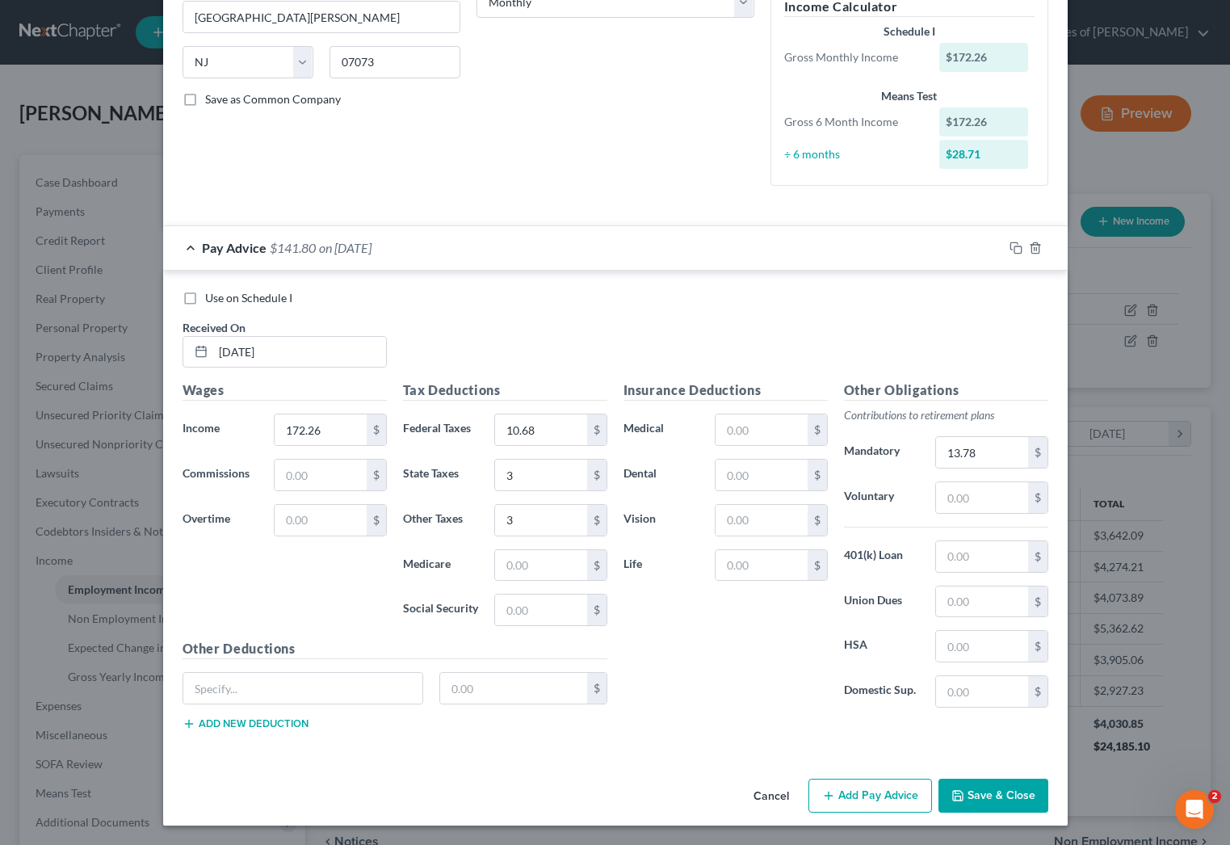
click at [875, 789] on button "Add Pay Advice" at bounding box center [870, 796] width 124 height 34
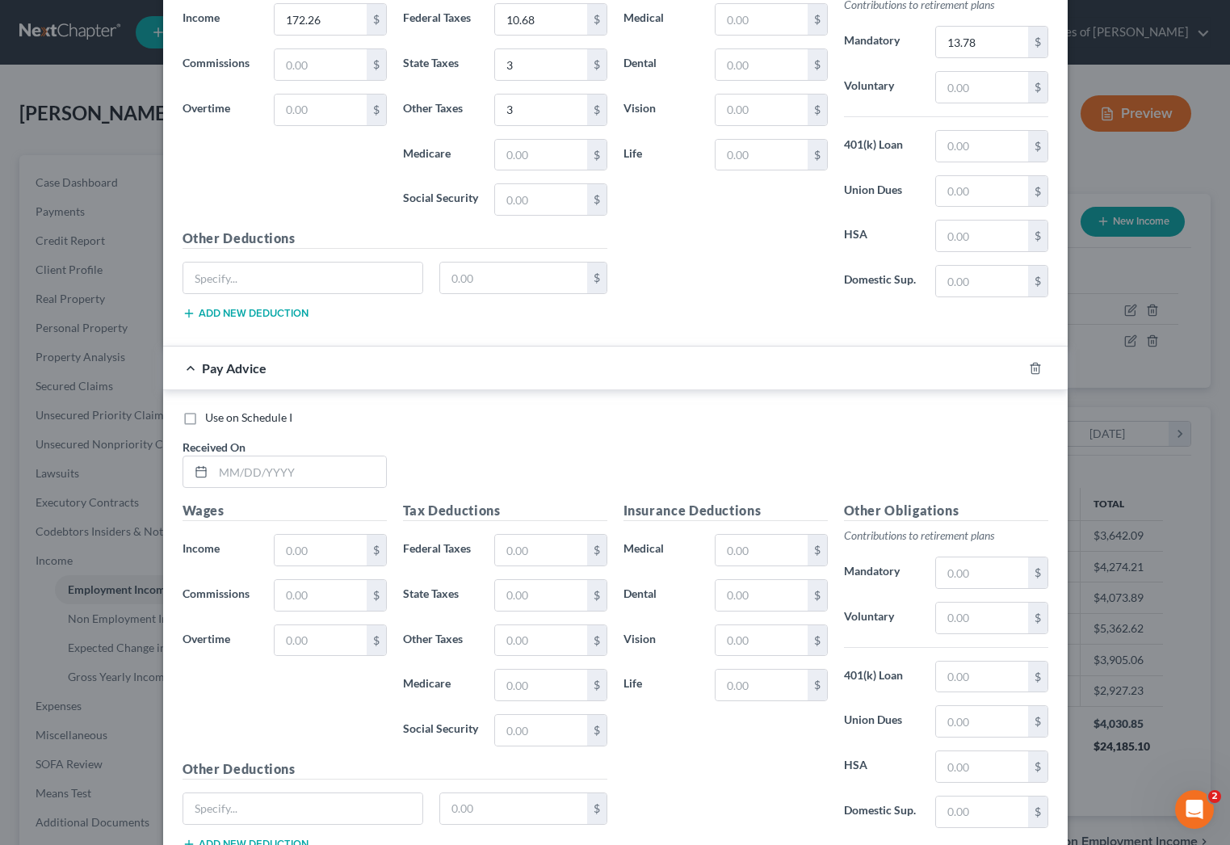
scroll to position [817, 0]
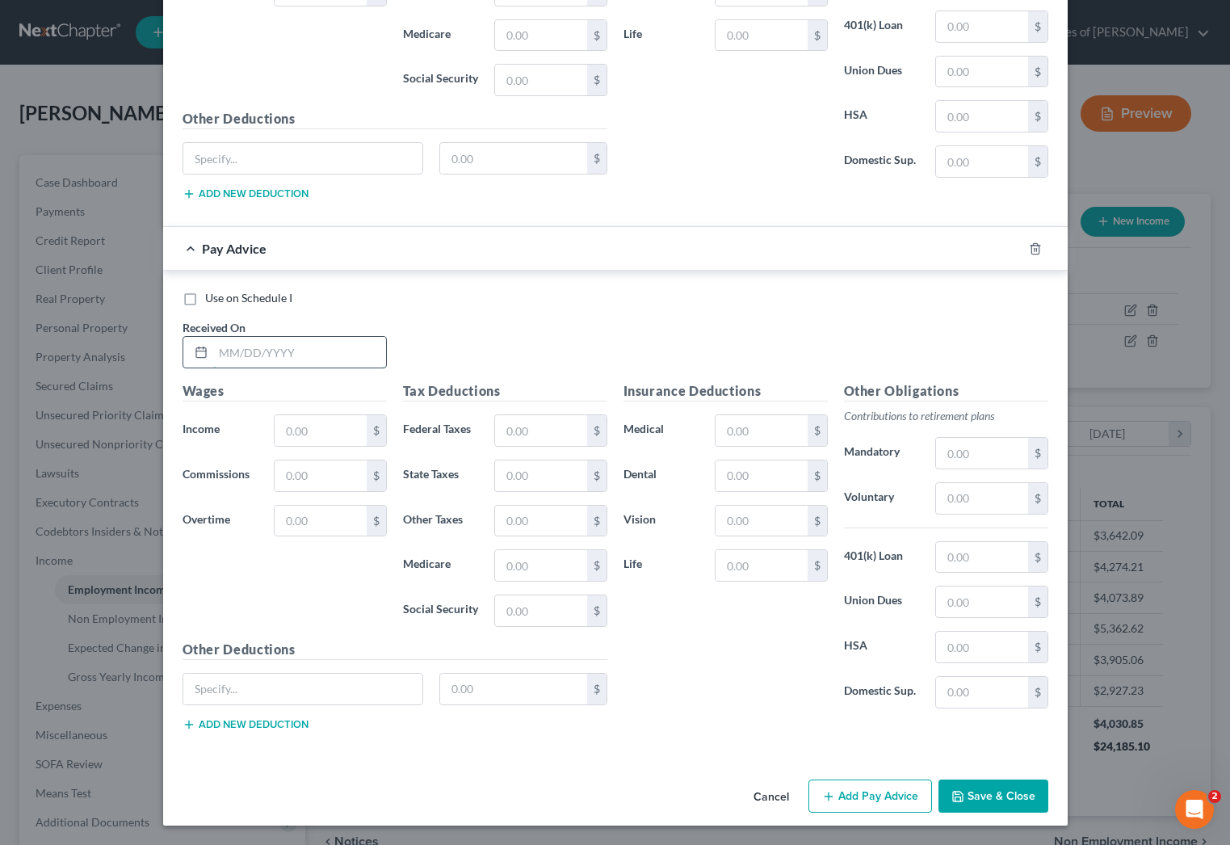
click at [333, 355] on input "text" at bounding box center [299, 352] width 173 height 31
type input "[DATE]"
type input "209.50"
click at [568, 440] on input "text" at bounding box center [540, 430] width 91 height 31
type input "12"
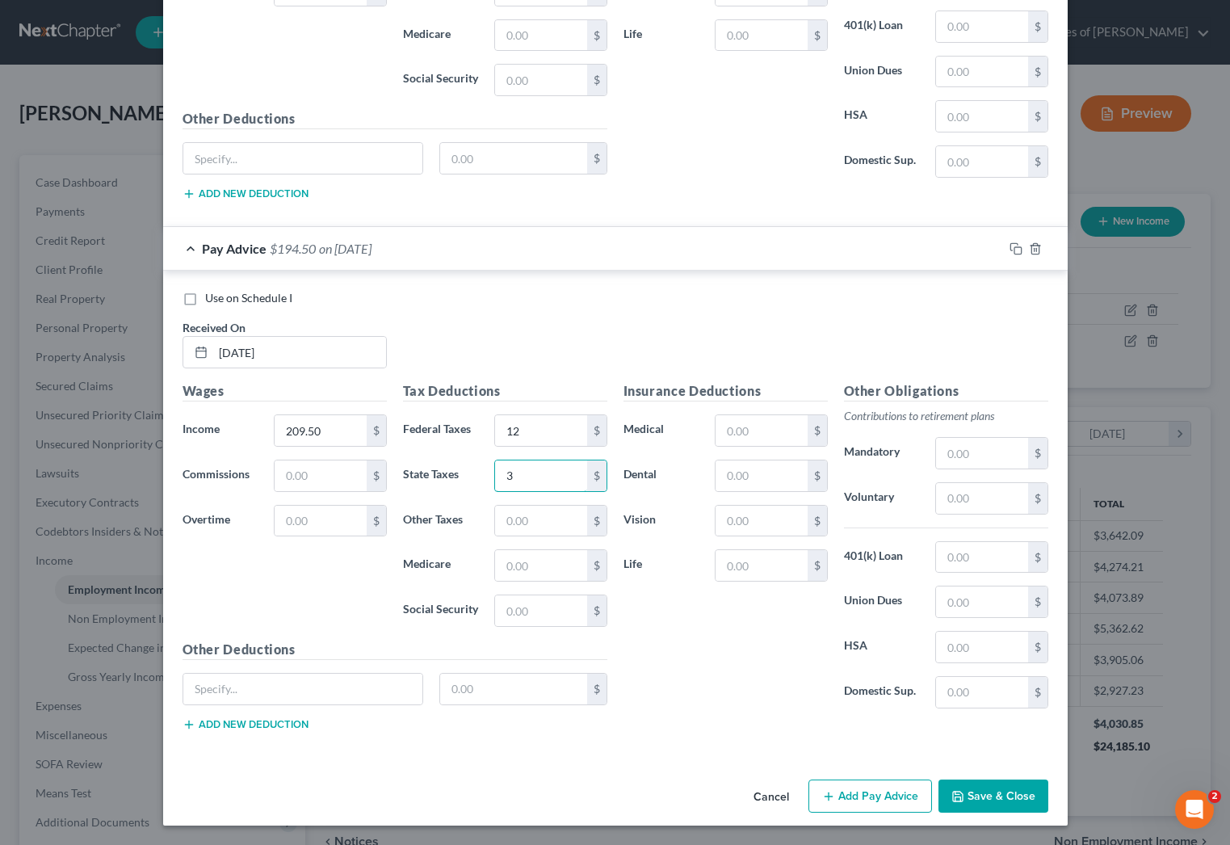
type input "3"
click at [979, 449] on input "text" at bounding box center [981, 453] width 91 height 31
type input "18.86"
click at [984, 791] on button "Save & Close" at bounding box center [993, 796] width 110 height 34
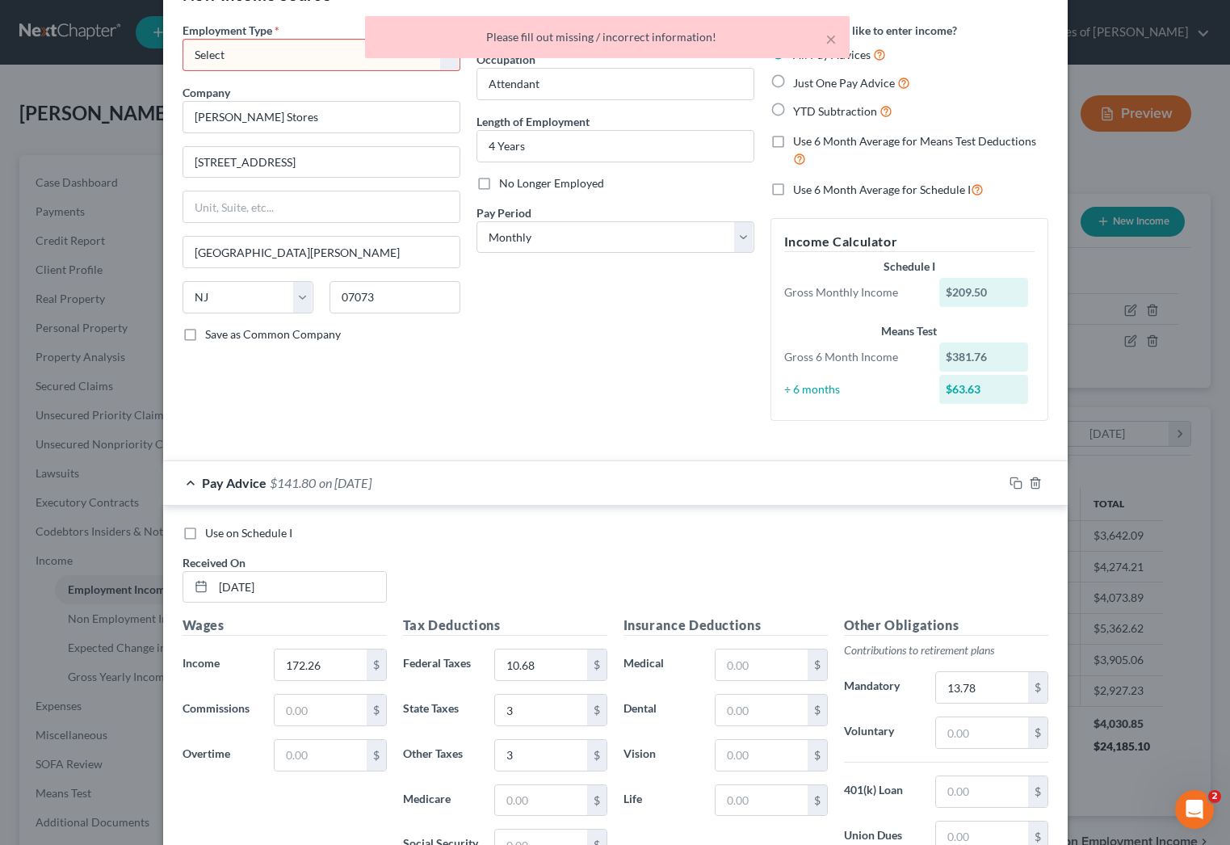
scroll to position [0, 0]
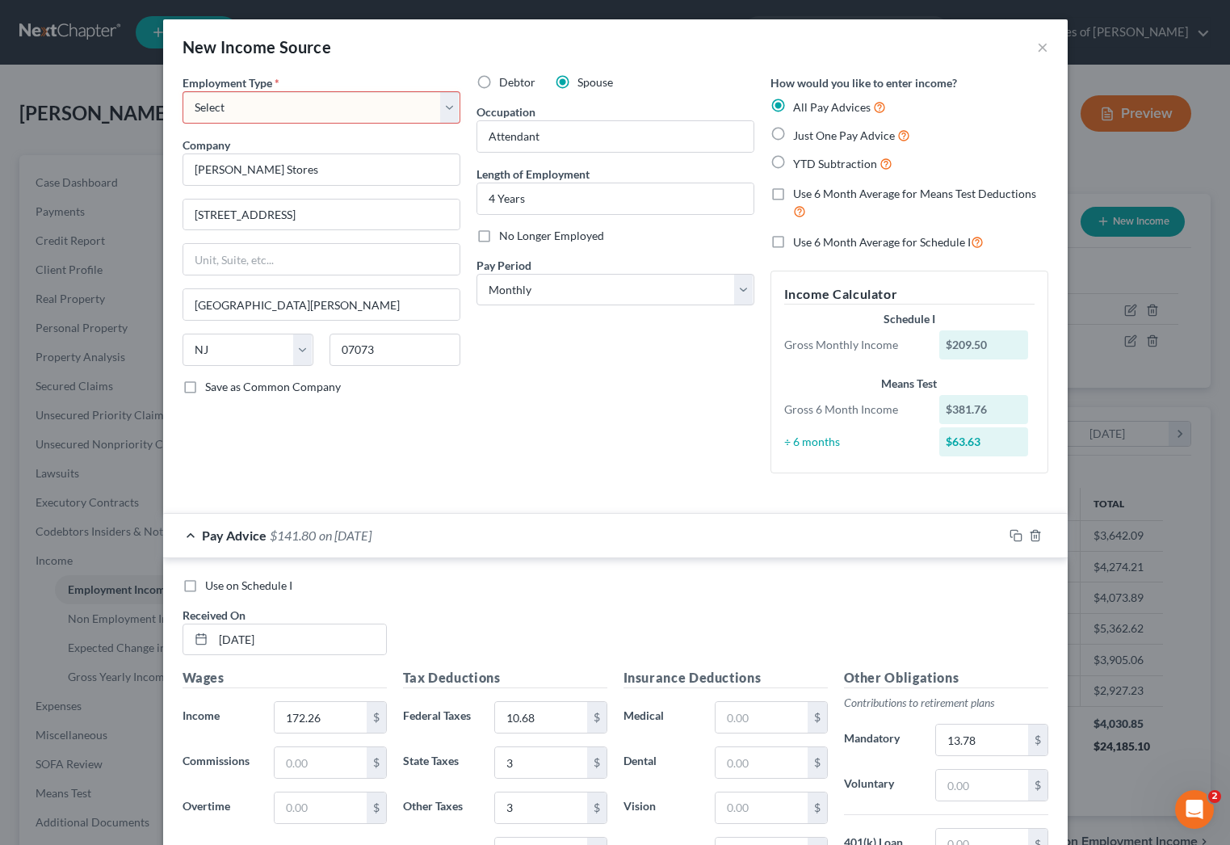
click at [439, 108] on select "Select Full or [DEMOGRAPHIC_DATA] Employment Self Employment" at bounding box center [322, 107] width 278 height 32
select select "0"
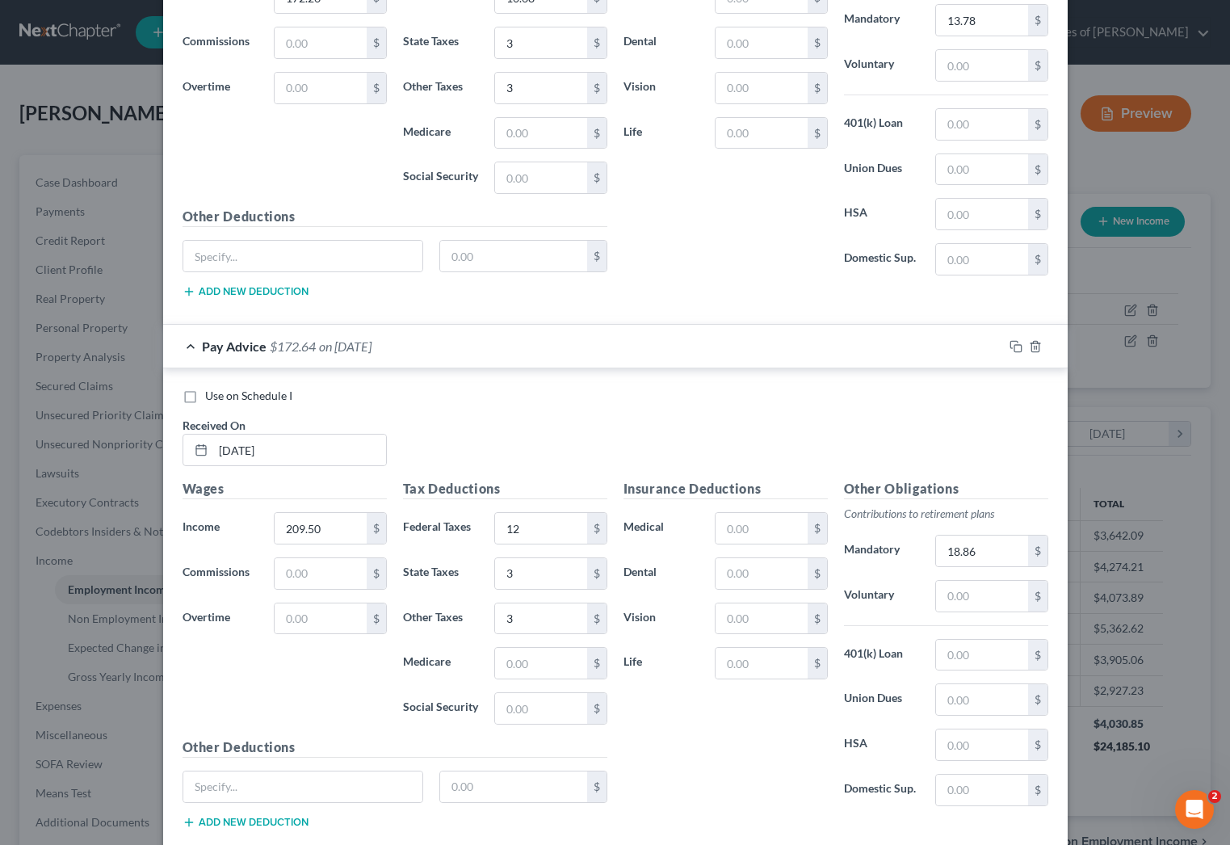
scroll to position [817, 0]
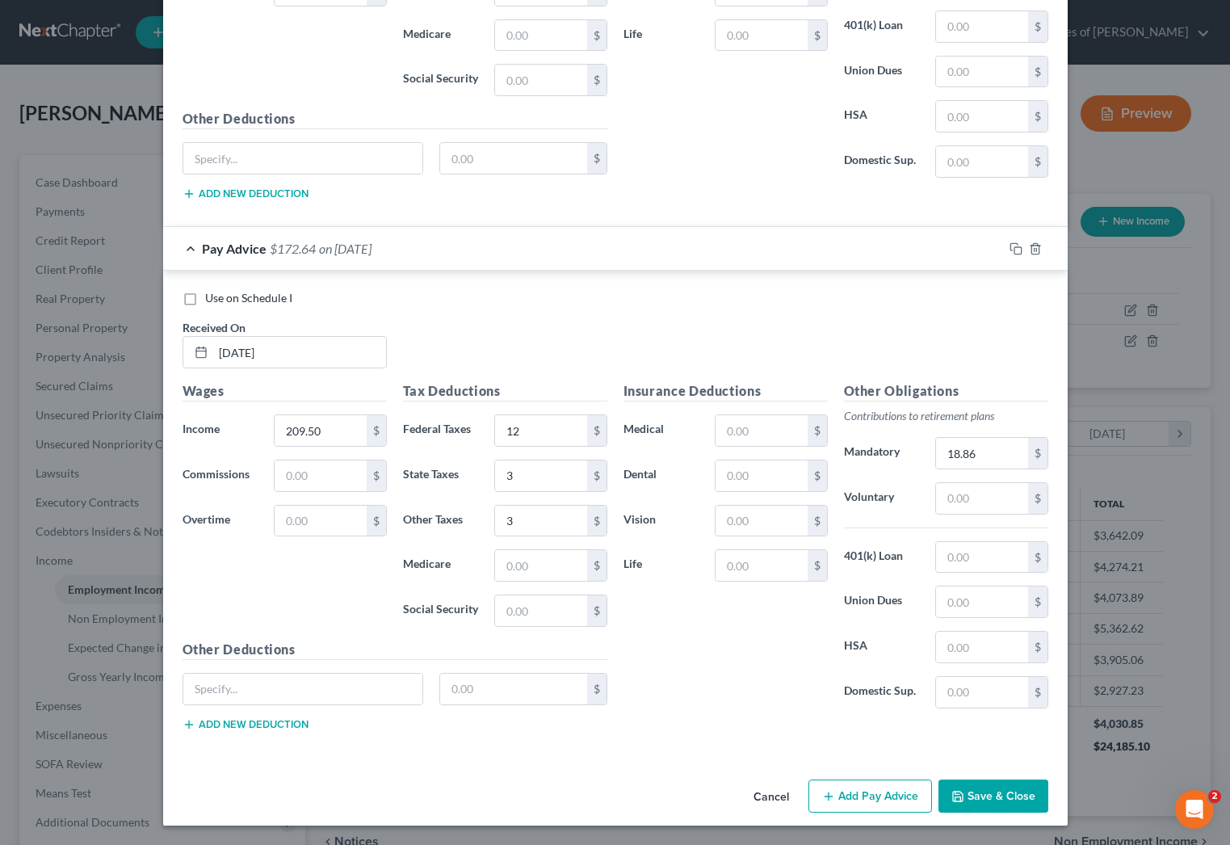
click at [862, 799] on button "Add Pay Advice" at bounding box center [870, 796] width 124 height 34
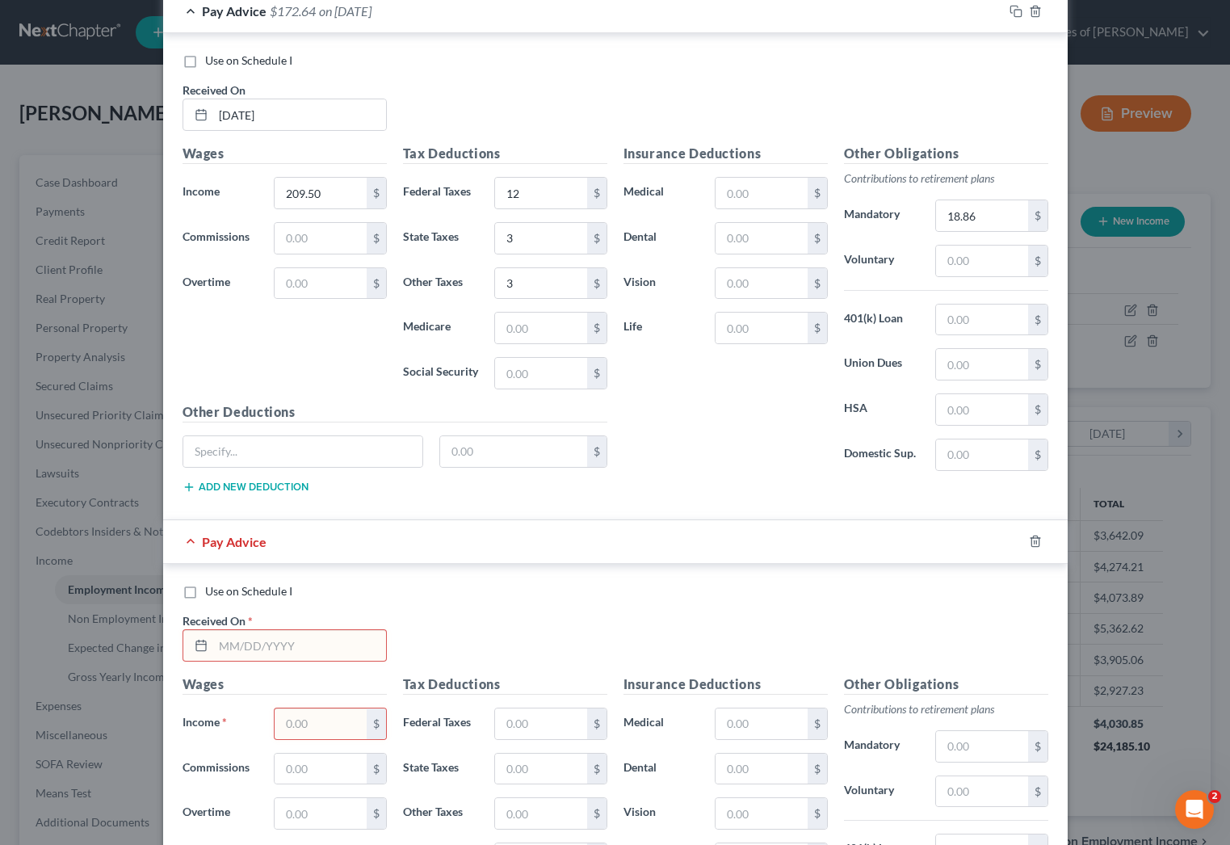
scroll to position [1093, 0]
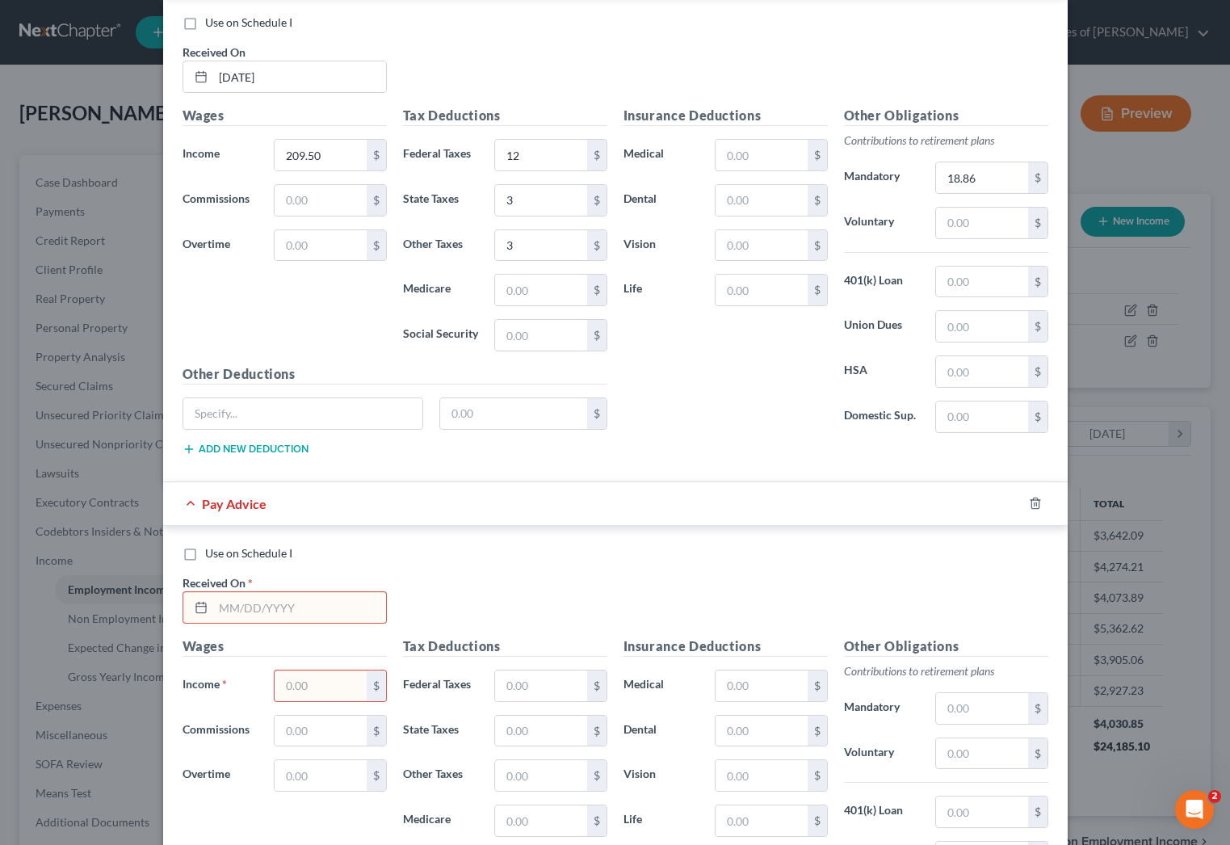
click at [205, 559] on label "Use on Schedule I" at bounding box center [248, 553] width 87 height 16
click at [212, 556] on input "Use on Schedule I" at bounding box center [217, 550] width 10 height 10
checkbox input "true"
drag, startPoint x: 347, startPoint y: 611, endPoint x: 699, endPoint y: 627, distance: 352.4
click at [355, 611] on input "text" at bounding box center [299, 607] width 173 height 31
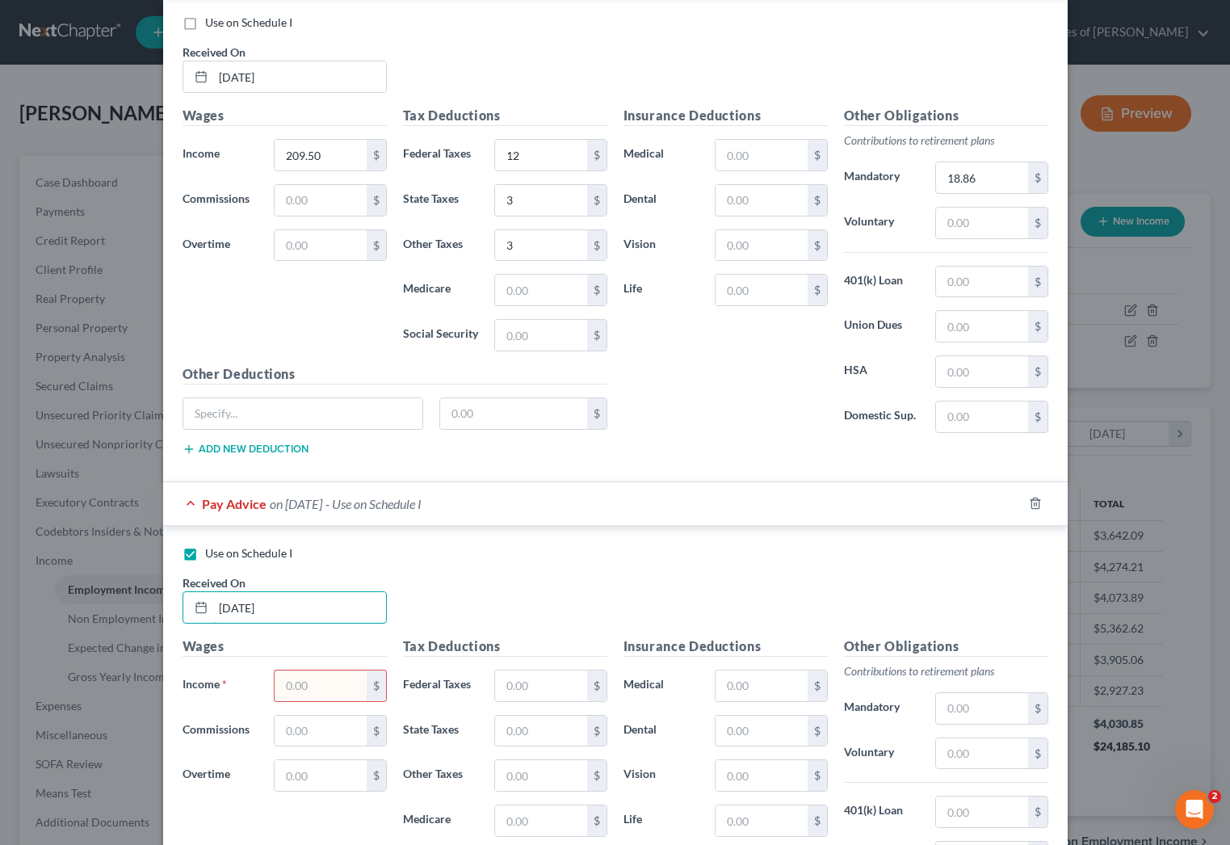
type input "[DATE]"
type input "6"
type input "75"
drag, startPoint x: 983, startPoint y: 700, endPoint x: 1024, endPoint y: 693, distance: 41.8
click at [983, 700] on input "text" at bounding box center [981, 708] width 91 height 31
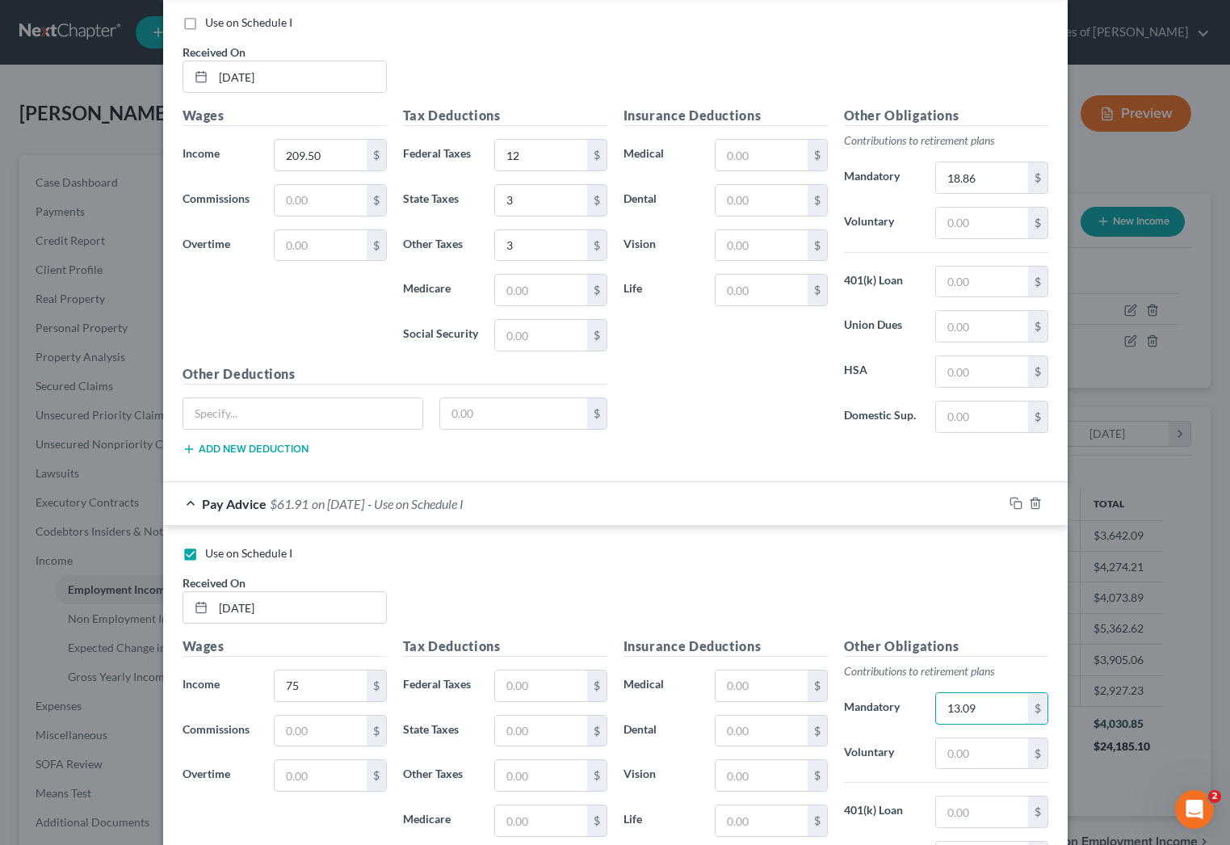
type input "13.09"
click at [556, 686] on input "text" at bounding box center [540, 685] width 91 height 31
